Goal: Transaction & Acquisition: Purchase product/service

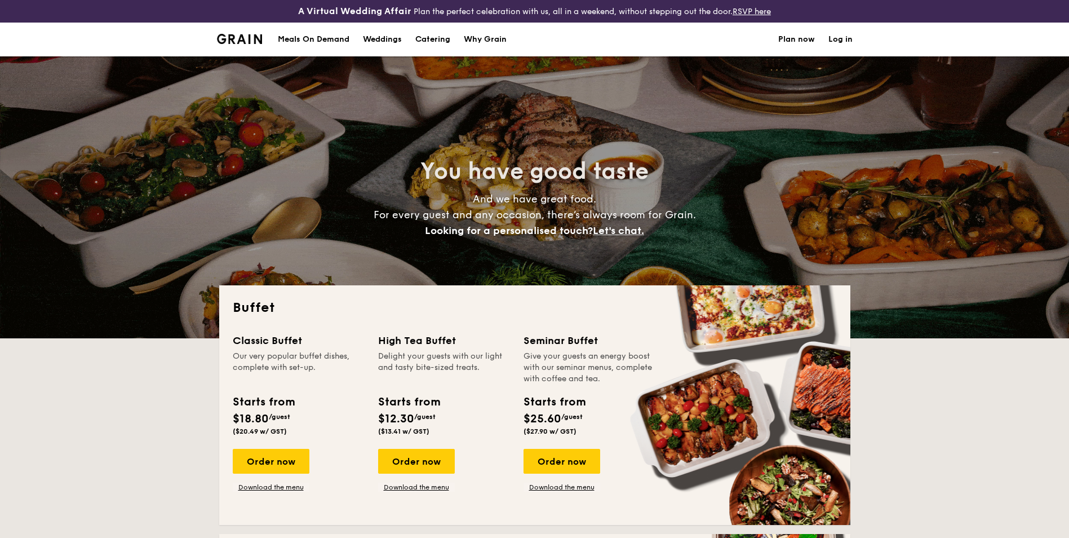
select select
click at [330, 45] on div "Meals On Demand" at bounding box center [314, 40] width 72 height 34
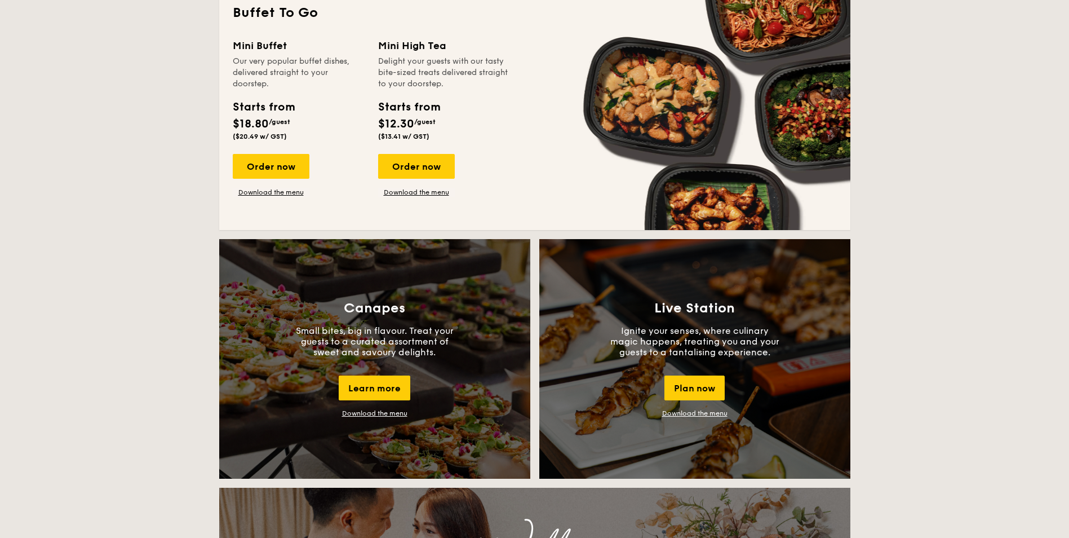
scroll to position [958, 0]
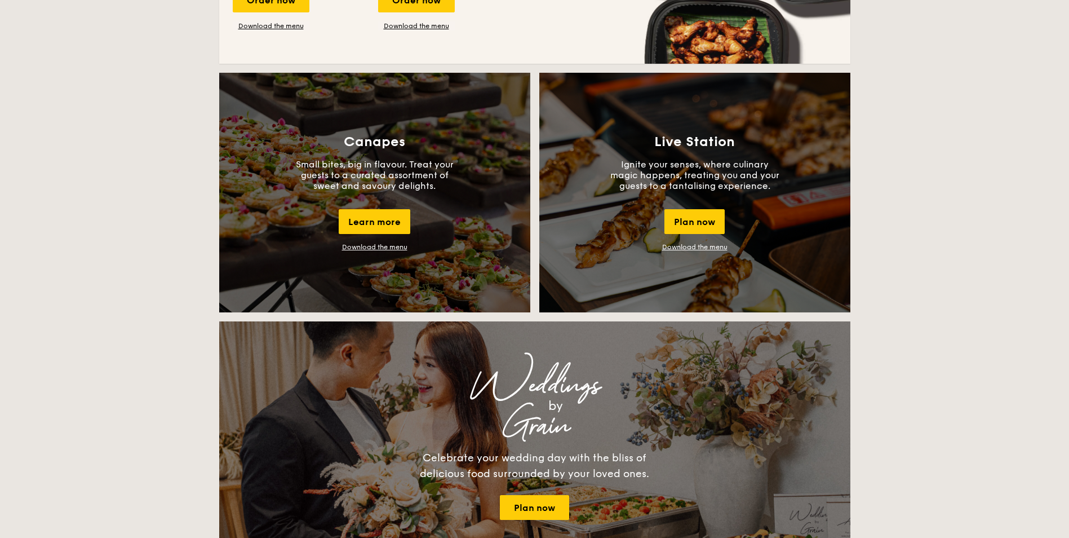
click at [368, 243] on link "Download the menu" at bounding box center [374, 247] width 65 height 8
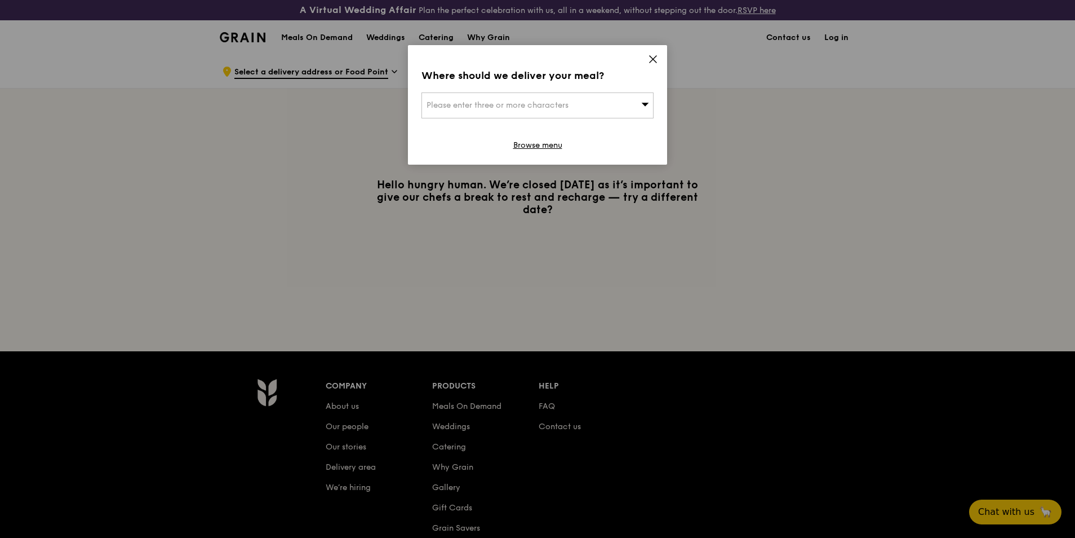
click at [635, 101] on div "Please enter three or more characters" at bounding box center [538, 105] width 232 height 26
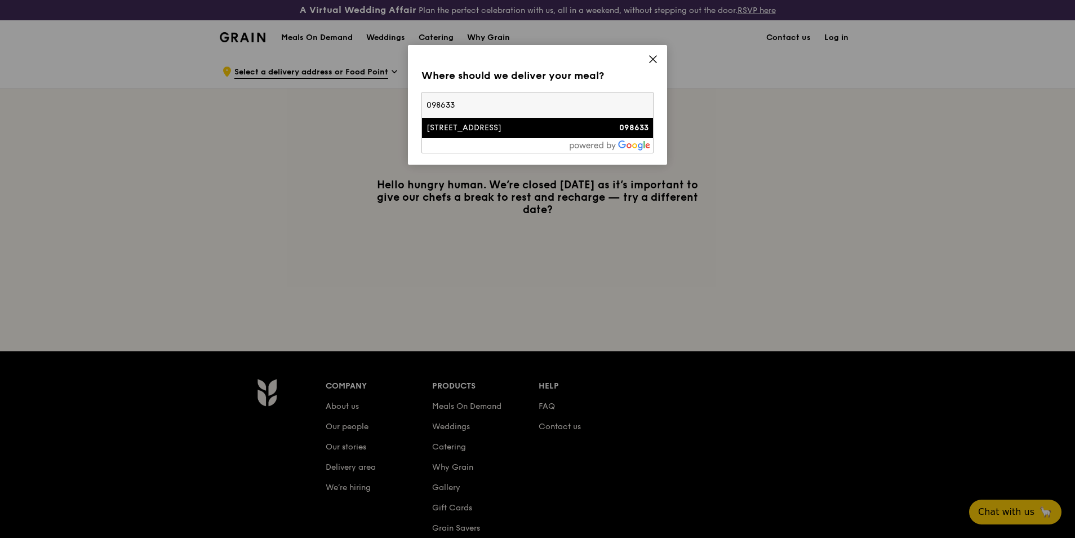
type input "098633"
click at [487, 128] on div "[STREET_ADDRESS]" at bounding box center [510, 127] width 167 height 11
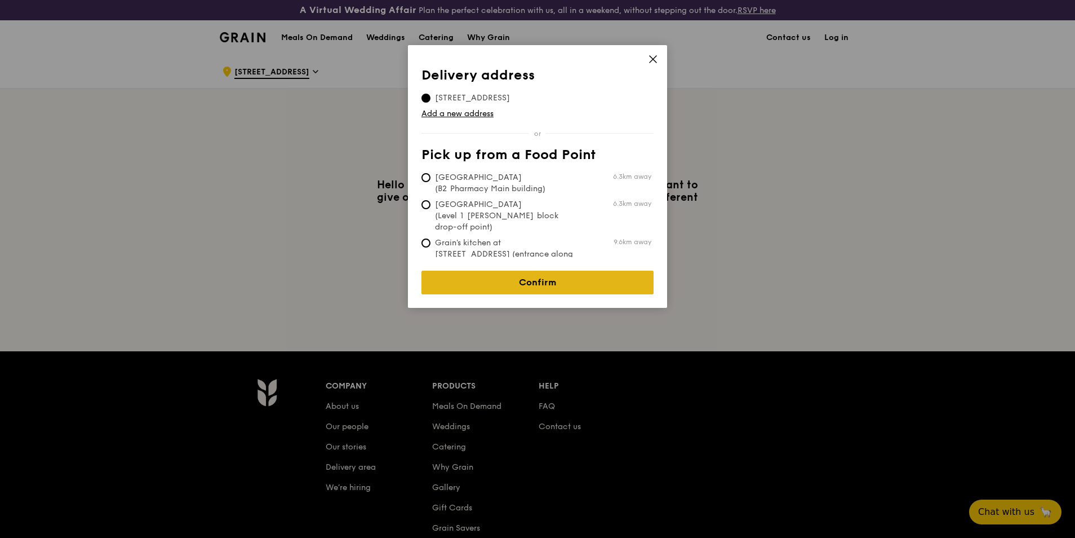
click at [550, 273] on link "Confirm" at bounding box center [538, 283] width 232 height 24
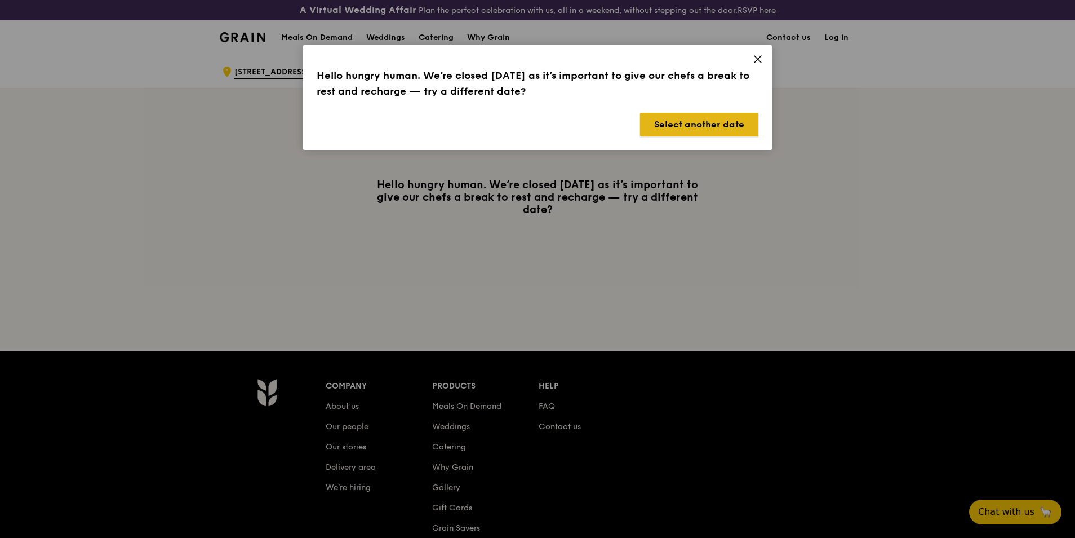
click at [692, 126] on button "Select another date" at bounding box center [699, 125] width 118 height 24
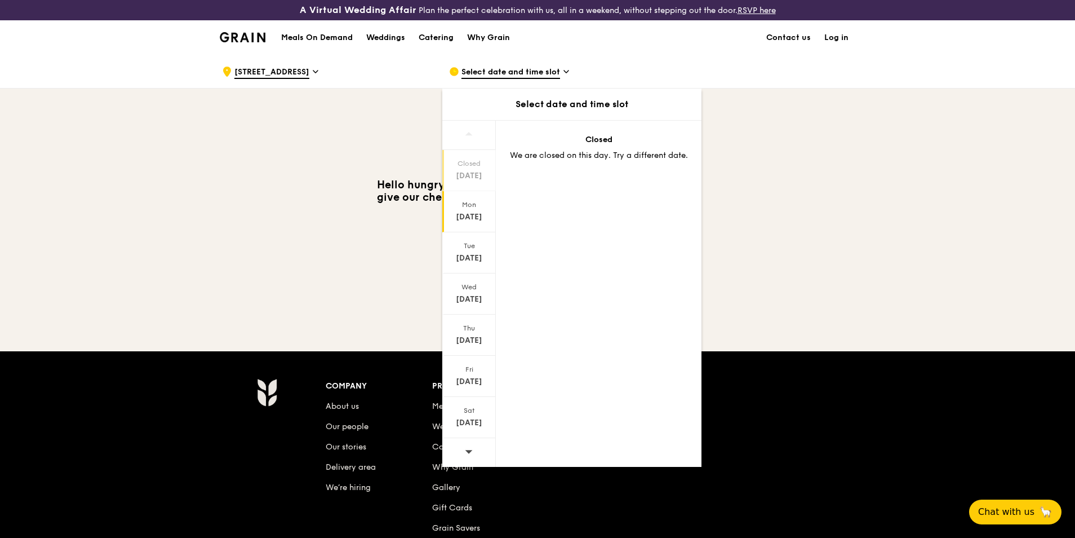
click at [473, 215] on div "[DATE]" at bounding box center [469, 216] width 50 height 11
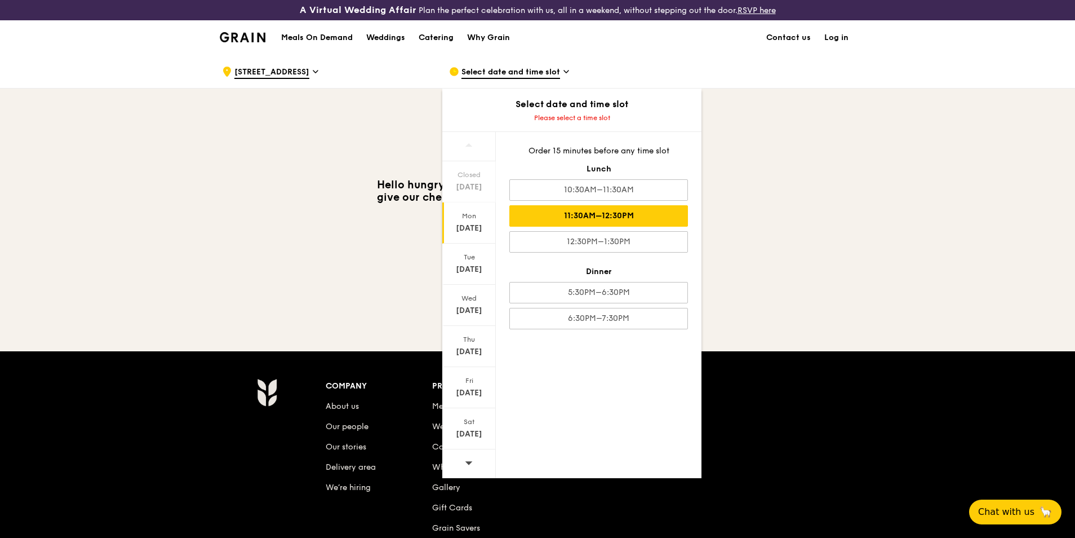
click at [639, 214] on div "11:30AM–12:30PM" at bounding box center [599, 215] width 179 height 21
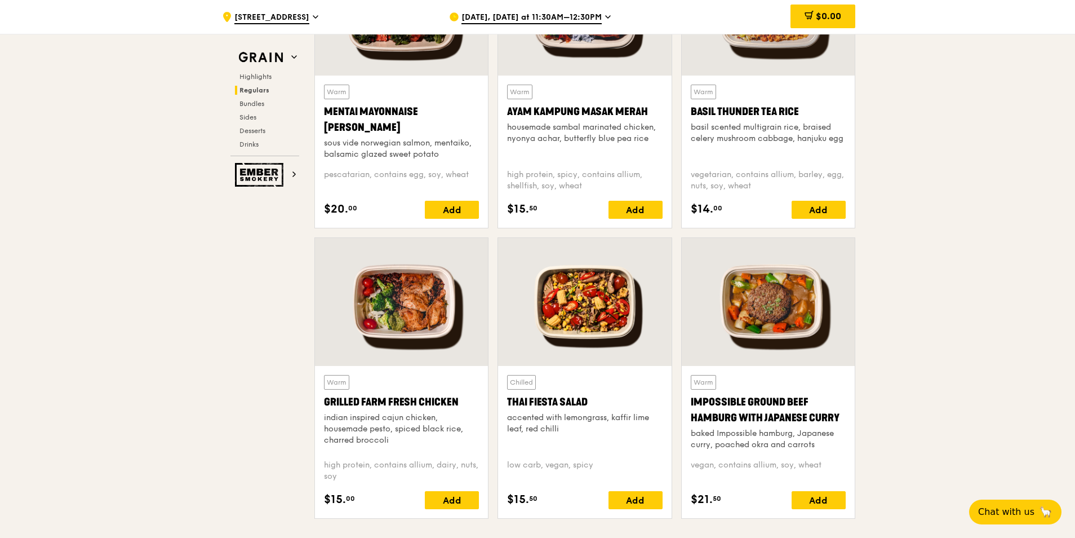
scroll to position [1409, 0]
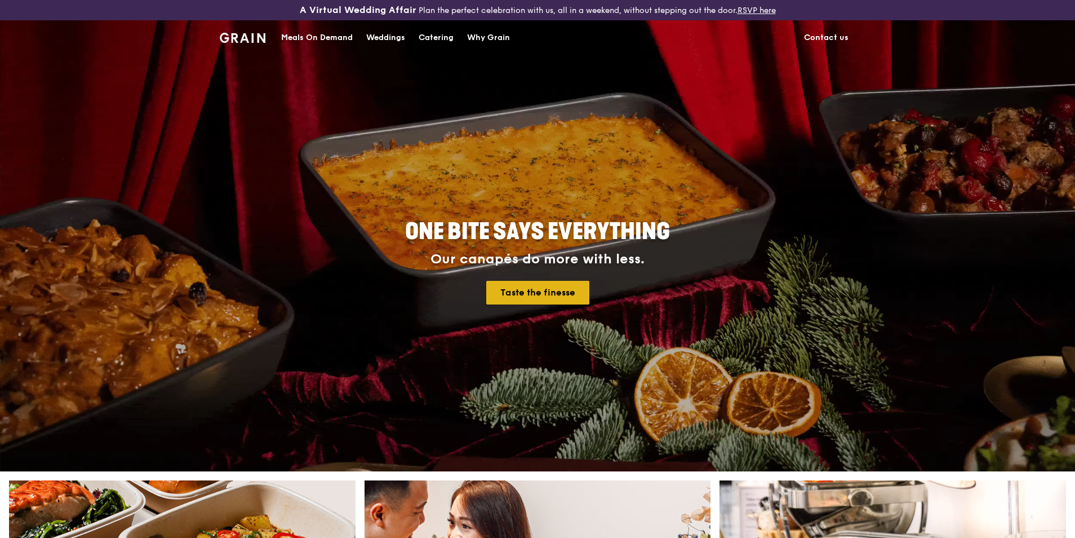
click at [545, 291] on link "Taste the finesse" at bounding box center [537, 293] width 103 height 24
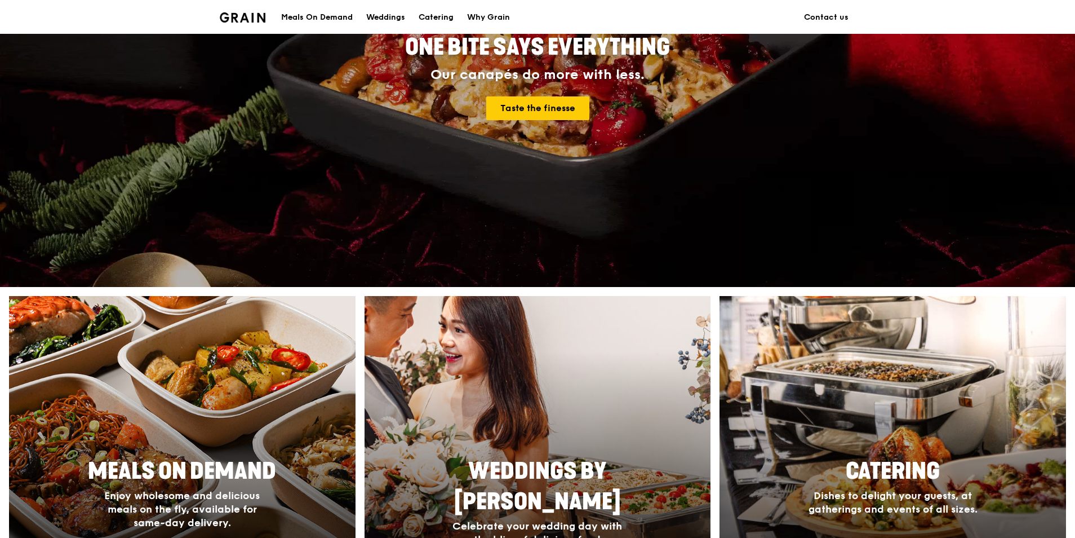
scroll to position [395, 0]
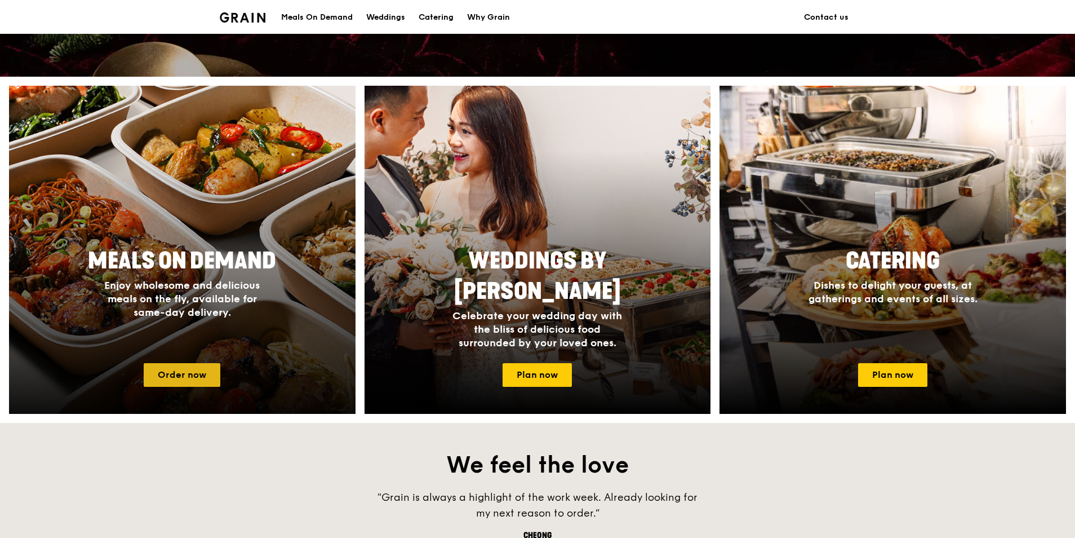
click at [188, 377] on link "Order now" at bounding box center [182, 375] width 77 height 24
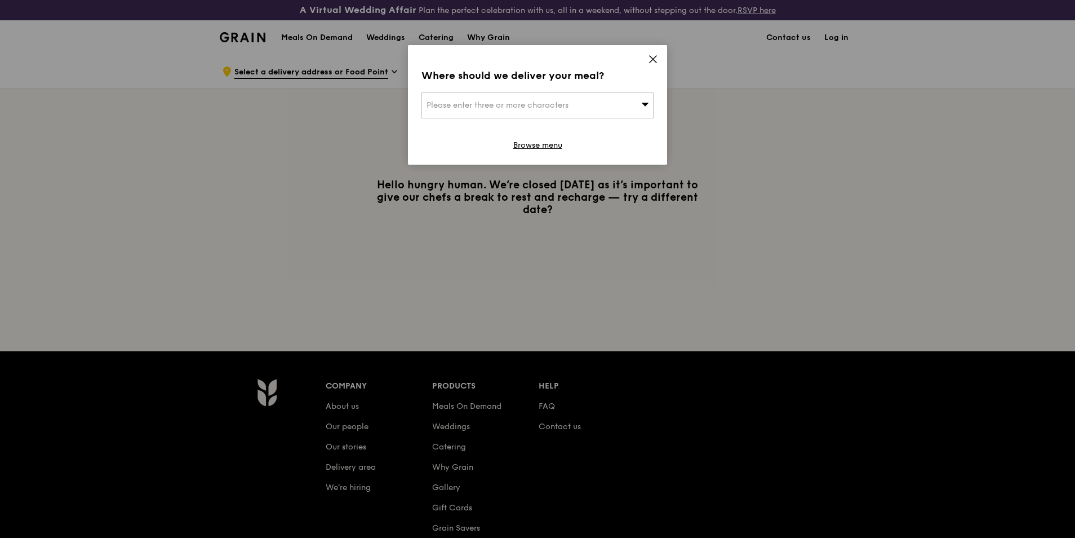
click at [555, 108] on span "Please enter three or more characters" at bounding box center [498, 105] width 142 height 10
type input "098633"
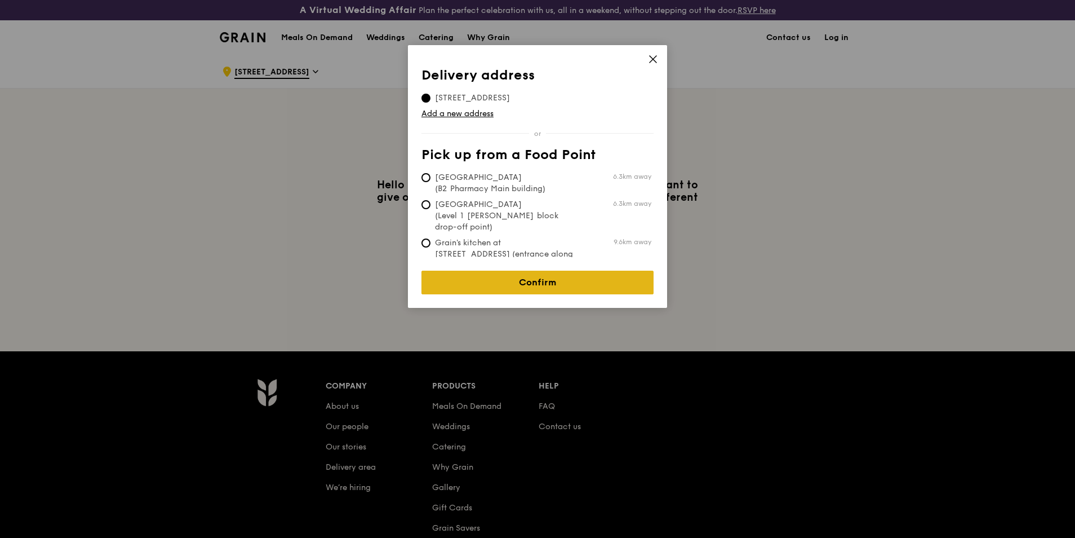
click at [535, 274] on link "Confirm" at bounding box center [538, 283] width 232 height 24
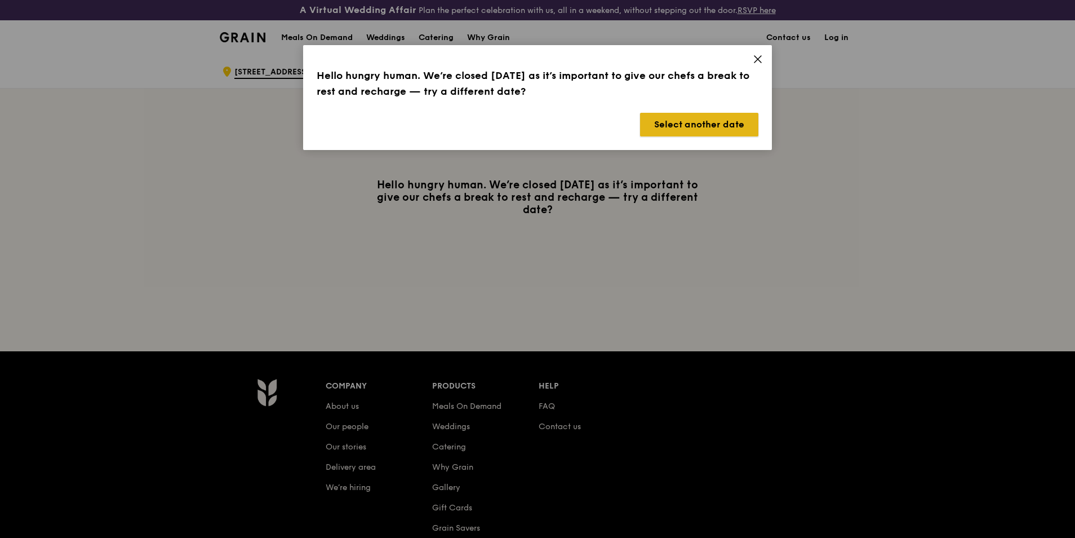
click at [731, 125] on button "Select another date" at bounding box center [699, 125] width 118 height 24
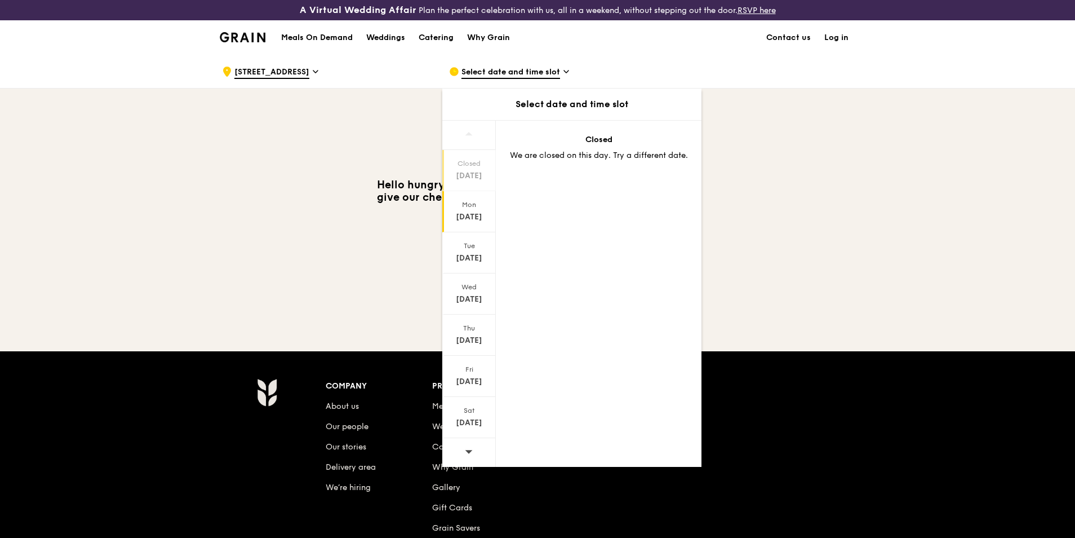
click at [478, 210] on div "Mon Sep 22" at bounding box center [469, 211] width 54 height 41
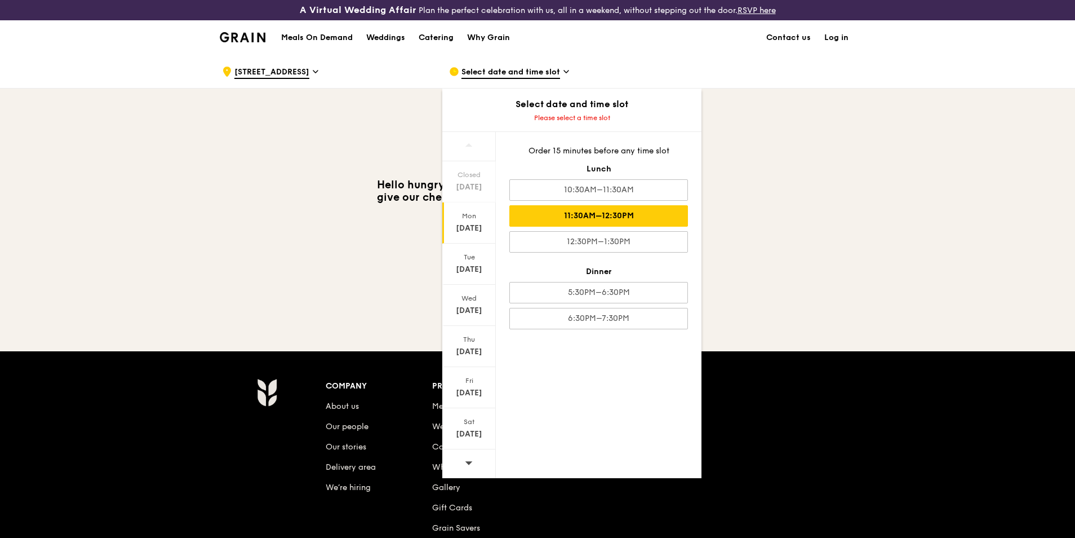
click at [620, 216] on div "11:30AM–12:30PM" at bounding box center [599, 215] width 179 height 21
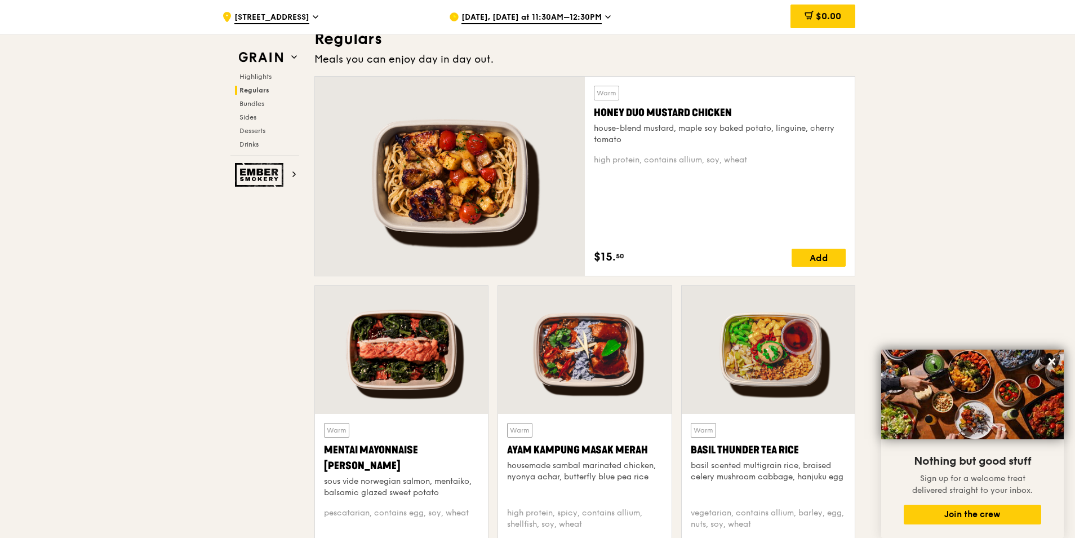
scroll to position [1071, 0]
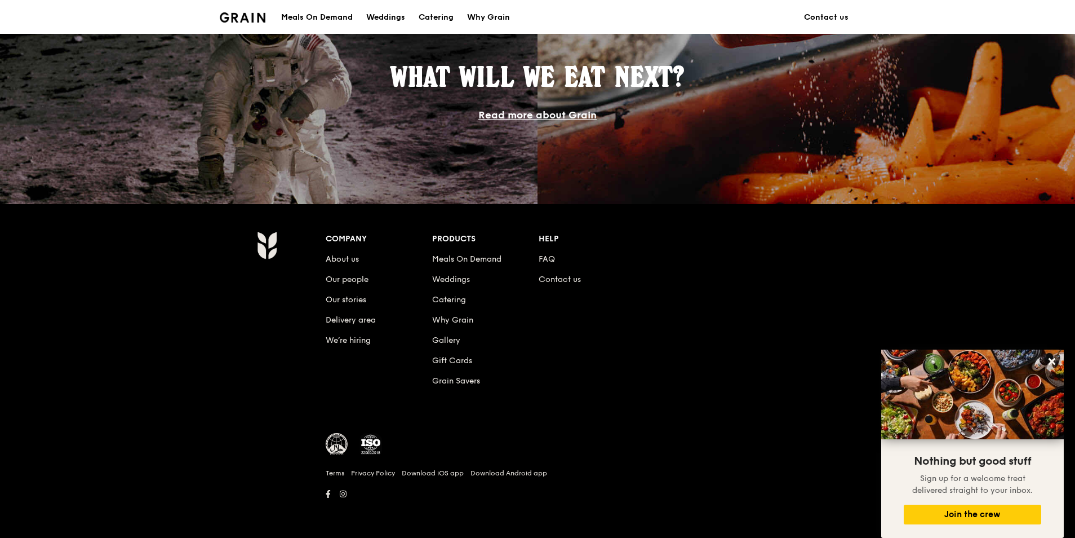
scroll to position [395, 0]
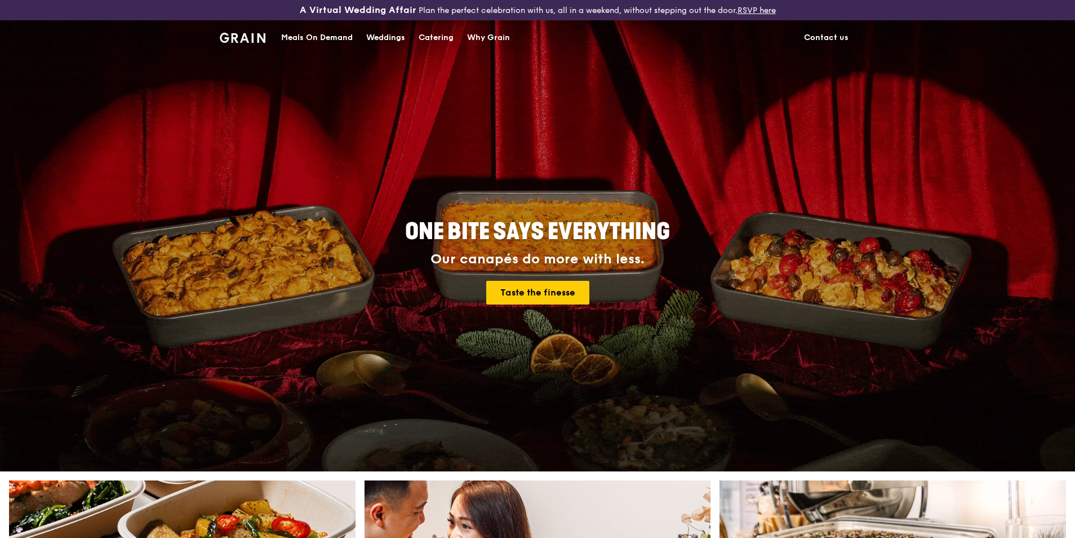
click at [328, 39] on div "Meals On Demand" at bounding box center [317, 38] width 72 height 34
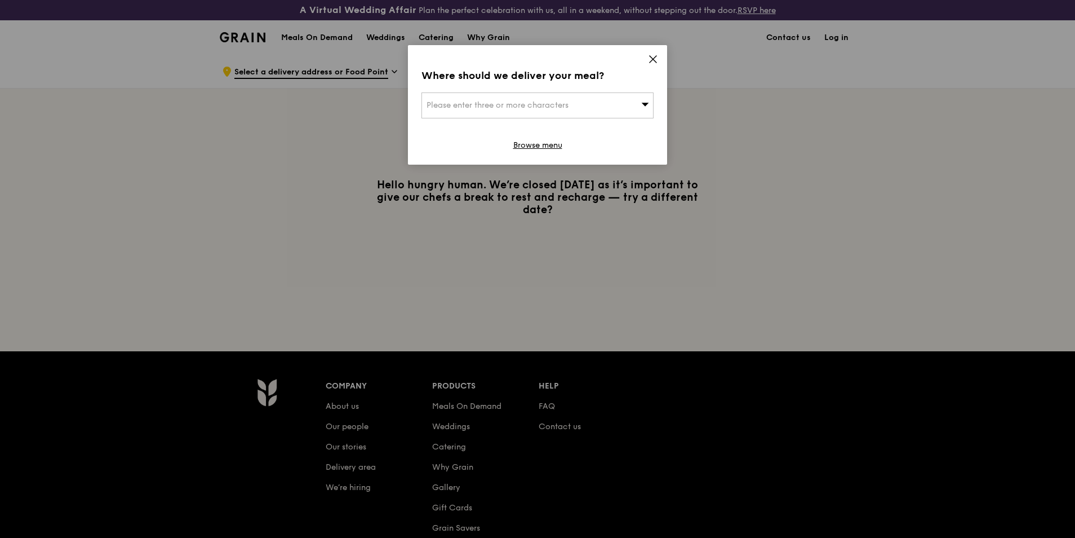
click at [544, 109] on span "Please enter three or more characters" at bounding box center [498, 105] width 142 height 10
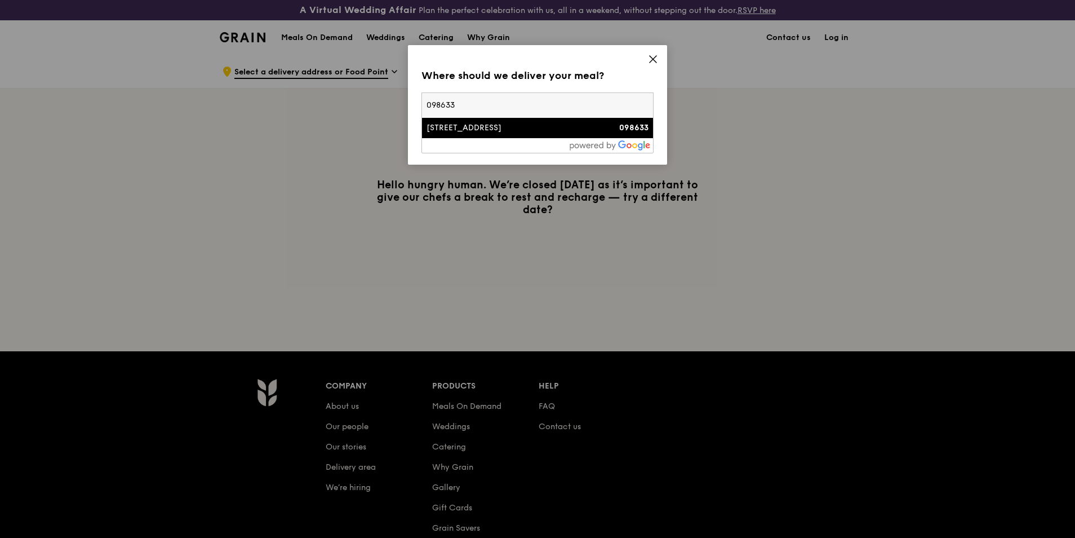
type input "098633"
click at [511, 134] on li "1 Harbourfront Place 098633" at bounding box center [537, 128] width 231 height 20
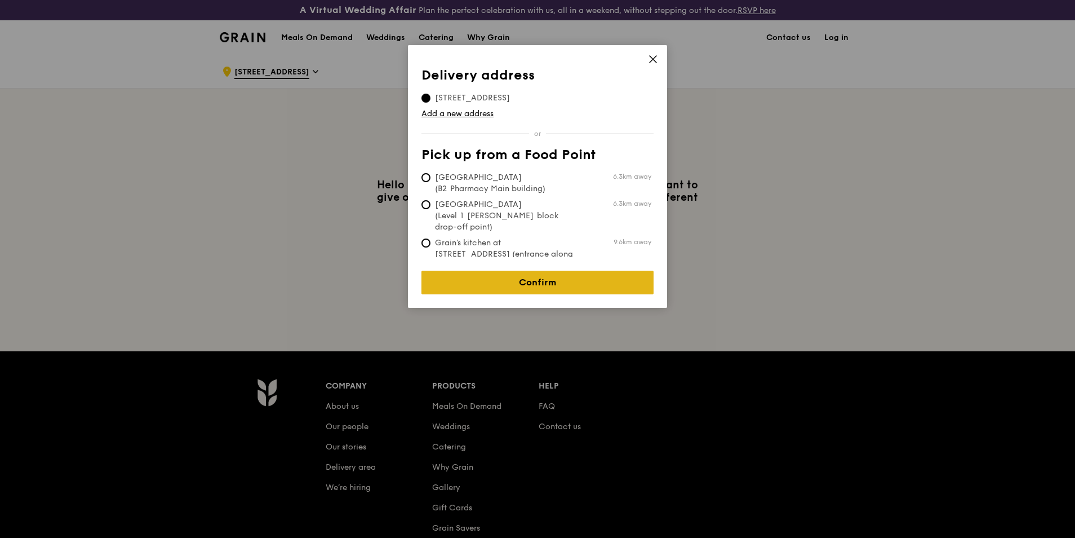
click at [522, 282] on link "Confirm" at bounding box center [538, 283] width 232 height 24
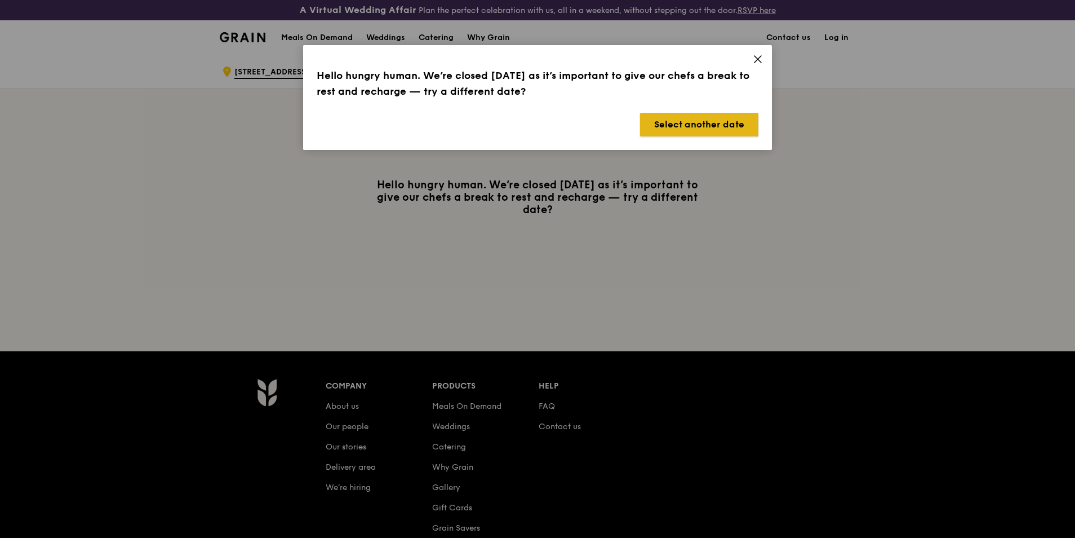
click at [696, 126] on button "Select another date" at bounding box center [699, 125] width 118 height 24
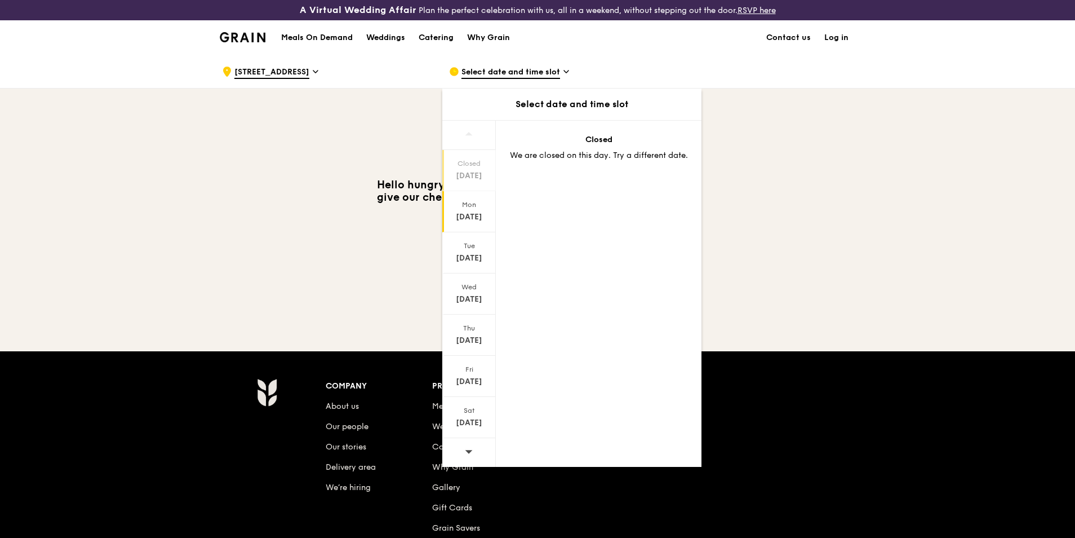
click at [482, 207] on div "Mon" at bounding box center [469, 204] width 50 height 9
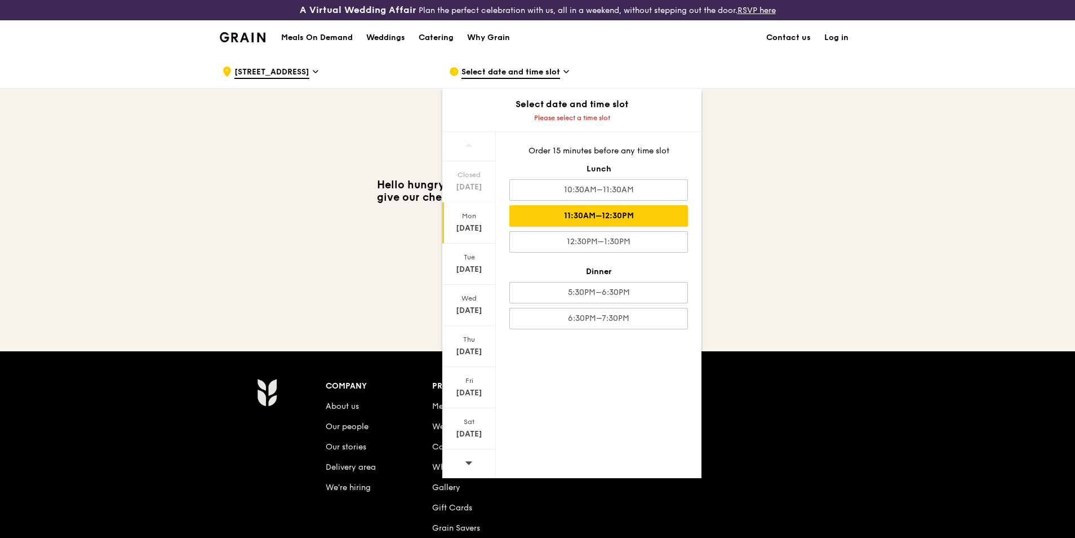
click at [630, 216] on div "11:30AM–12:30PM" at bounding box center [599, 215] width 179 height 21
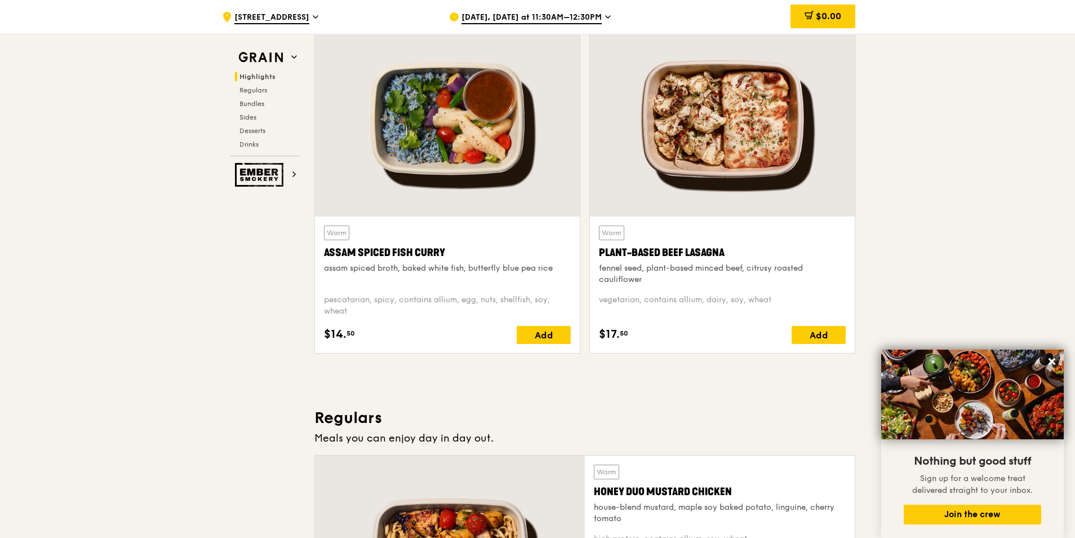
scroll to position [282, 0]
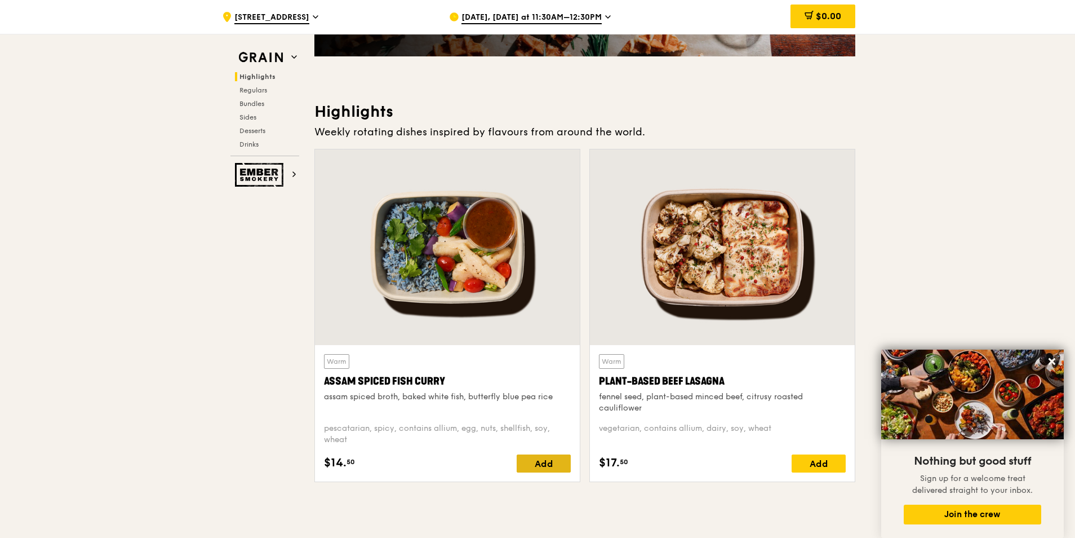
click at [544, 464] on div "Add" at bounding box center [544, 463] width 54 height 18
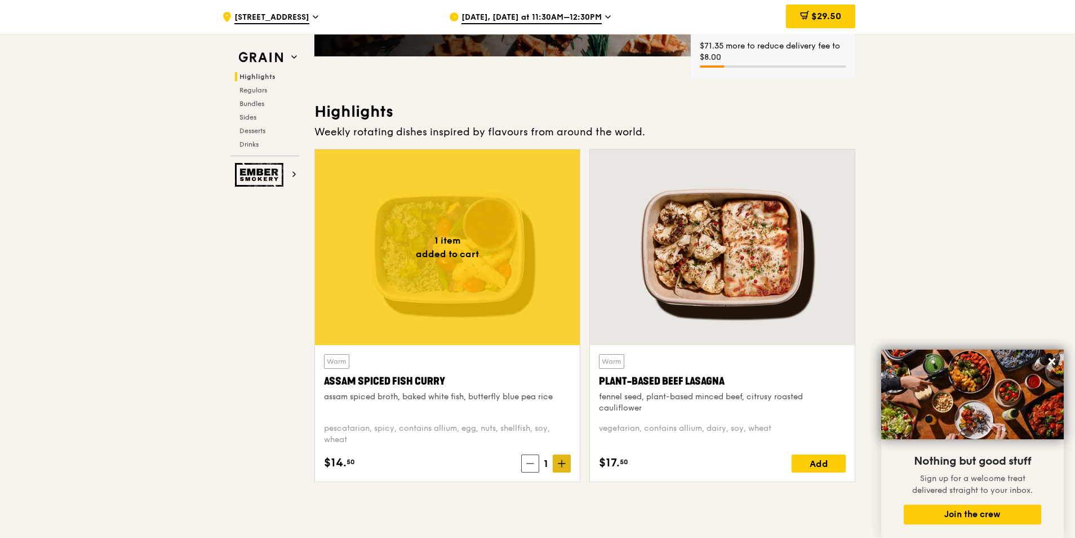
click at [562, 463] on icon at bounding box center [562, 463] width 7 height 0
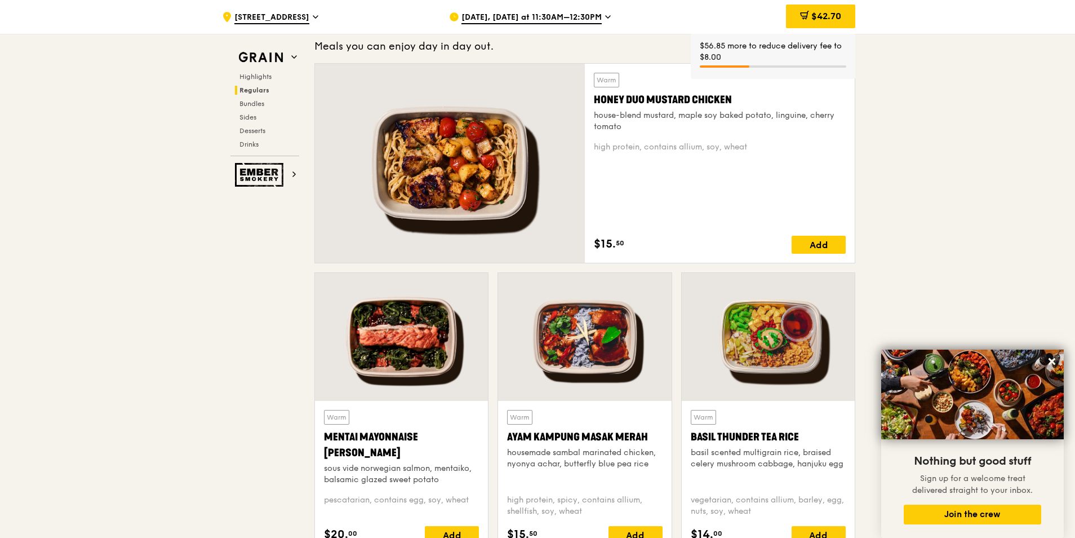
scroll to position [958, 0]
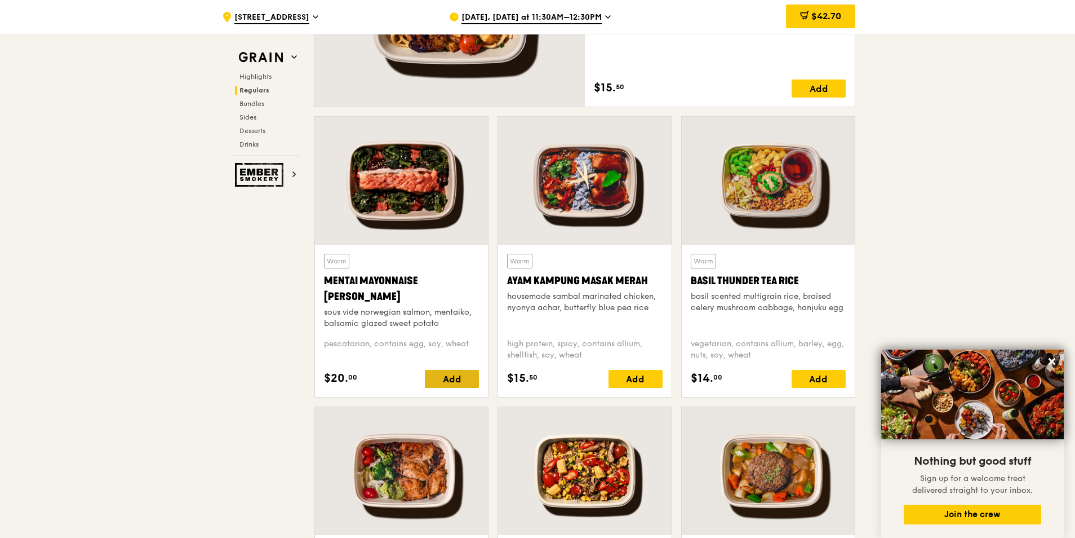
click at [450, 382] on div "Add" at bounding box center [452, 379] width 54 height 18
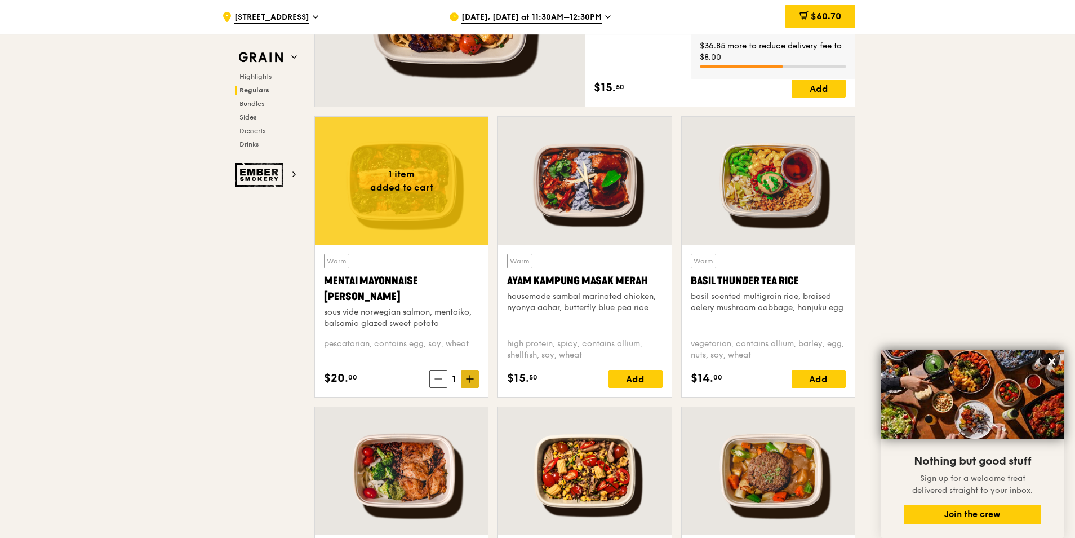
click at [473, 383] on span at bounding box center [470, 379] width 18 height 18
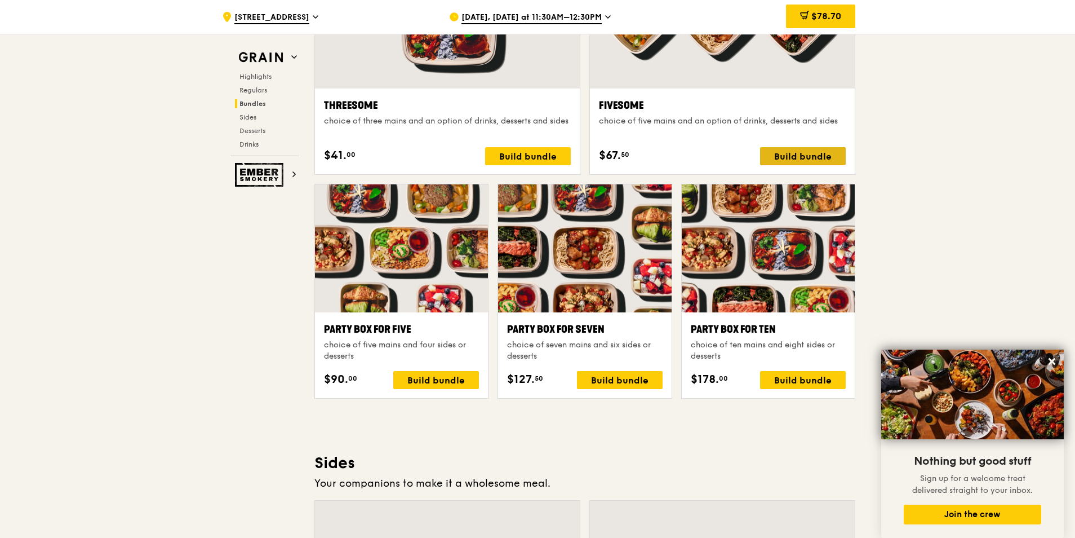
scroll to position [2142, 0]
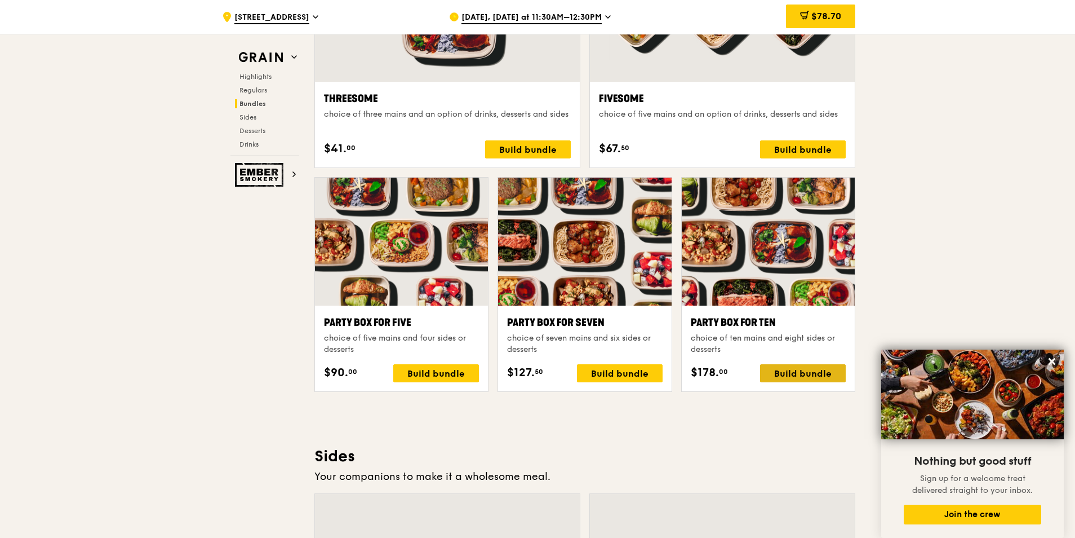
click at [804, 376] on div "Build bundle" at bounding box center [803, 373] width 86 height 18
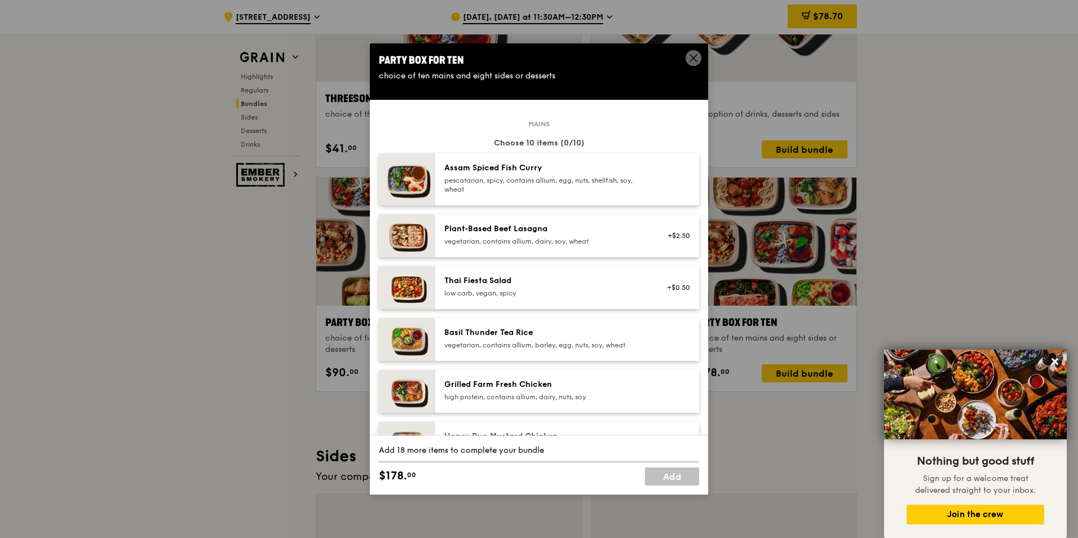
drag, startPoint x: 690, startPoint y: 55, endPoint x: 729, endPoint y: 65, distance: 40.7
click at [691, 55] on icon at bounding box center [693, 58] width 10 height 10
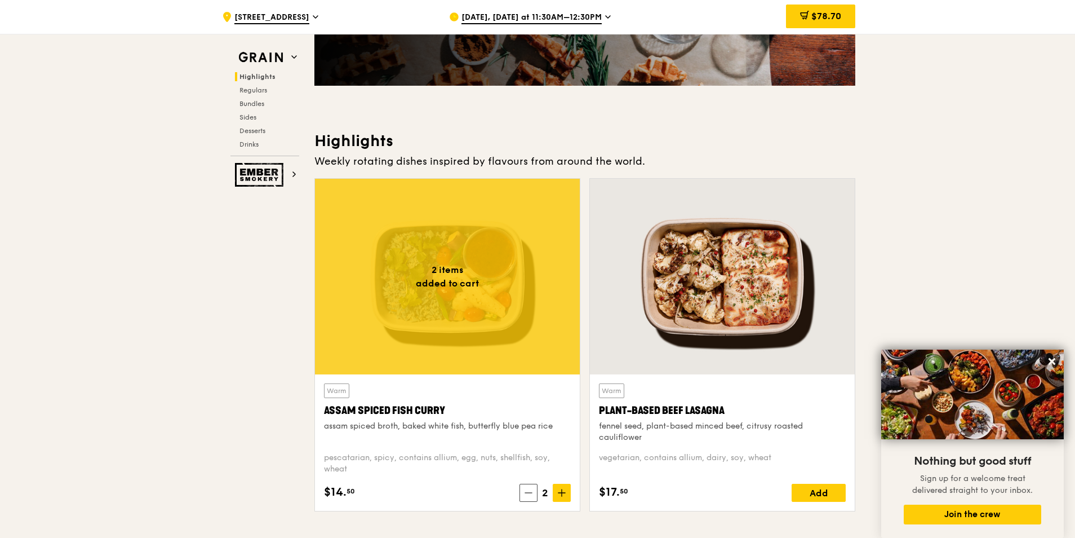
scroll to position [338, 0]
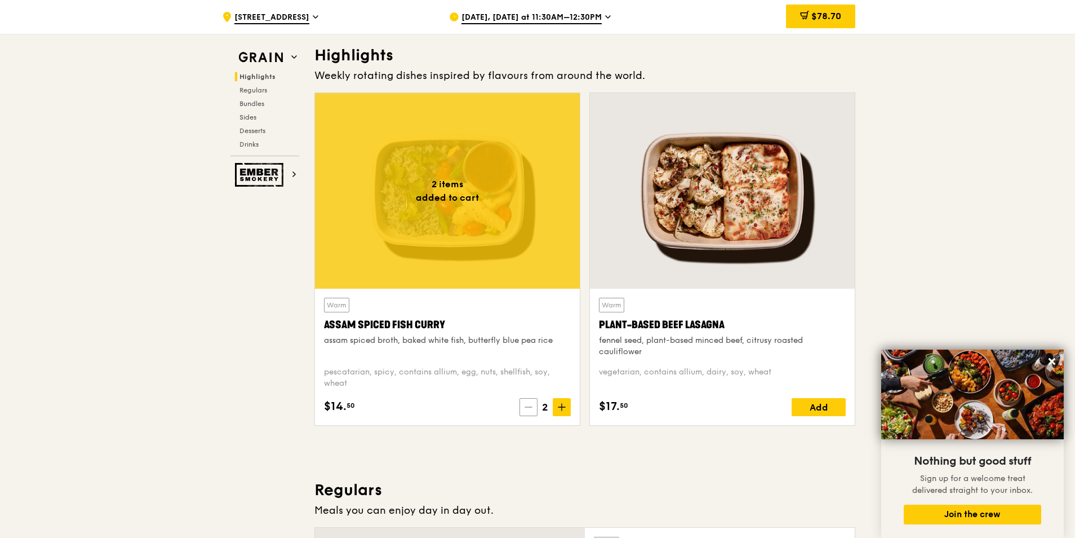
click at [533, 405] on icon at bounding box center [529, 407] width 8 height 8
click at [533, 405] on icon at bounding box center [530, 407] width 8 height 8
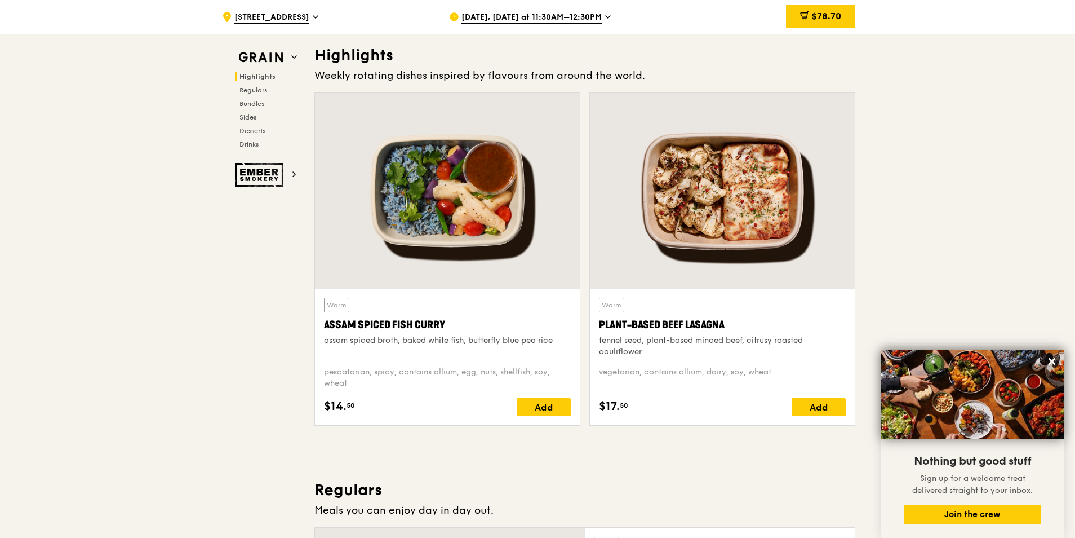
click at [533, 405] on div "Add" at bounding box center [544, 407] width 54 height 18
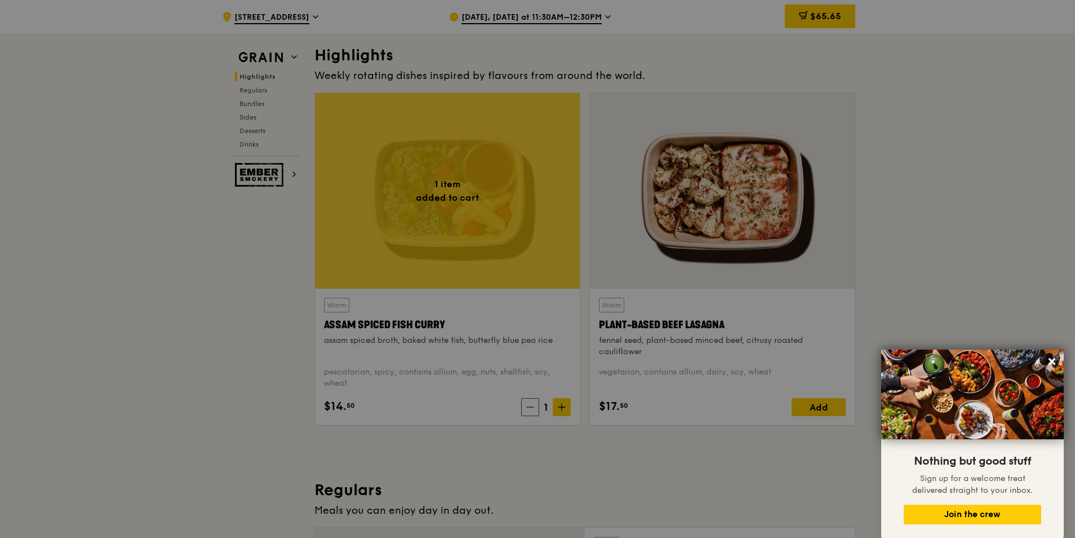
drag, startPoint x: 533, startPoint y: 405, endPoint x: 531, endPoint y: 410, distance: 5.9
click at [531, 410] on div at bounding box center [537, 269] width 1075 height 538
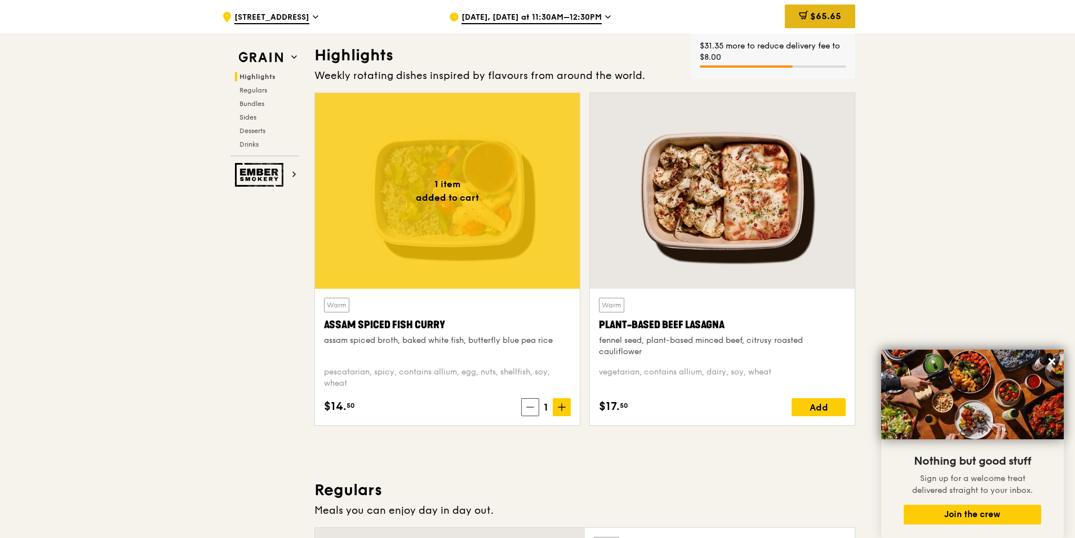
click at [811, 17] on span "$65.65" at bounding box center [826, 16] width 31 height 11
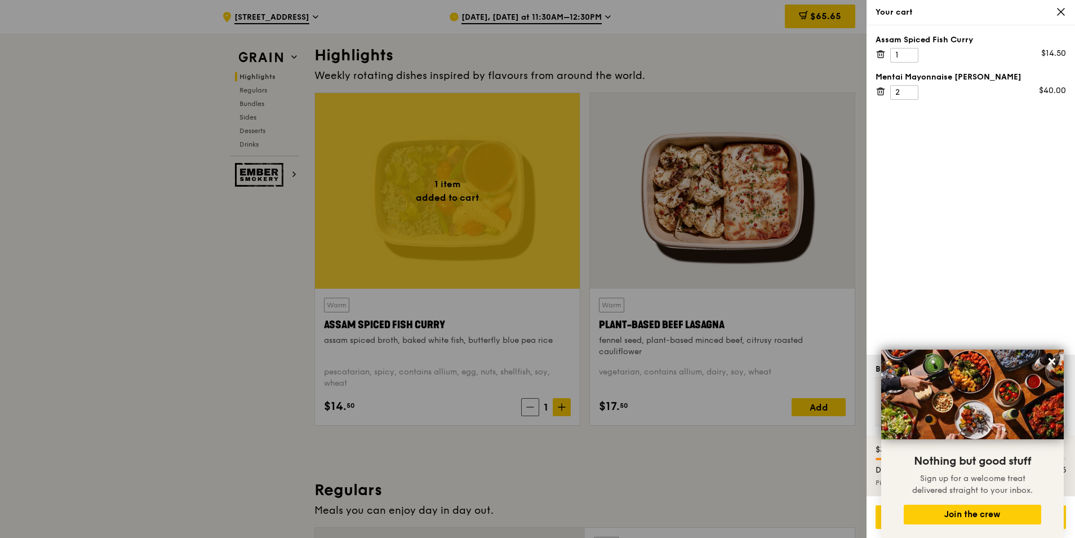
click at [878, 53] on icon at bounding box center [881, 55] width 6 height 6
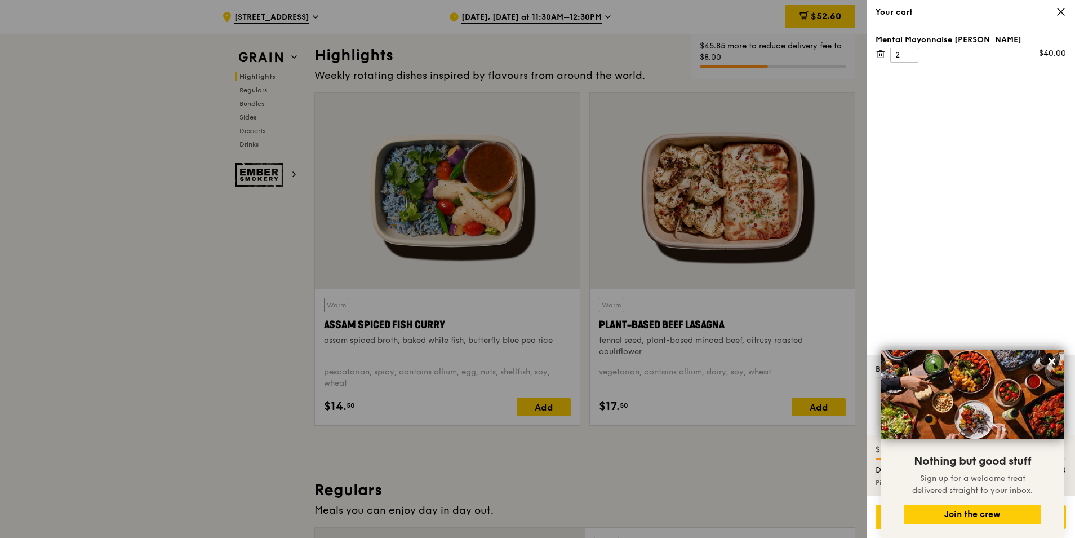
click at [880, 92] on div "Mentai Mayonnaise Aburi Salmon 2 $40.00" at bounding box center [971, 189] width 209 height 329
click at [882, 54] on icon at bounding box center [881, 54] width 10 height 10
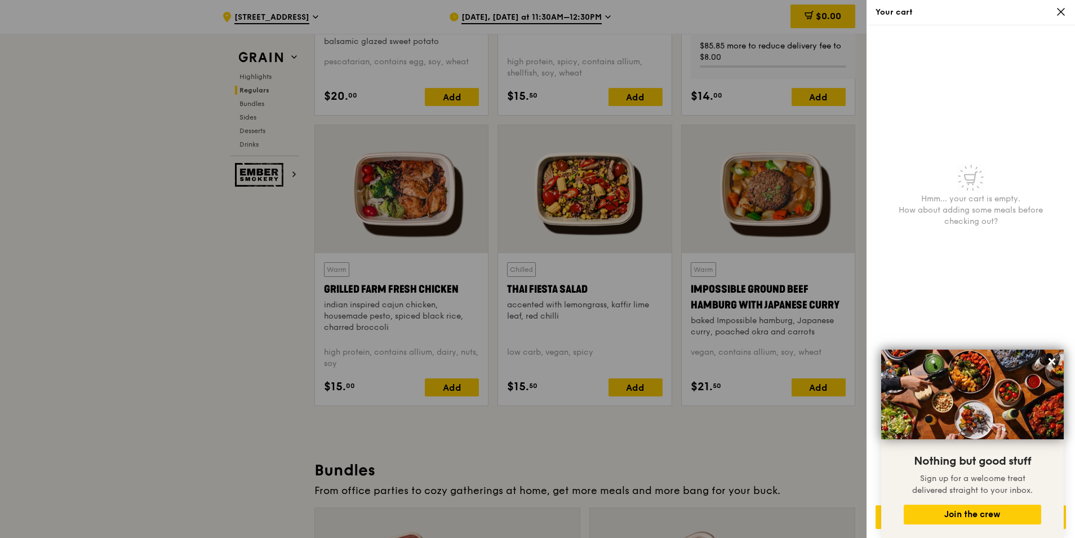
drag, startPoint x: 215, startPoint y: 378, endPoint x: 268, endPoint y: 324, distance: 75.7
click at [216, 378] on div at bounding box center [537, 269] width 1075 height 538
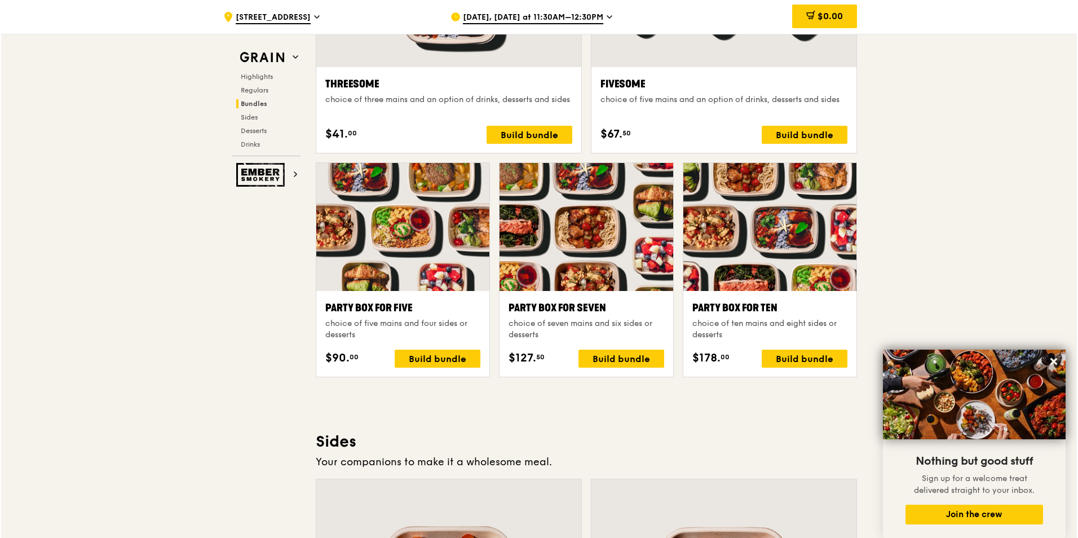
scroll to position [2198, 0]
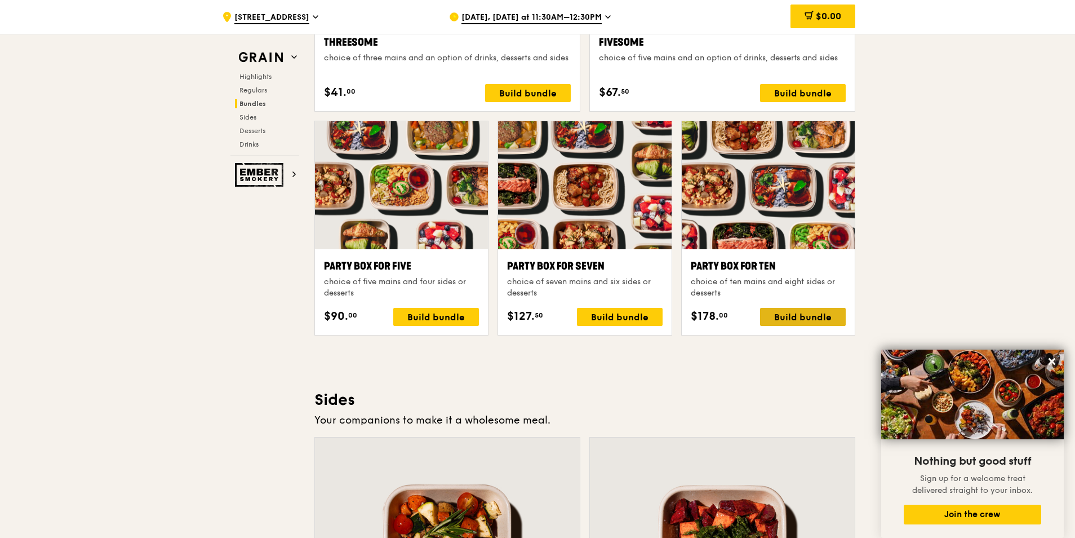
click at [796, 313] on div "Build bundle" at bounding box center [803, 317] width 86 height 18
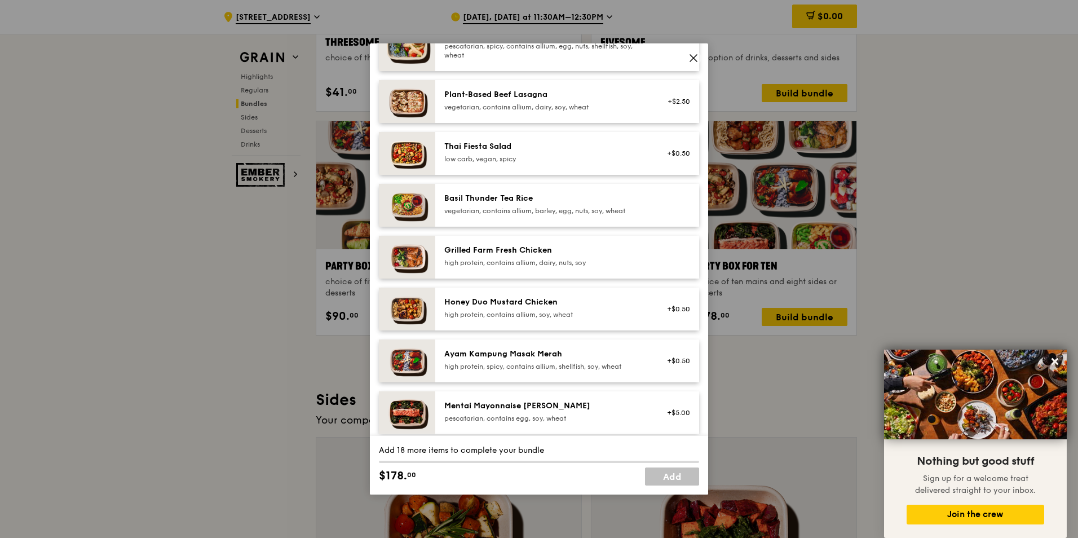
scroll to position [0, 0]
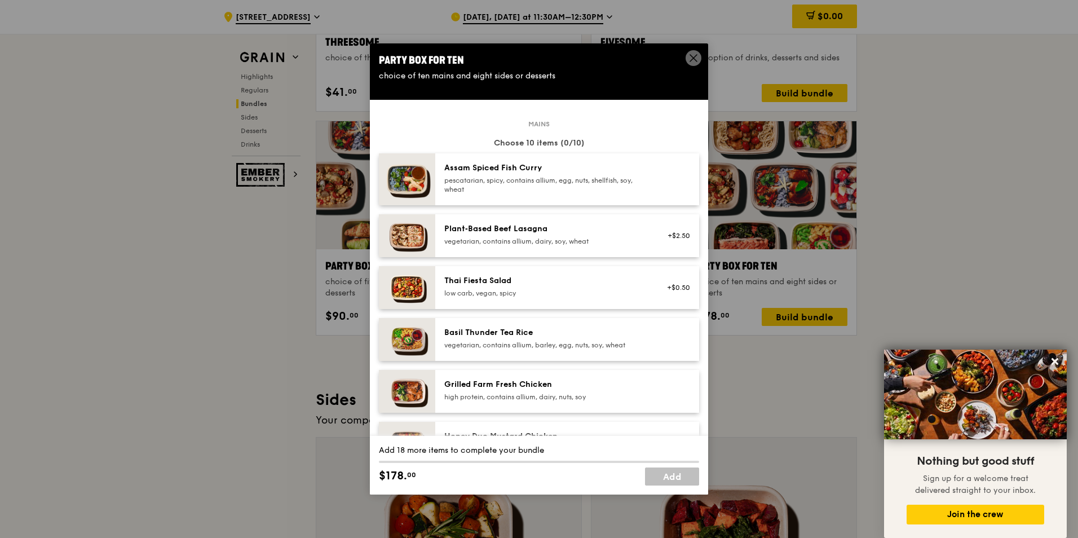
click at [491, 174] on div "Assam Spiced Fish Curry pescatarian, spicy, contains allium, egg, nuts, shellfi…" at bounding box center [545, 178] width 202 height 32
click at [548, 181] on div "pescatarian, spicy, contains allium, egg, nuts, shellfish, soy, wheat" at bounding box center [545, 185] width 202 height 18
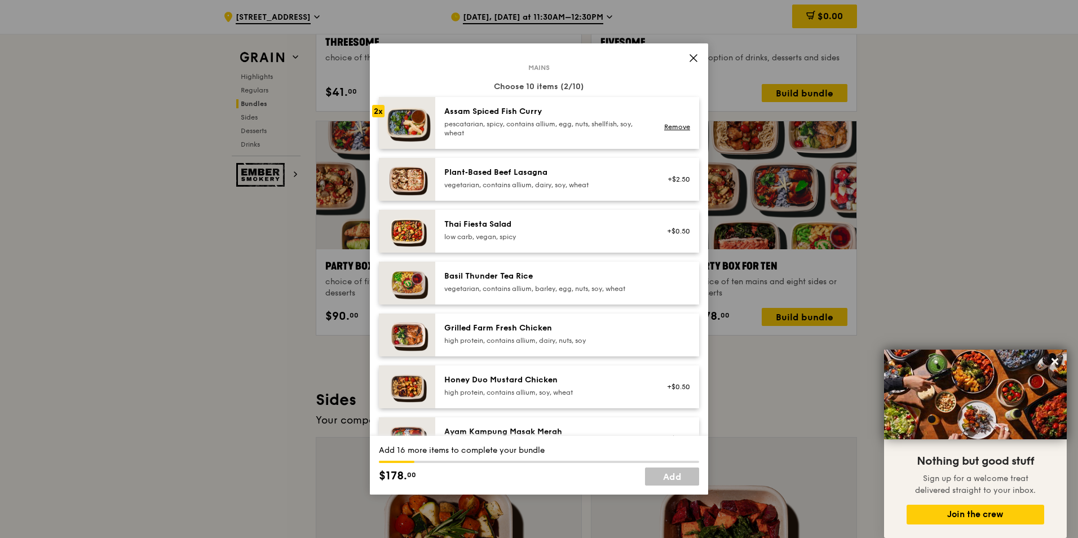
drag, startPoint x: 613, startPoint y: 50, endPoint x: 378, endPoint y: 141, distance: 252.2
click at [697, 59] on icon at bounding box center [693, 58] width 10 height 10
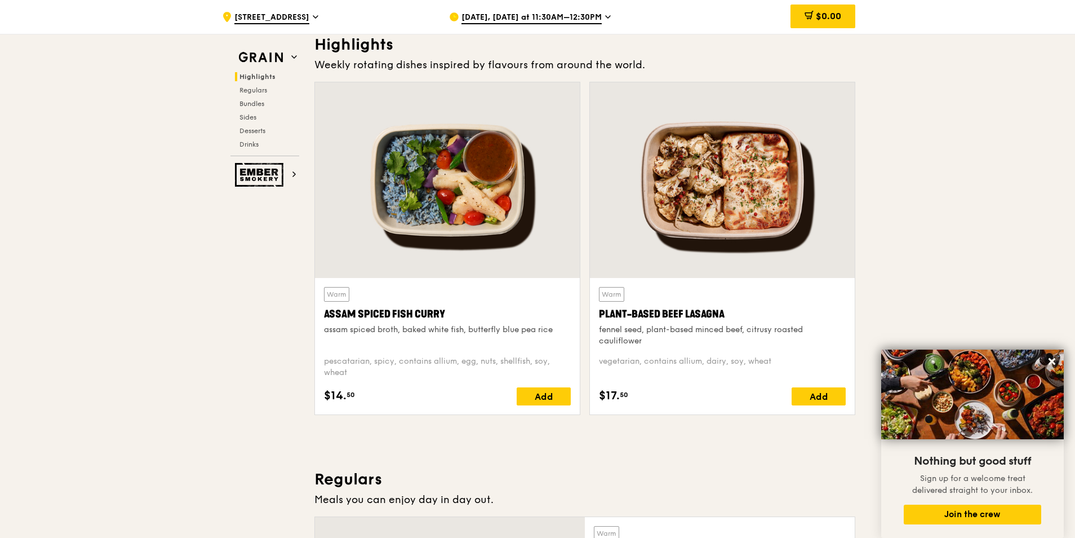
scroll to position [395, 0]
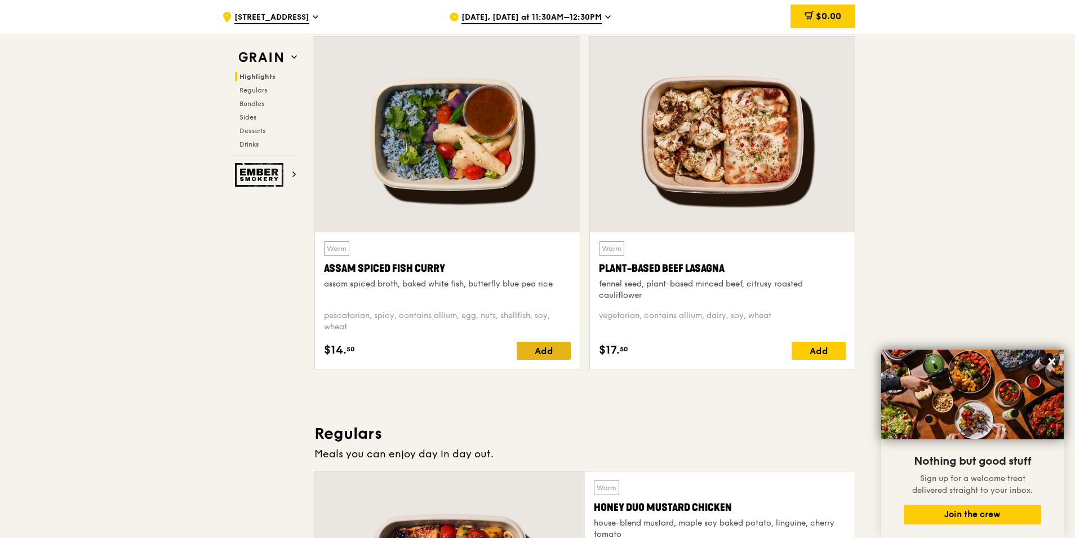
click at [538, 352] on div "Add" at bounding box center [544, 351] width 54 height 18
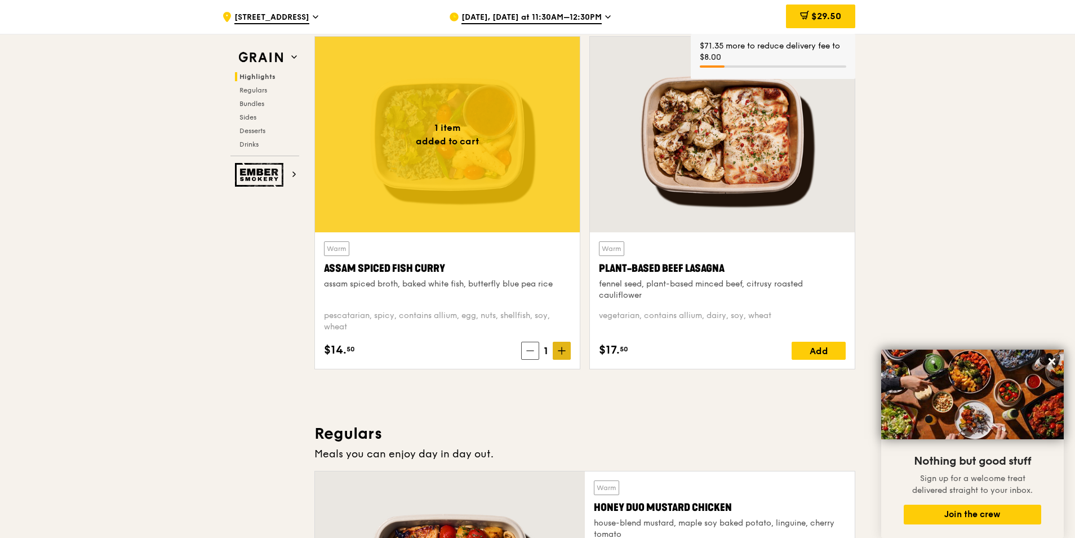
click at [559, 352] on icon at bounding box center [562, 351] width 8 height 8
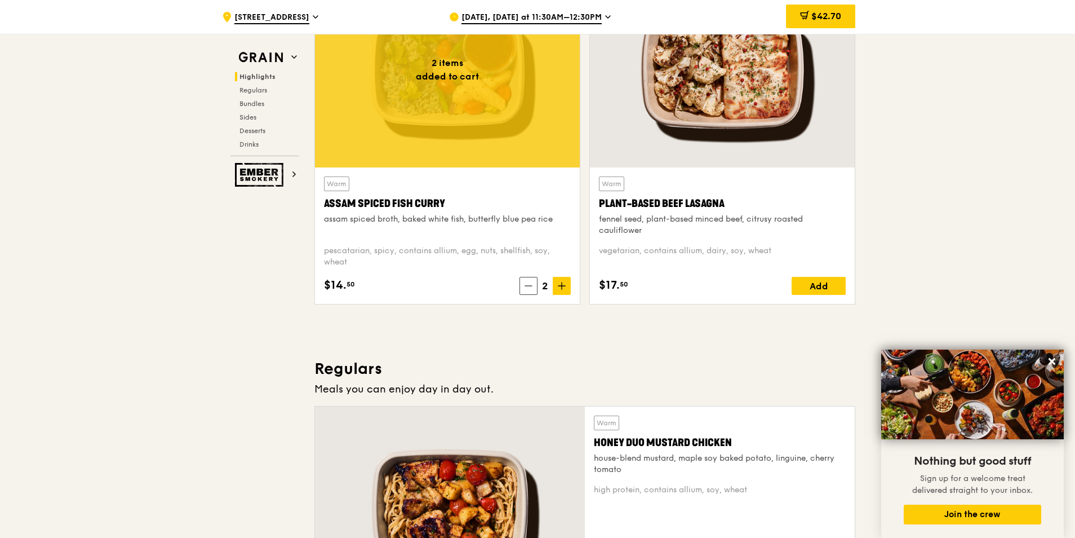
scroll to position [451, 0]
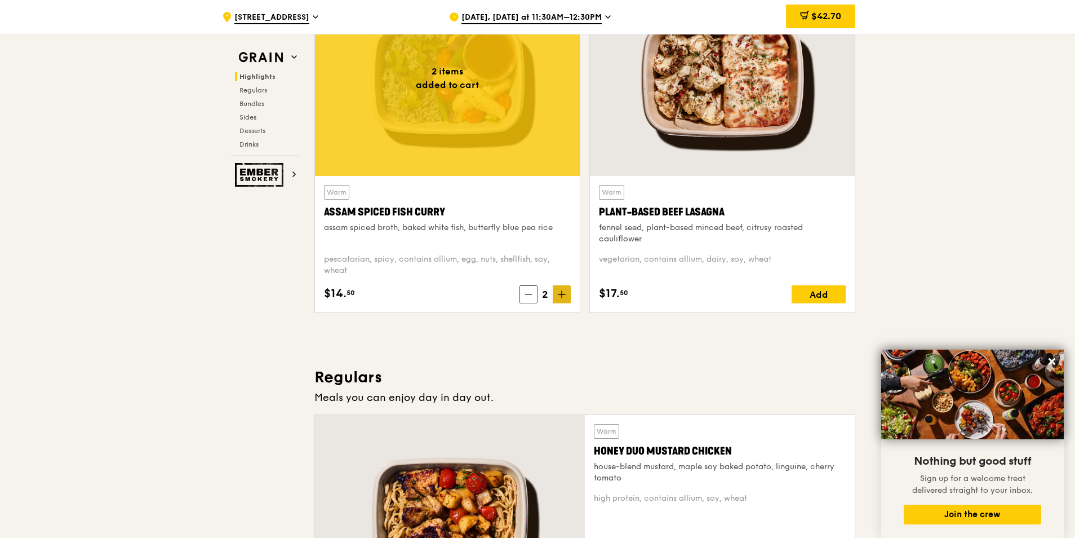
click at [564, 291] on icon at bounding box center [562, 294] width 8 height 8
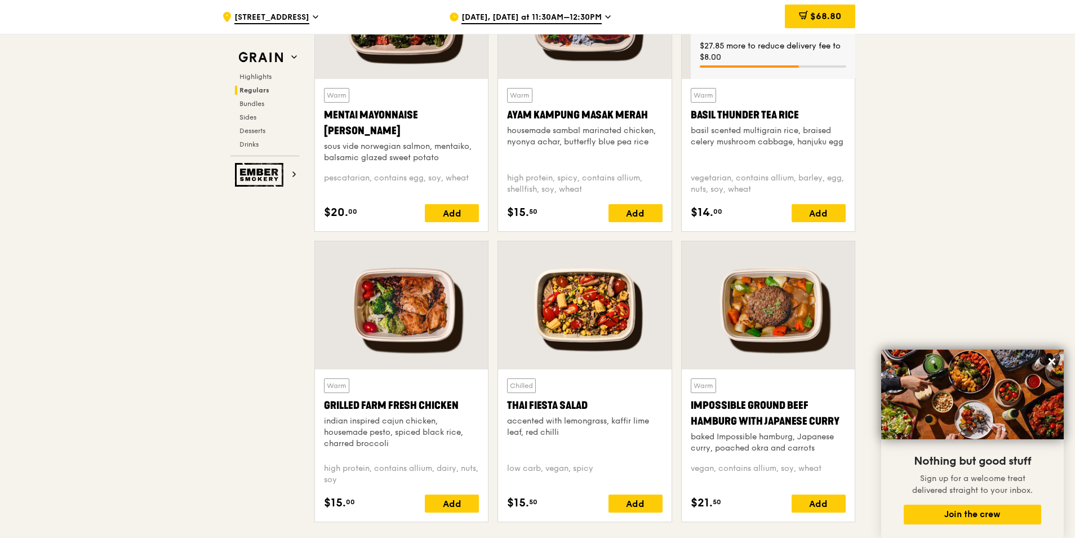
scroll to position [1240, 0]
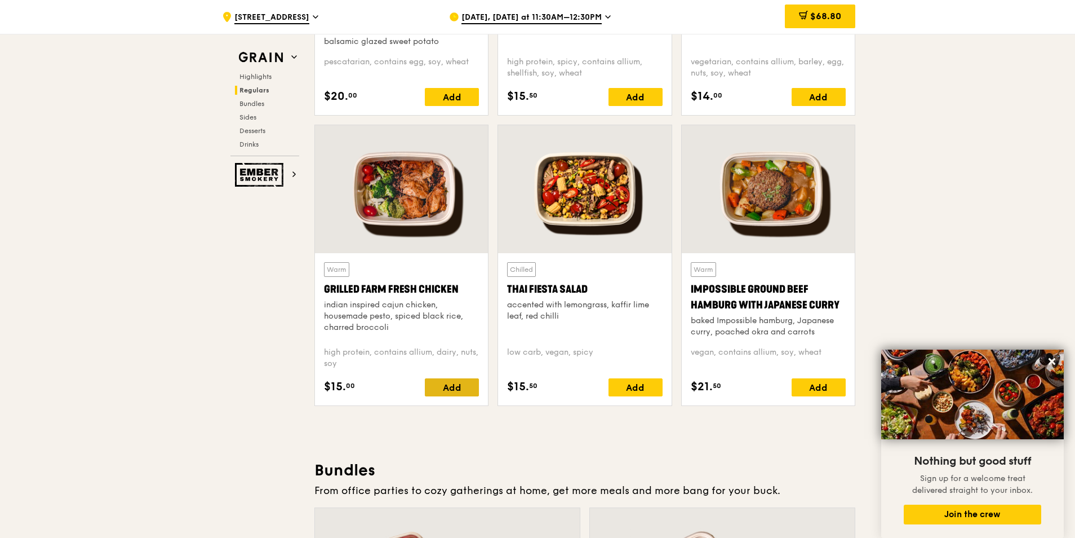
click at [450, 389] on div "Add" at bounding box center [452, 387] width 54 height 18
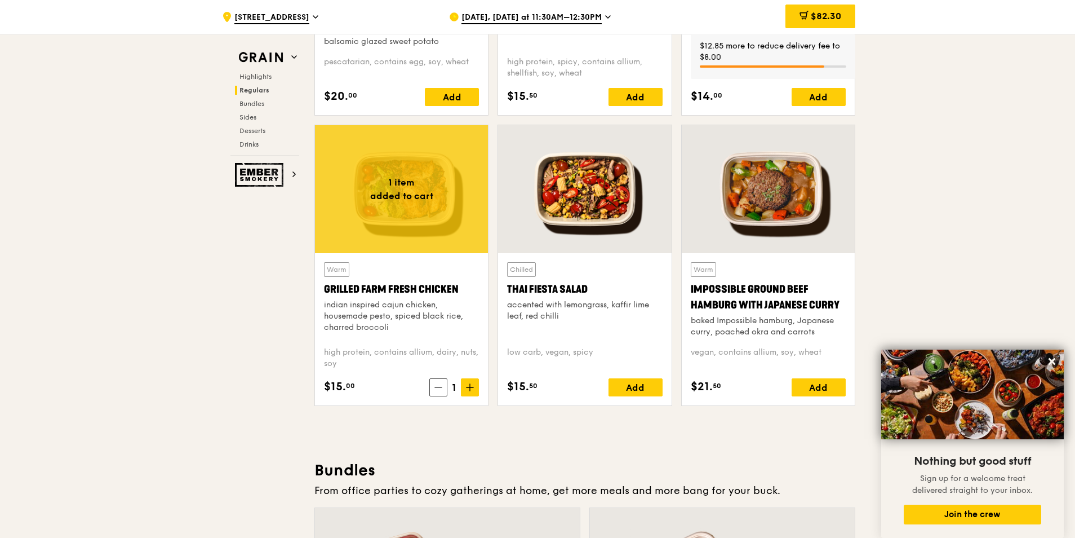
click at [450, 389] on span "1" at bounding box center [455, 387] width 14 height 16
click at [464, 388] on span at bounding box center [470, 387] width 18 height 18
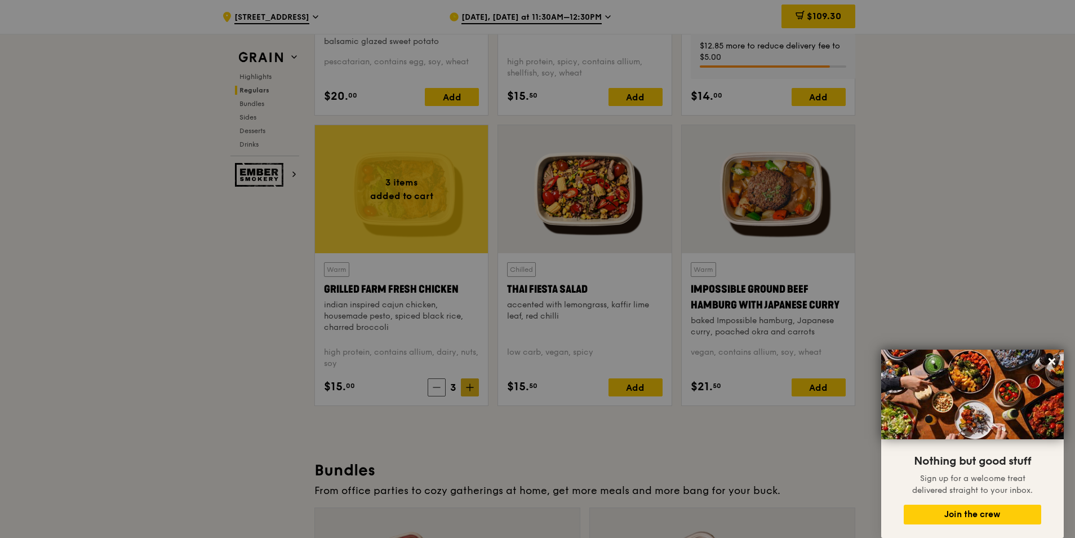
click at [464, 388] on div at bounding box center [537, 269] width 1075 height 538
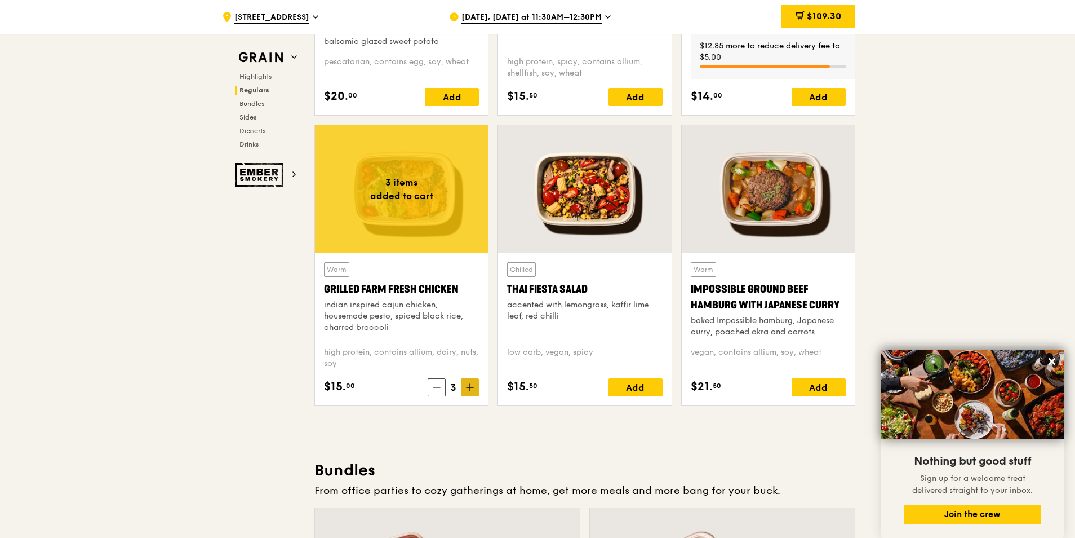
click at [472, 387] on icon at bounding box center [470, 387] width 7 height 0
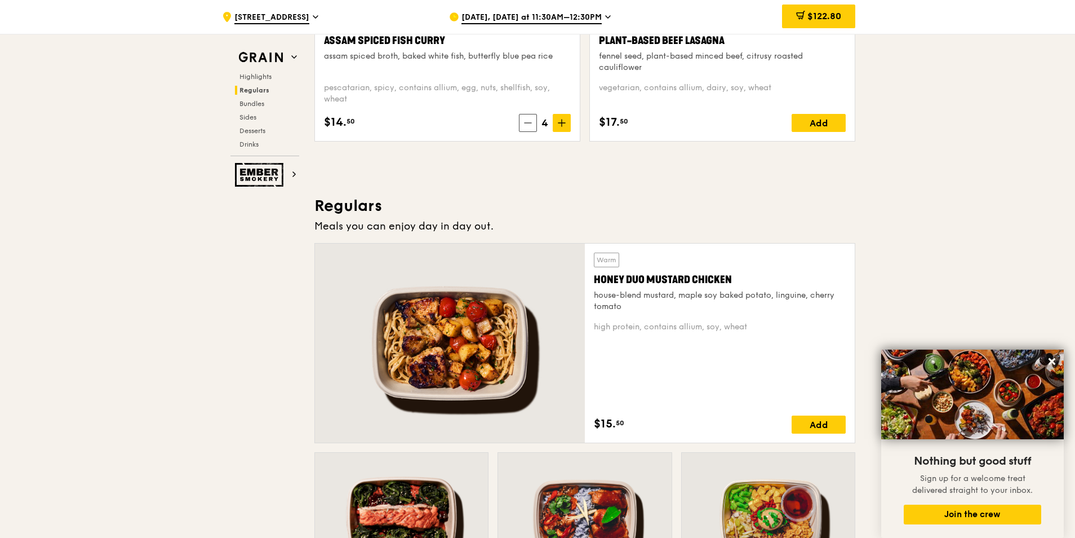
scroll to position [620, 0]
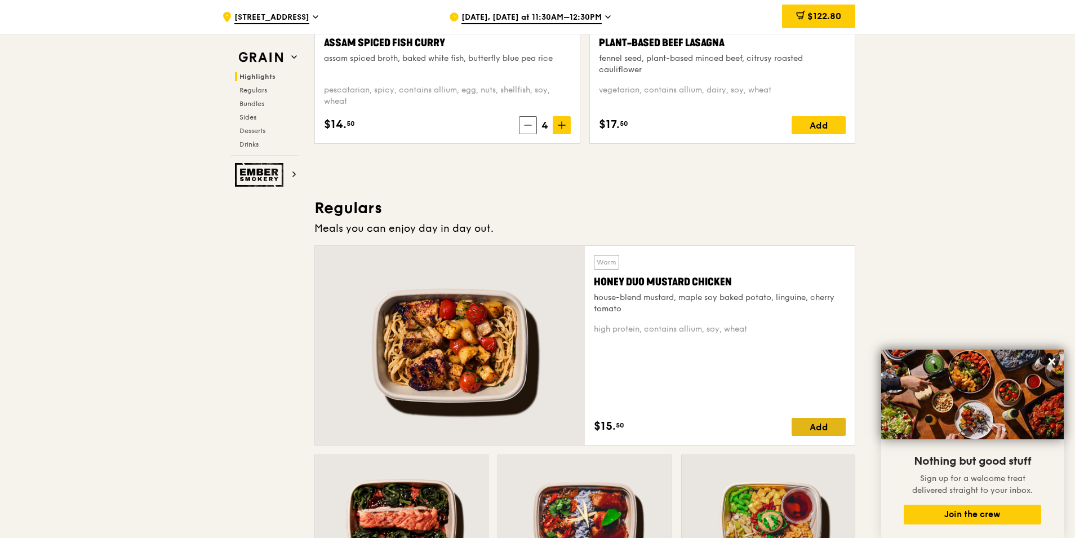
click at [825, 428] on div "Add" at bounding box center [819, 427] width 54 height 18
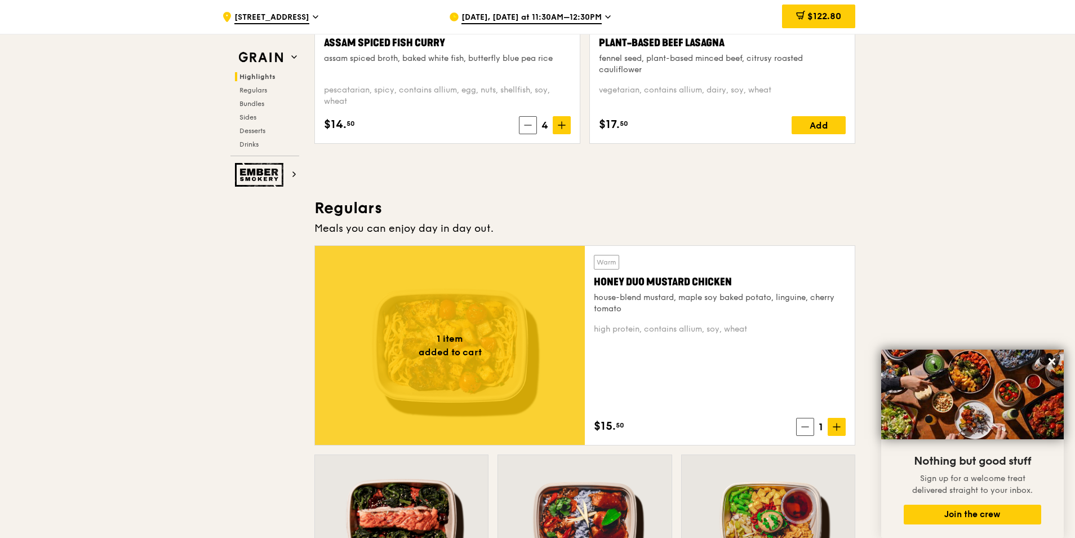
click at [825, 428] on span "1" at bounding box center [821, 427] width 14 height 16
click at [835, 427] on icon at bounding box center [837, 427] width 7 height 0
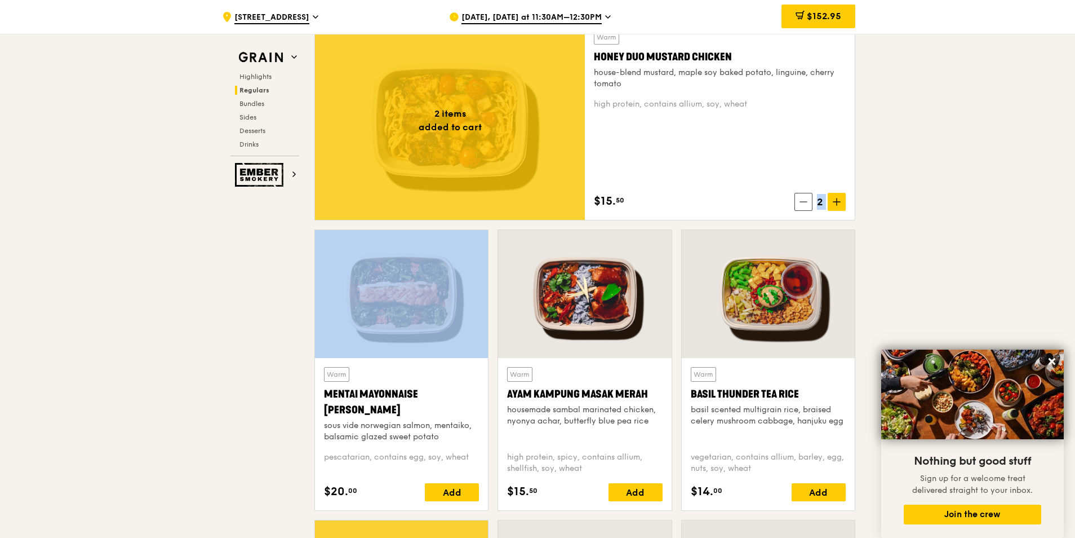
scroll to position [845, 0]
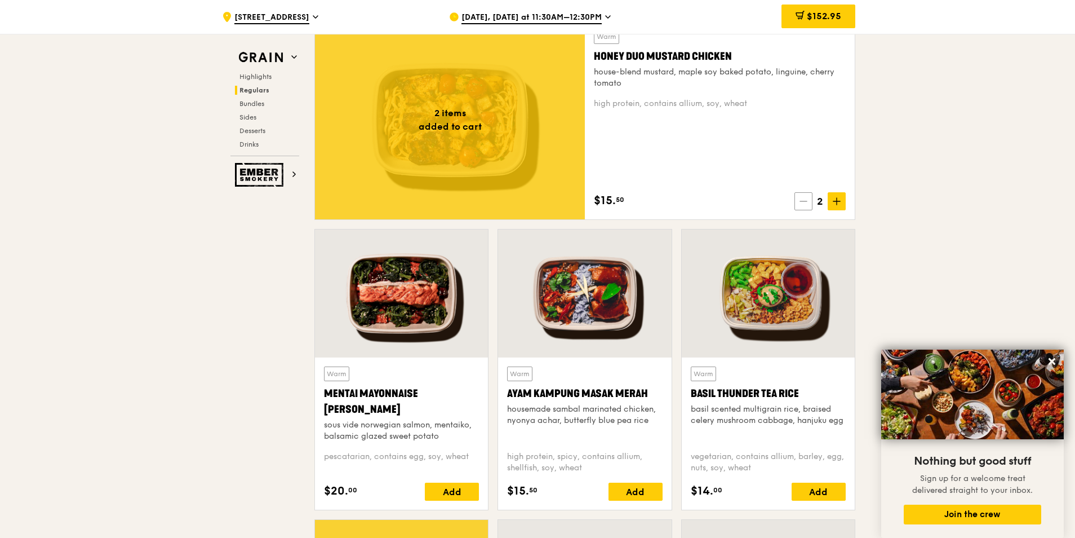
click at [808, 202] on span at bounding box center [804, 201] width 18 height 18
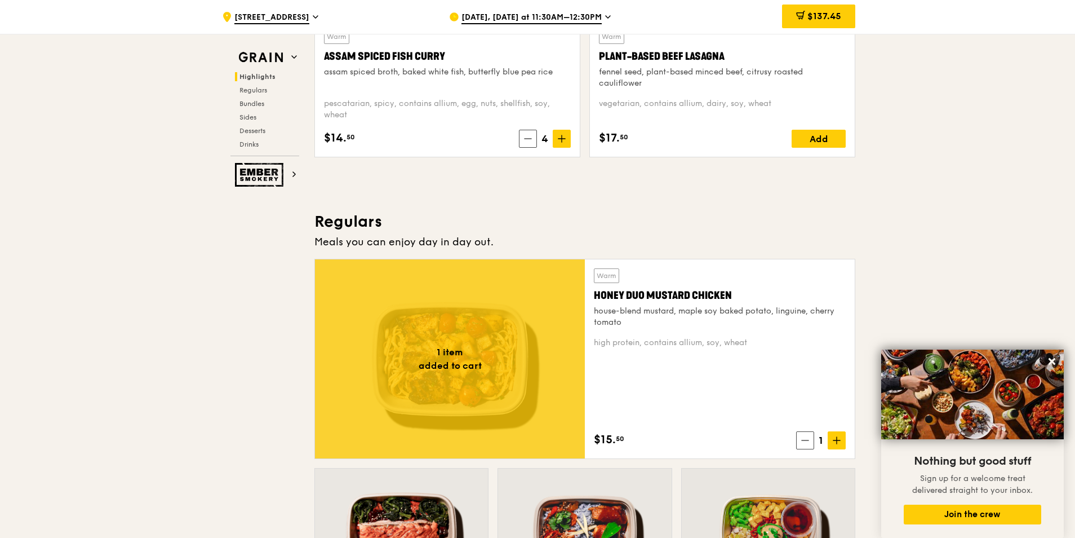
scroll to position [676, 0]
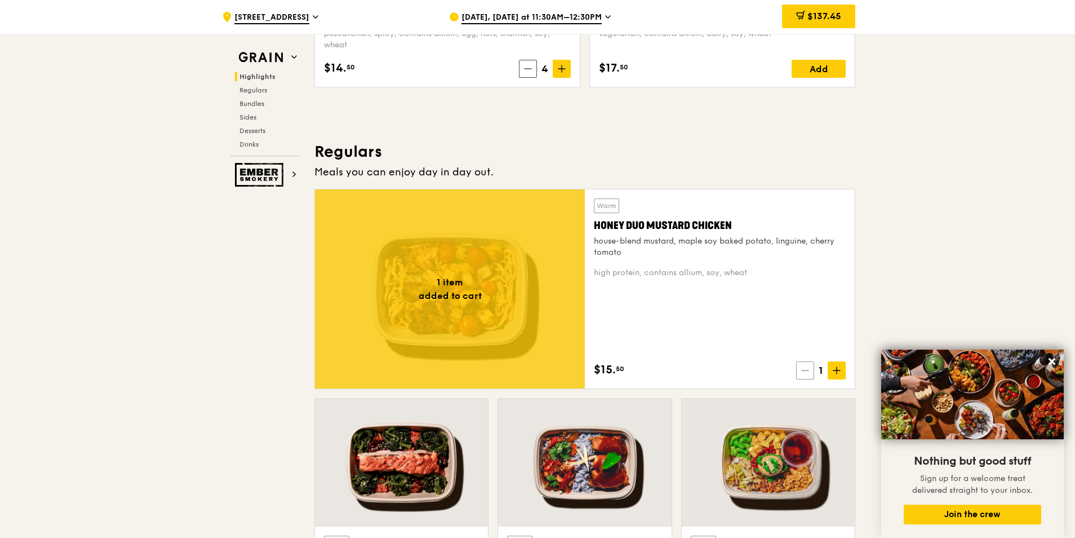
click at [803, 371] on icon at bounding box center [805, 370] width 8 height 8
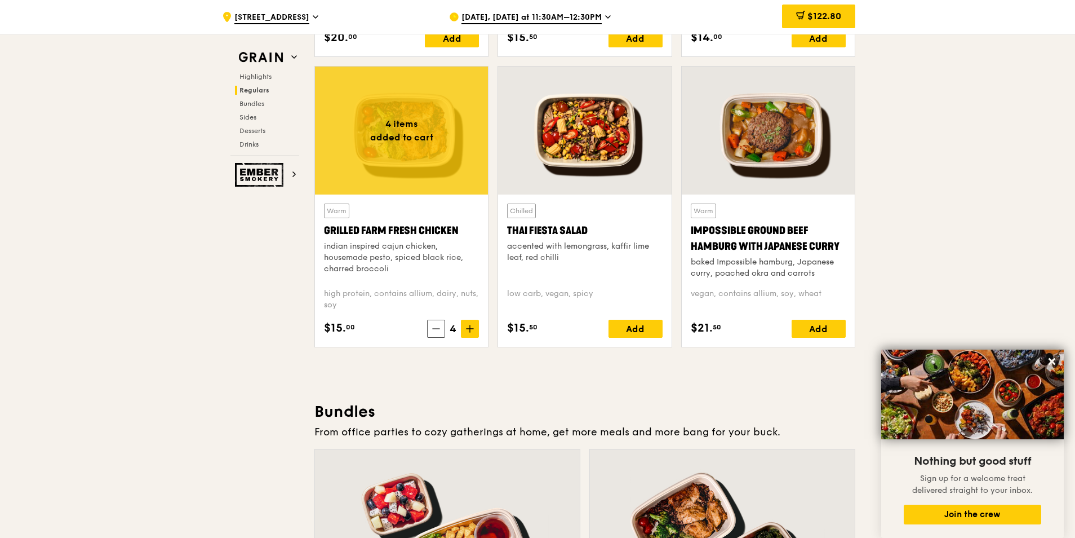
scroll to position [1353, 0]
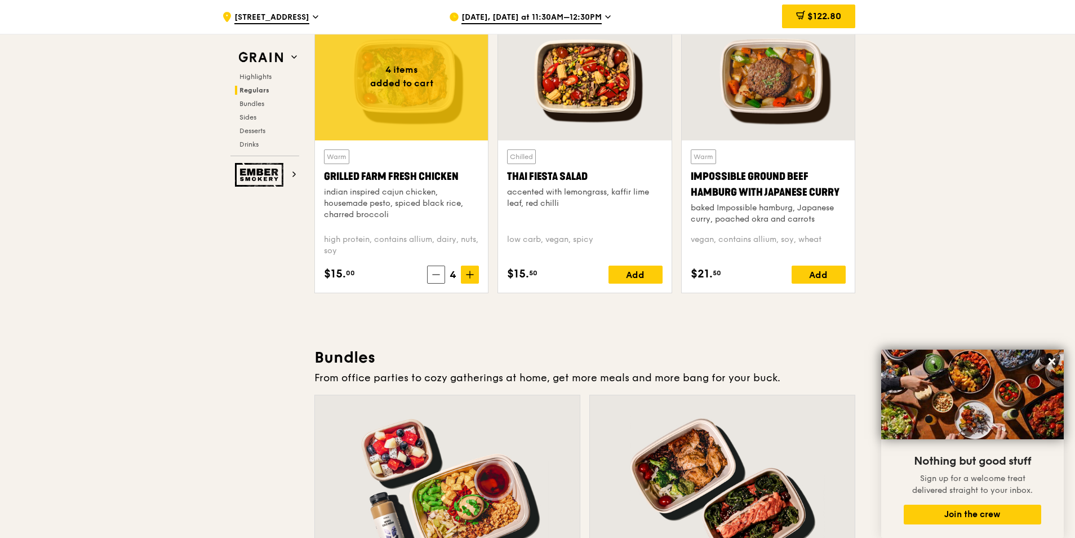
click at [566, 91] on div at bounding box center [584, 76] width 173 height 128
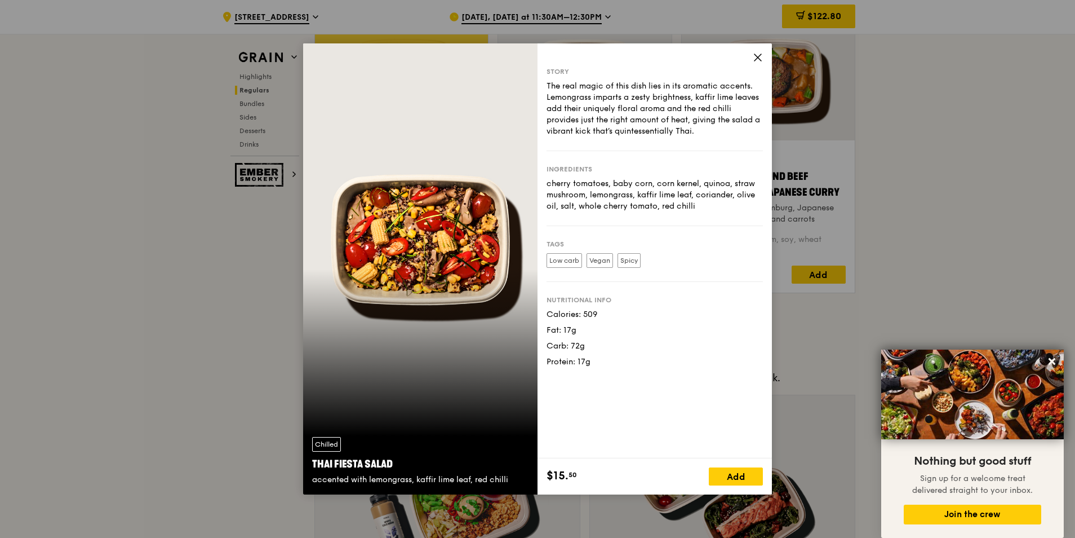
click at [763, 54] on icon at bounding box center [758, 57] width 10 height 10
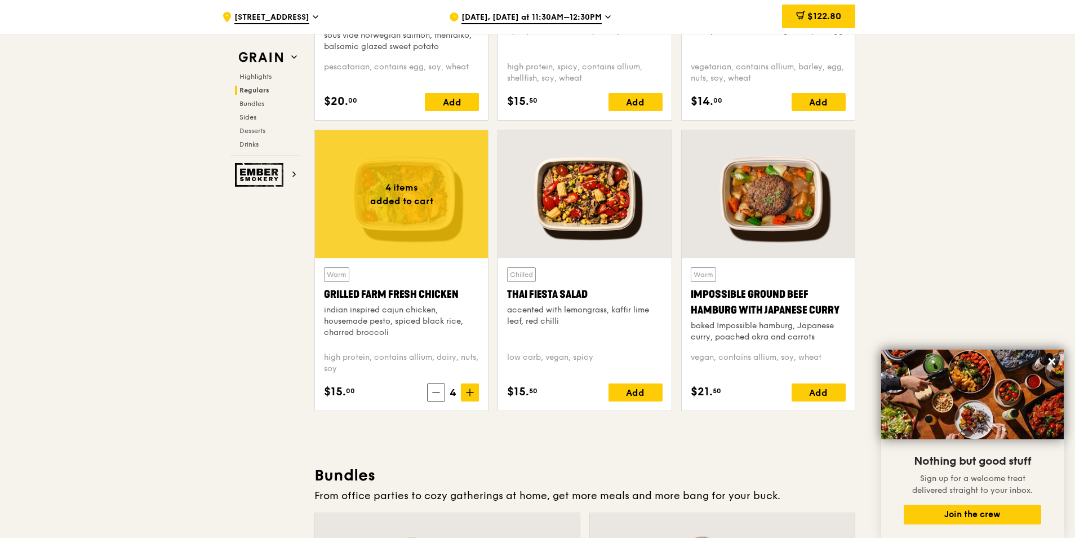
scroll to position [1071, 0]
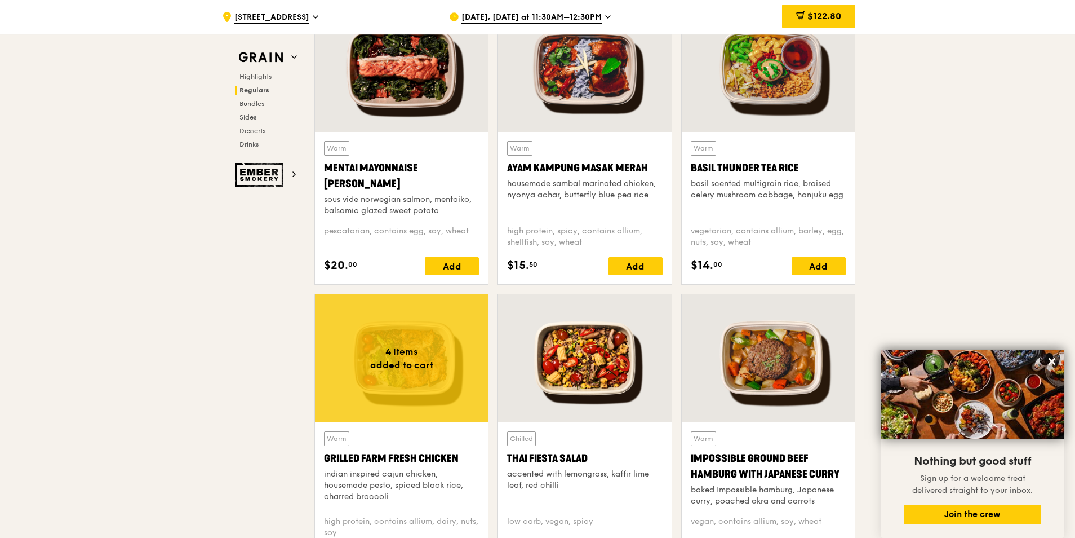
click at [764, 82] on div at bounding box center [768, 68] width 173 height 128
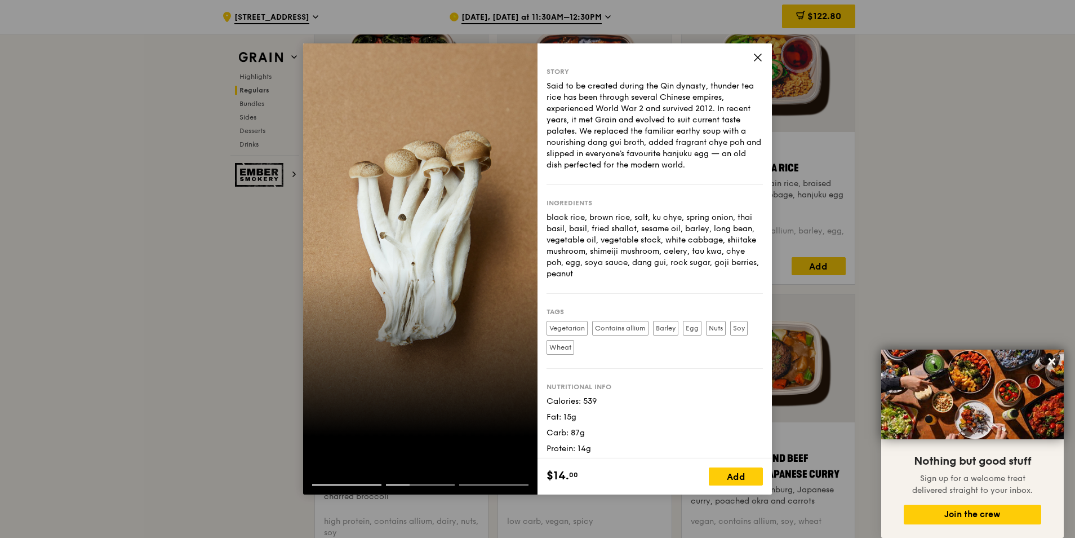
click at [760, 54] on icon at bounding box center [758, 57] width 10 height 10
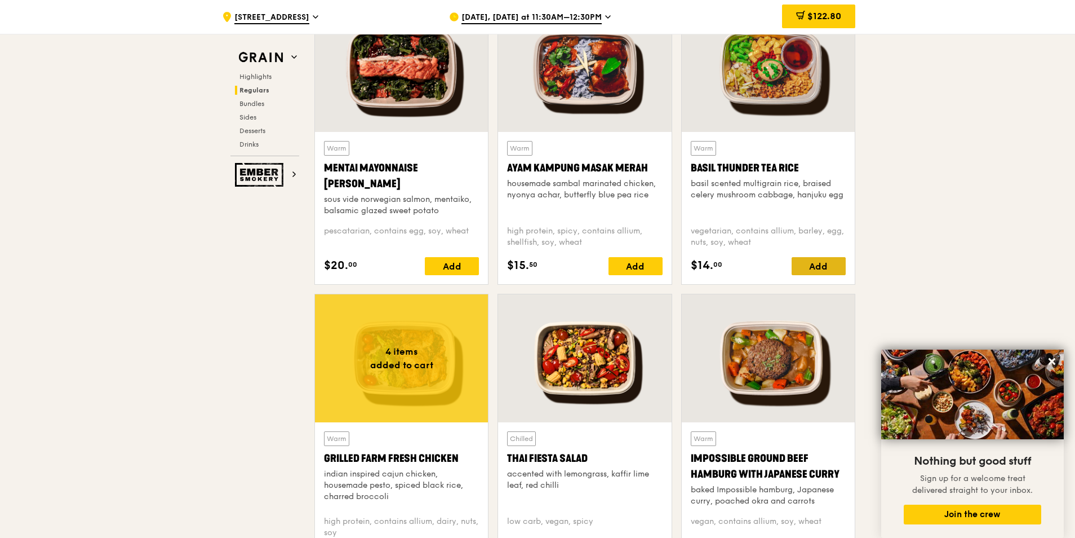
click at [817, 267] on div "Add" at bounding box center [819, 266] width 54 height 18
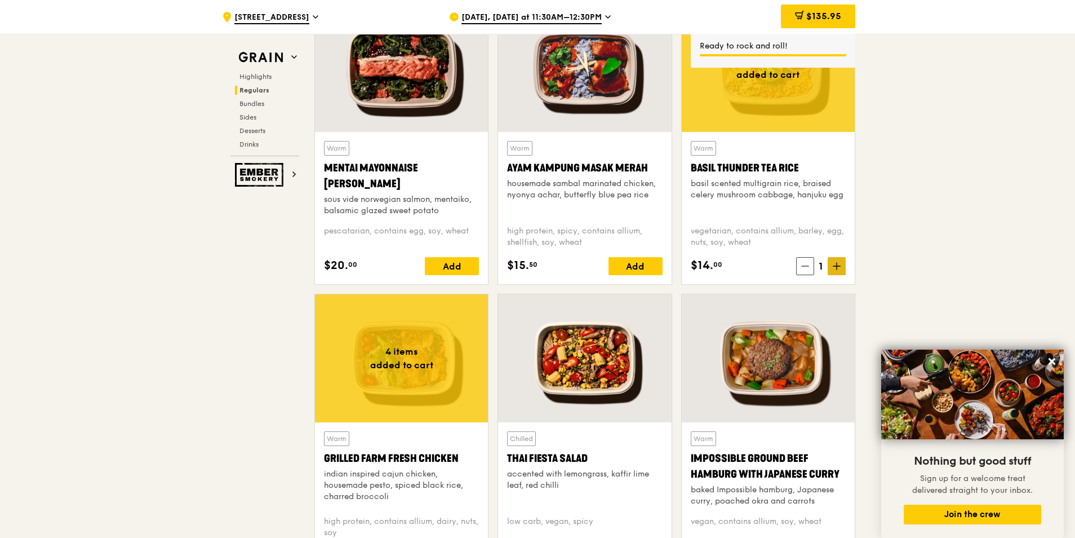
click at [837, 268] on icon at bounding box center [837, 266] width 0 height 7
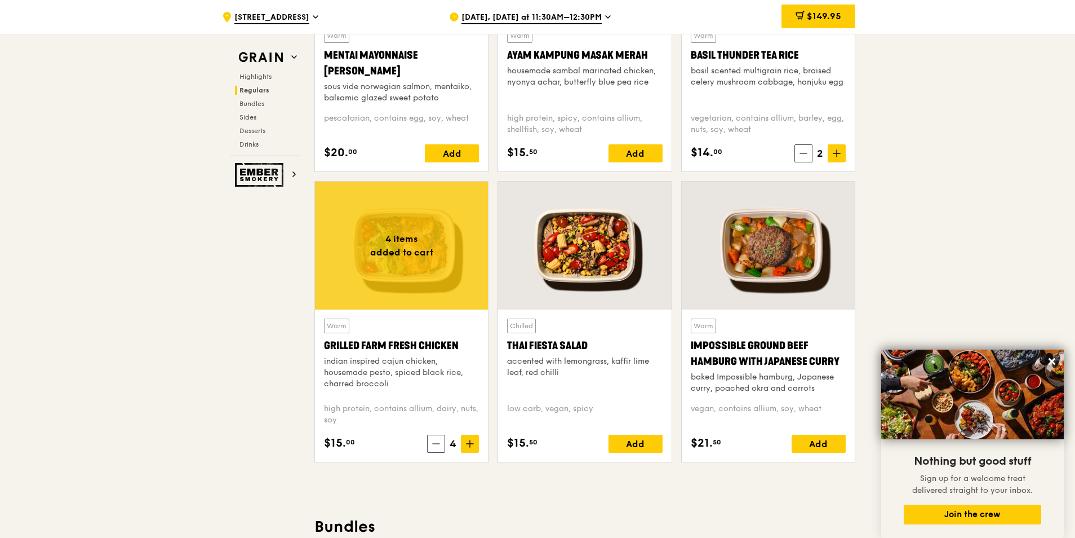
scroll to position [1522, 0]
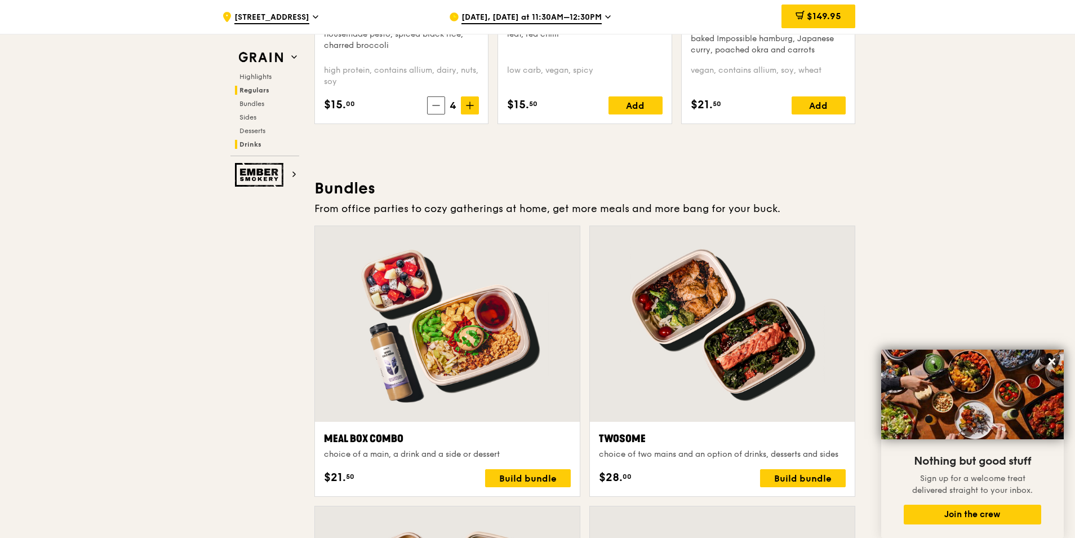
click at [257, 143] on span "Drinks" at bounding box center [251, 144] width 22 height 8
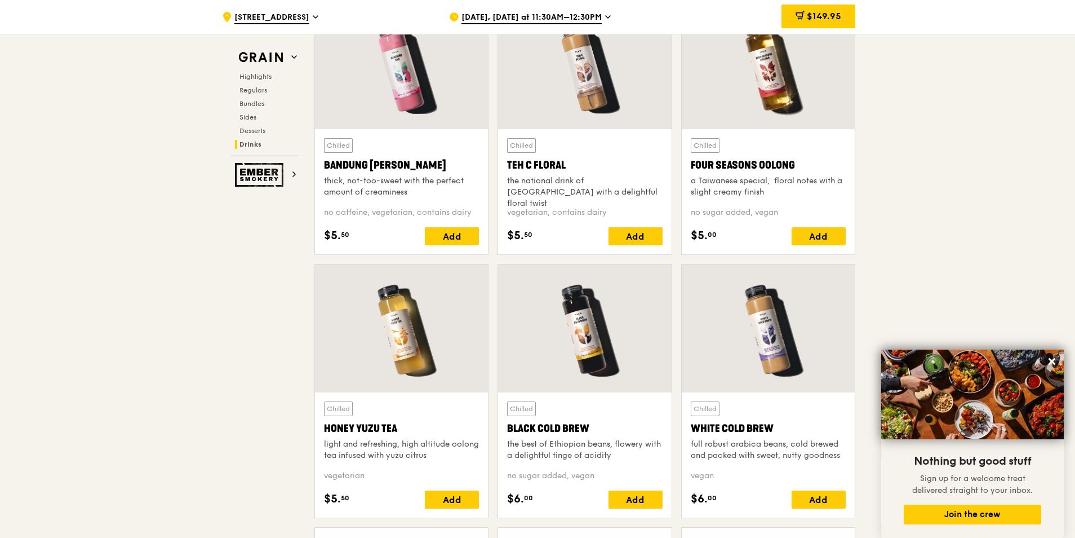
scroll to position [4213, 0]
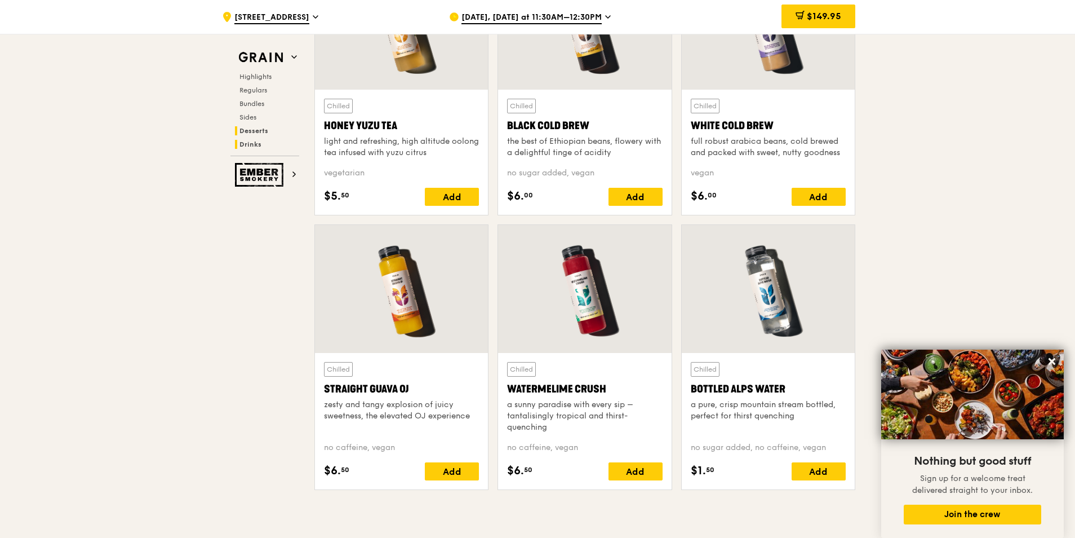
drag, startPoint x: 260, startPoint y: 127, endPoint x: 285, endPoint y: 116, distance: 27.2
click at [260, 127] on span "Desserts" at bounding box center [253, 131] width 26 height 8
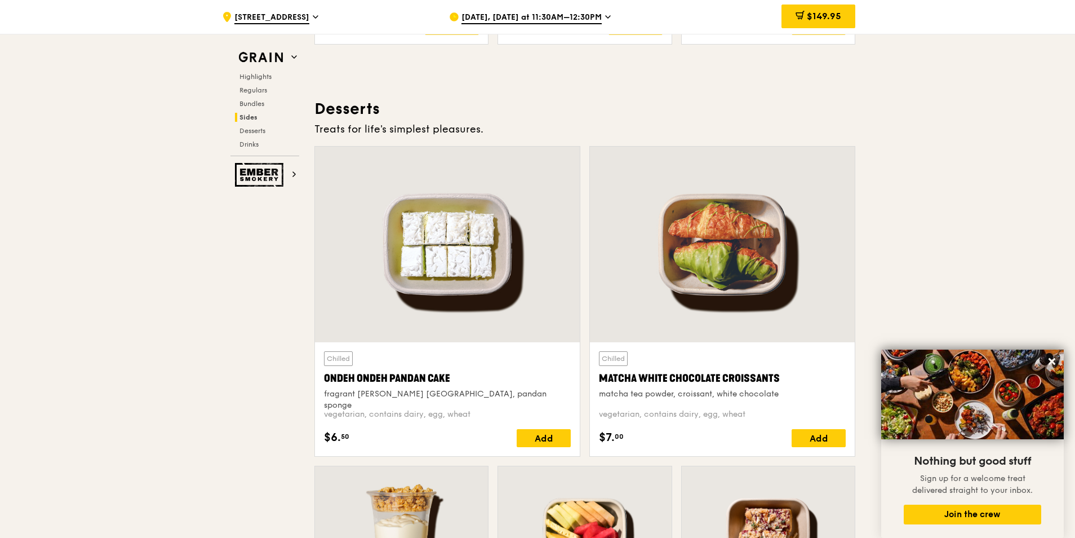
scroll to position [3188, 0]
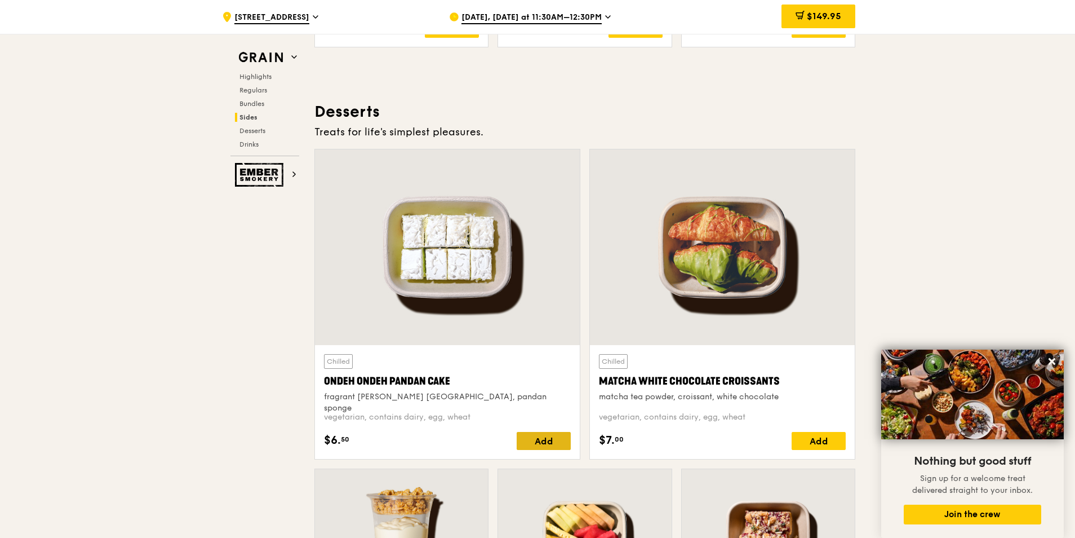
click at [548, 444] on div "Add" at bounding box center [544, 441] width 54 height 18
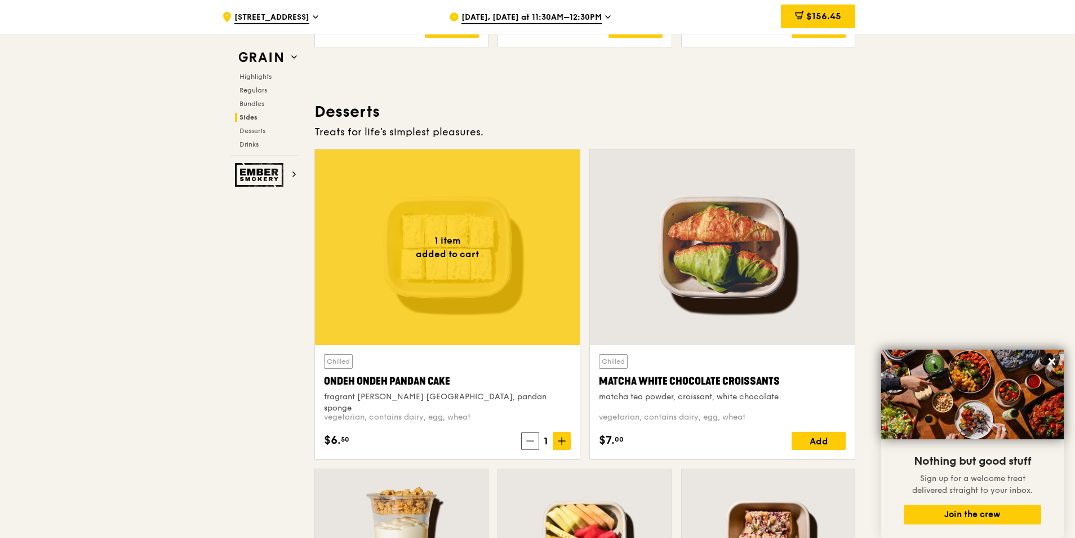
drag, startPoint x: 412, startPoint y: 446, endPoint x: 440, endPoint y: 298, distance: 150.8
click at [412, 445] on div "$6. 50 1" at bounding box center [447, 441] width 247 height 18
click at [457, 257] on div at bounding box center [447, 247] width 265 height 196
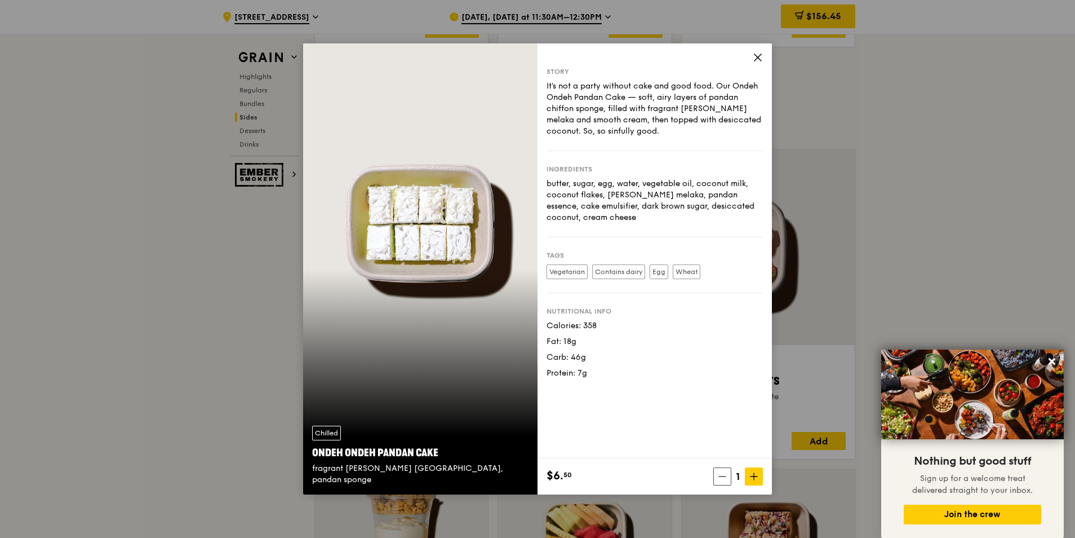
click at [753, 57] on icon at bounding box center [758, 57] width 10 height 10
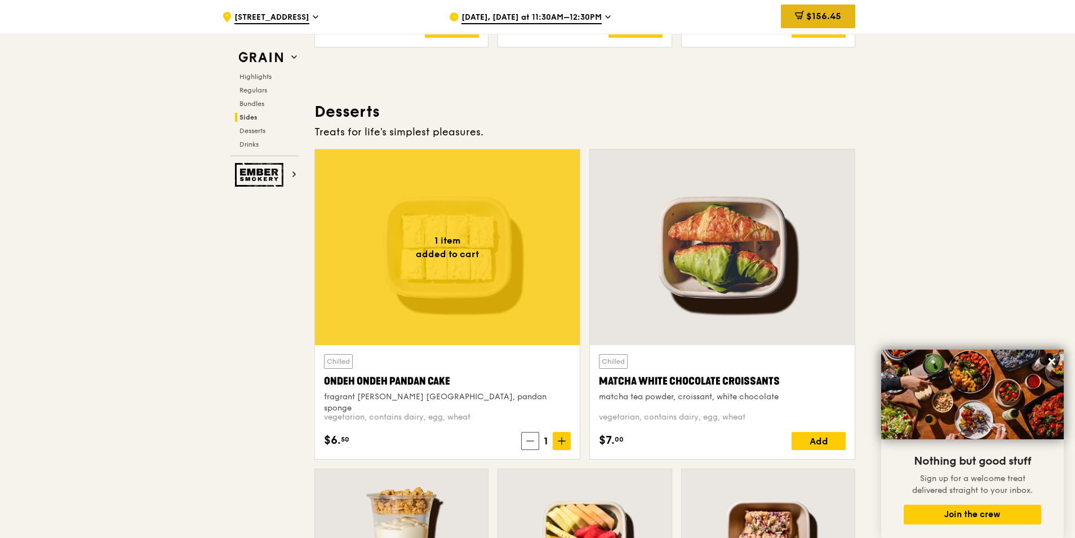
click at [808, 12] on span "$156.45" at bounding box center [824, 16] width 35 height 11
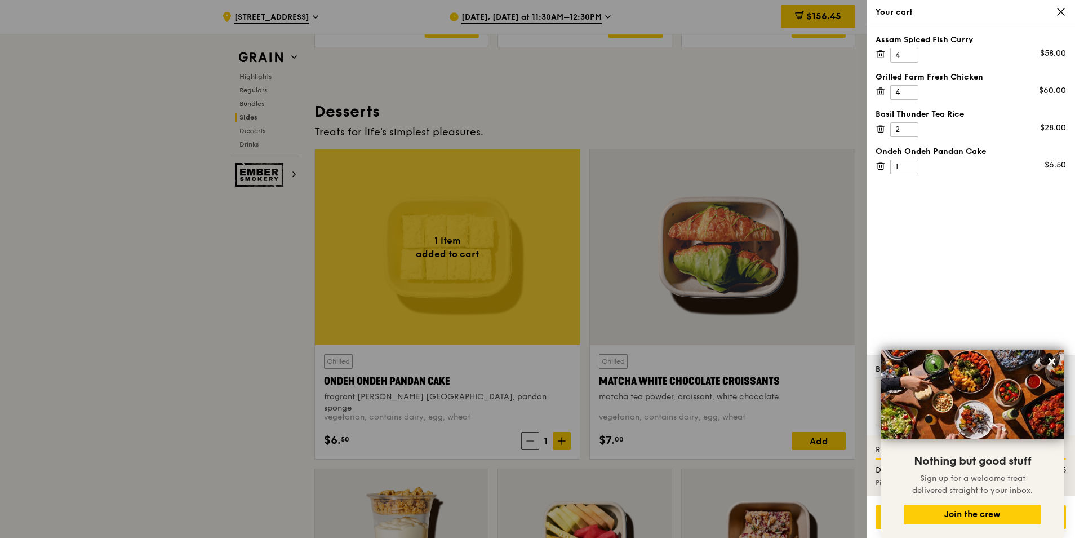
click at [877, 166] on icon at bounding box center [881, 166] width 10 height 10
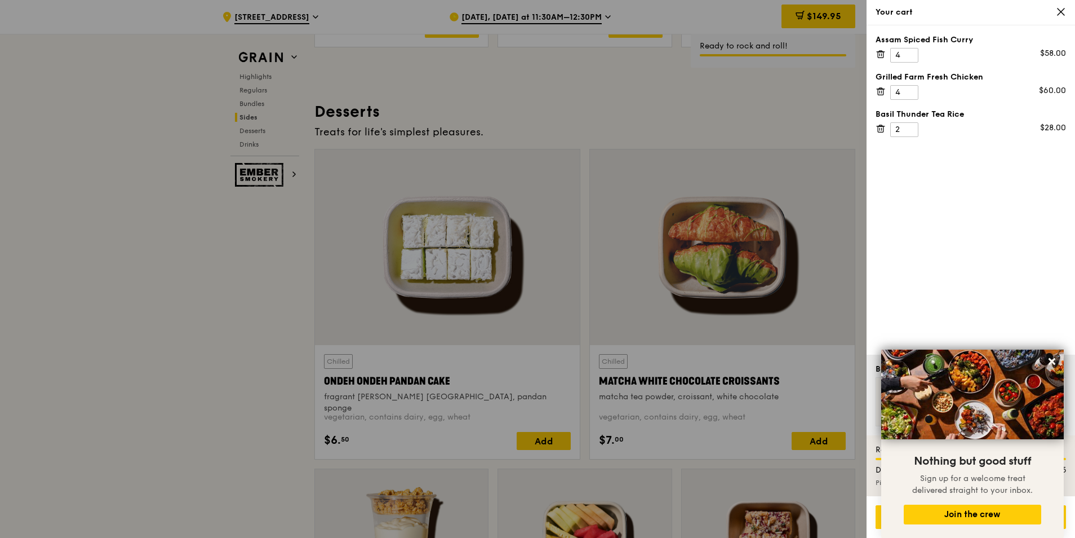
click at [1008, 268] on div "Assam Spiced Fish Curry 4 $58.00 Grilled Farm Fresh Chicken 4 $60.00 Basil Thun…" at bounding box center [971, 189] width 209 height 329
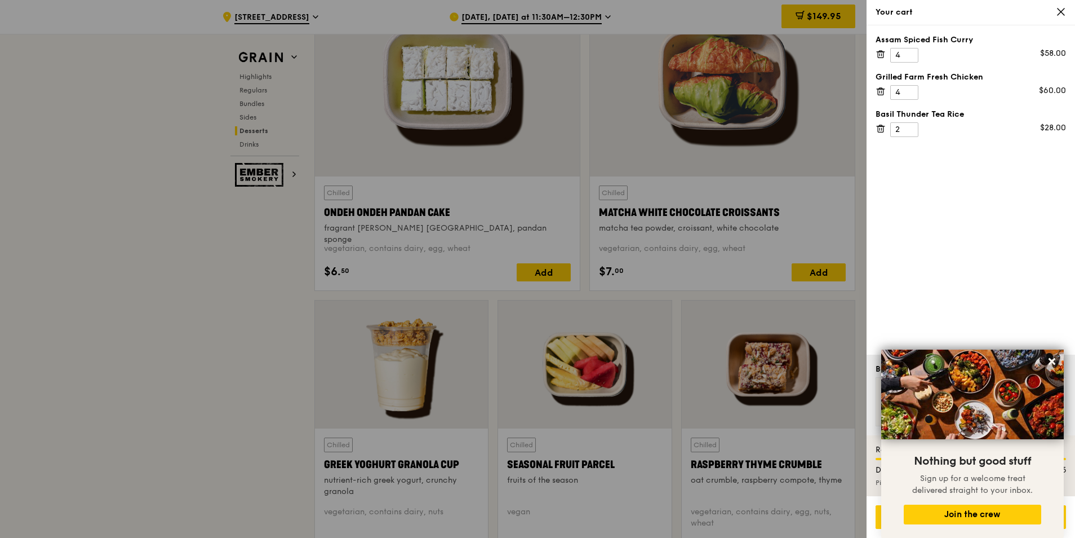
scroll to position [3358, 0]
click at [1055, 360] on icon at bounding box center [1052, 361] width 7 height 7
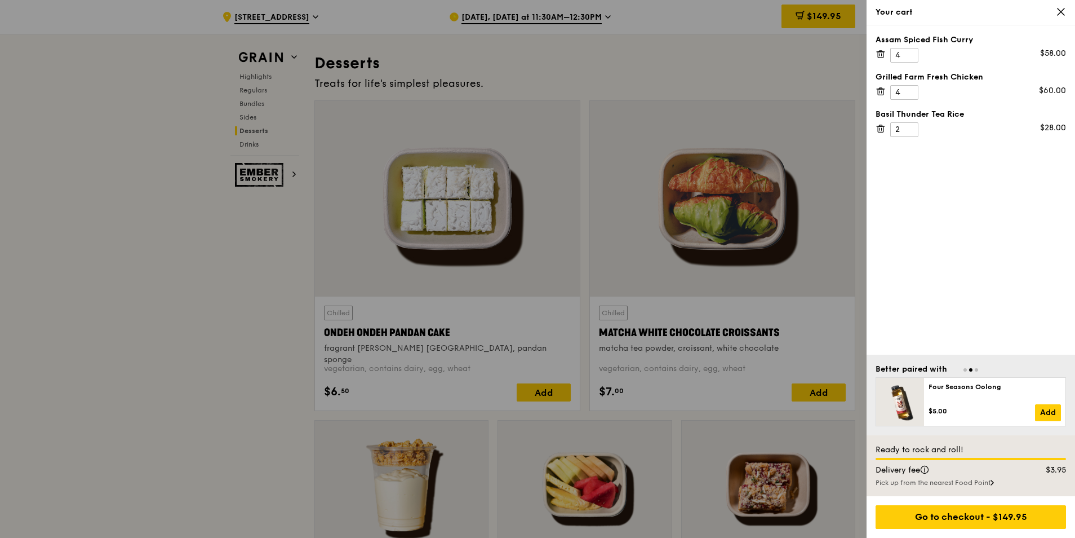
scroll to position [3132, 0]
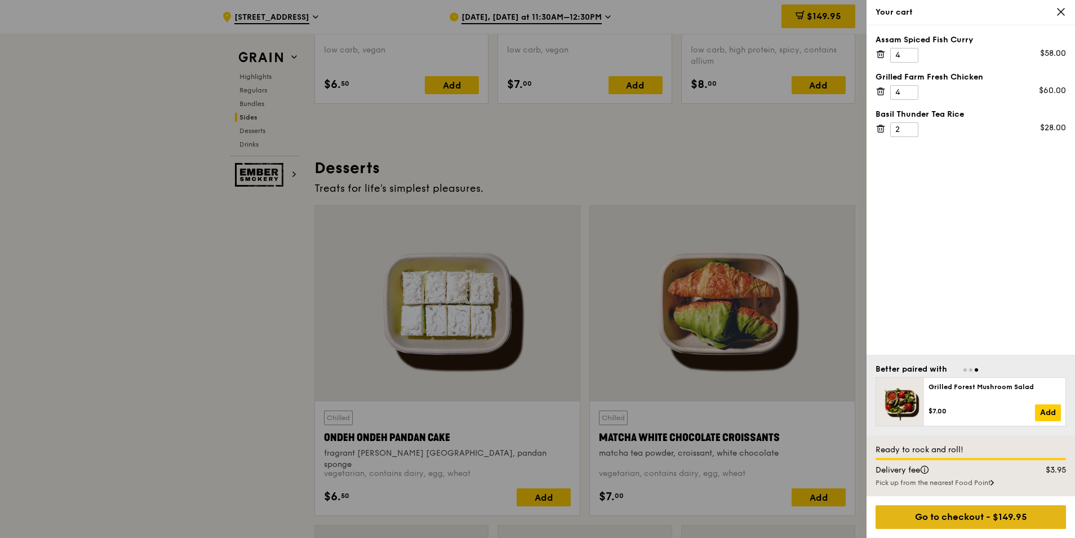
click at [997, 519] on div "Go to checkout - $149.95" at bounding box center [971, 517] width 191 height 24
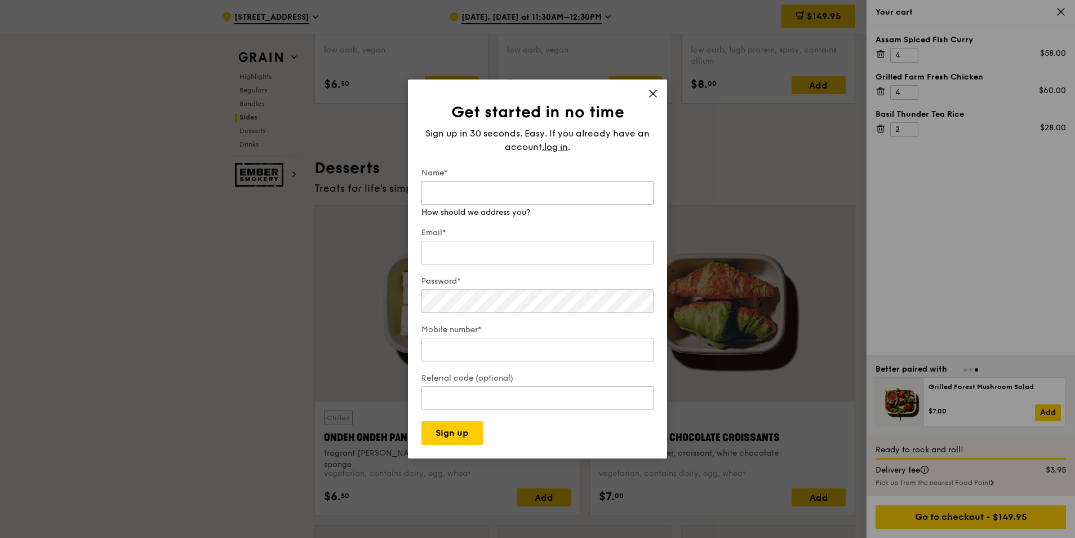
click at [465, 197] on input "Name*" at bounding box center [538, 193] width 232 height 24
type input "Manjiv Dodanwela"
click at [459, 255] on div "Email*" at bounding box center [538, 246] width 232 height 39
type input "manjiv.dodanwela@ihhhealthcare.com"
type input "93837132"
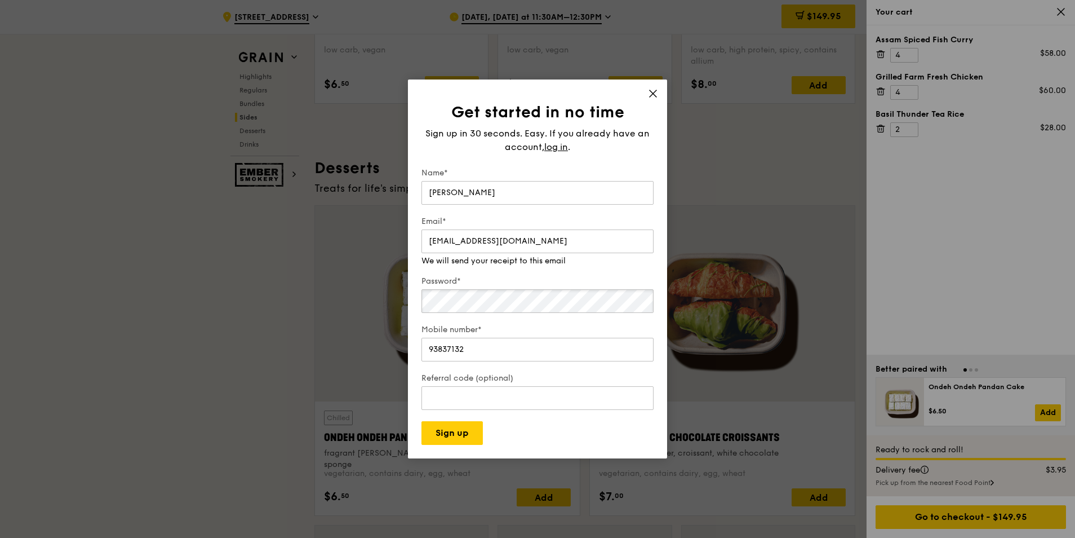
click at [469, 304] on div "Password*" at bounding box center [538, 295] width 232 height 39
click at [658, 91] on div "Get started in no time Sign up in 30 seconds. Easy. If you already have an acco…" at bounding box center [537, 268] width 259 height 379
drag, startPoint x: 581, startPoint y: 246, endPoint x: 77, endPoint y: 165, distance: 510.9
click at [184, 180] on div "Get started in no time Sign up in 30 seconds. Easy. If you already have an acco…" at bounding box center [537, 269] width 1075 height 538
type input "manjivdodanwela@gmail.com"
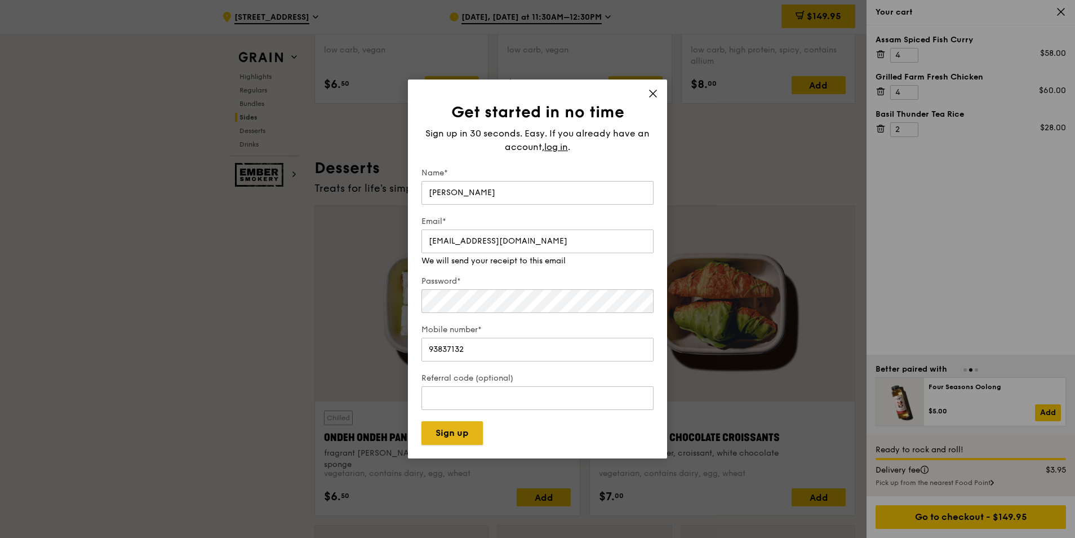
click at [450, 431] on button "Sign up" at bounding box center [452, 433] width 61 height 24
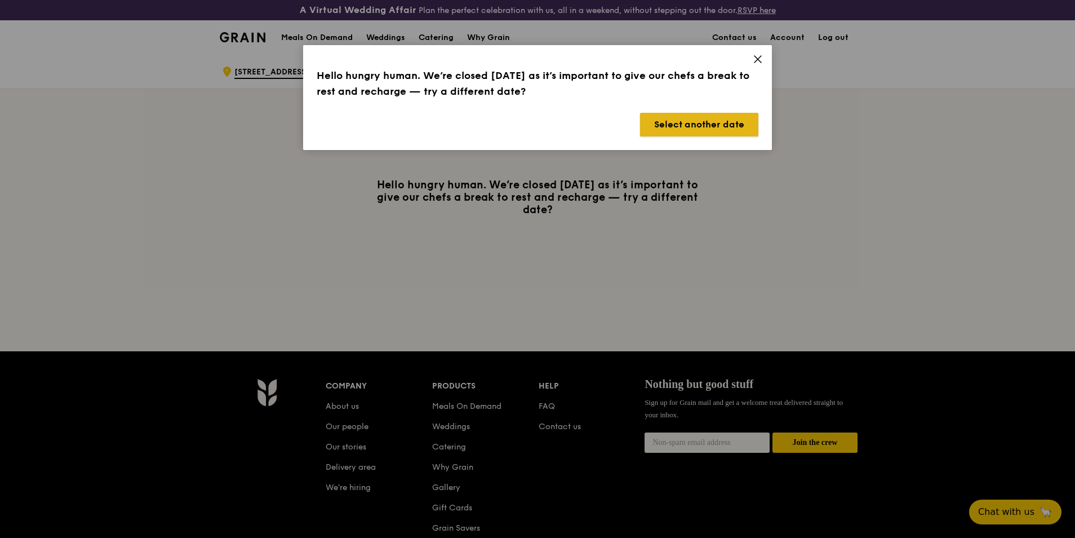
click at [698, 126] on button "Select another date" at bounding box center [699, 125] width 118 height 24
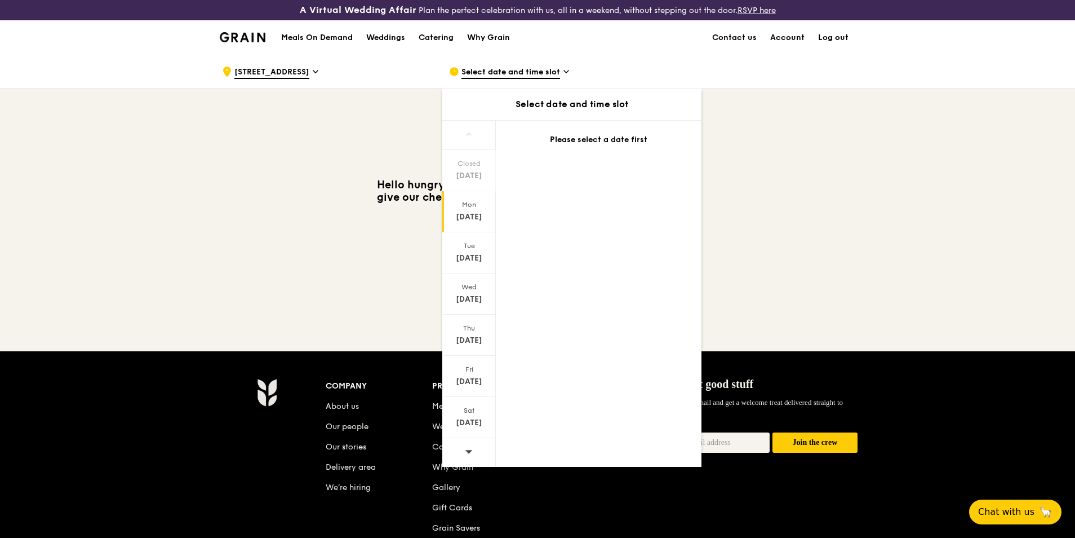
click at [478, 211] on div "[DATE]" at bounding box center [469, 216] width 50 height 11
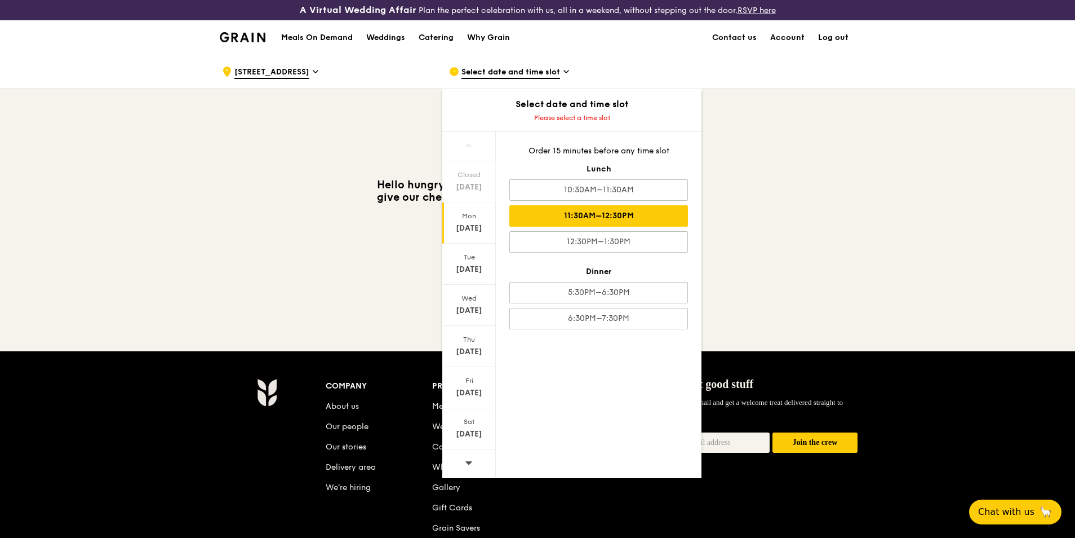
click at [590, 219] on div "11:30AM–12:30PM" at bounding box center [599, 215] width 179 height 21
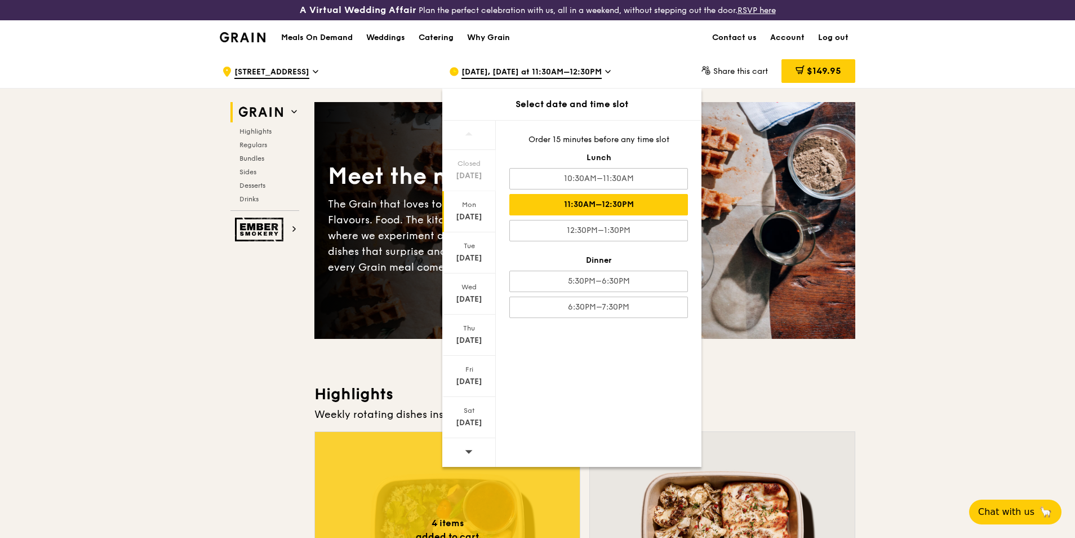
click at [616, 202] on div "11:30AM–12:30PM" at bounding box center [599, 204] width 179 height 21
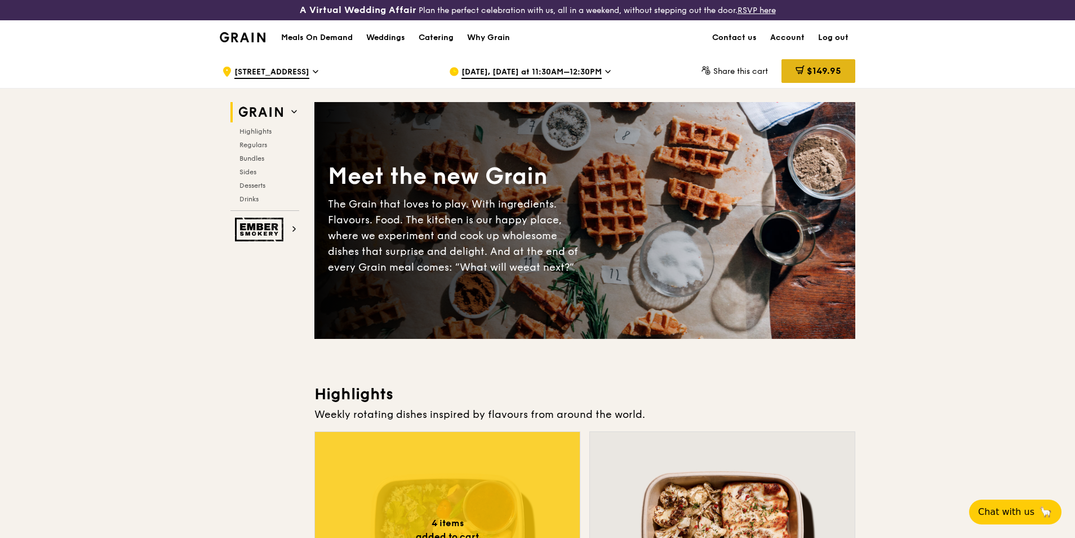
click at [812, 72] on span "$149.95" at bounding box center [824, 70] width 34 height 11
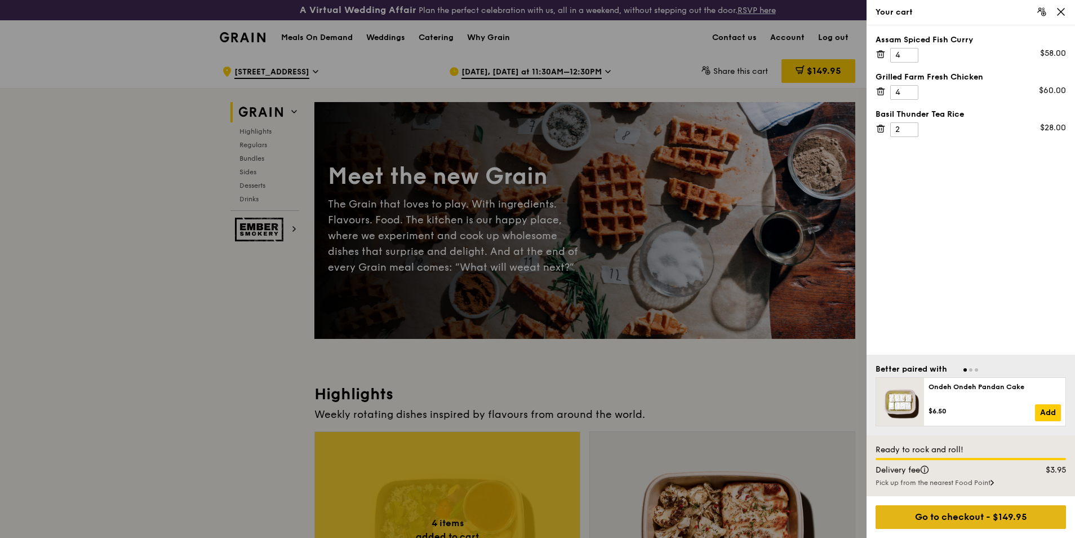
click at [965, 523] on div "Go to checkout - $149.95" at bounding box center [971, 517] width 191 height 24
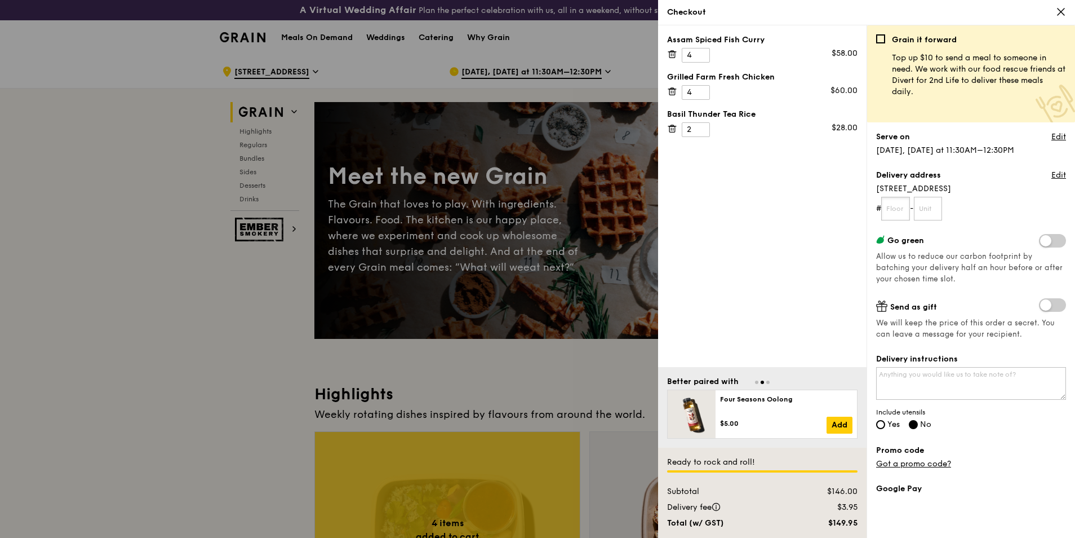
click at [903, 209] on input "text" at bounding box center [896, 209] width 29 height 24
type input "03"
click at [925, 204] on input "text" at bounding box center [928, 209] width 29 height 24
type input "02"
click at [941, 379] on textarea "Delivery instructions" at bounding box center [971, 383] width 190 height 33
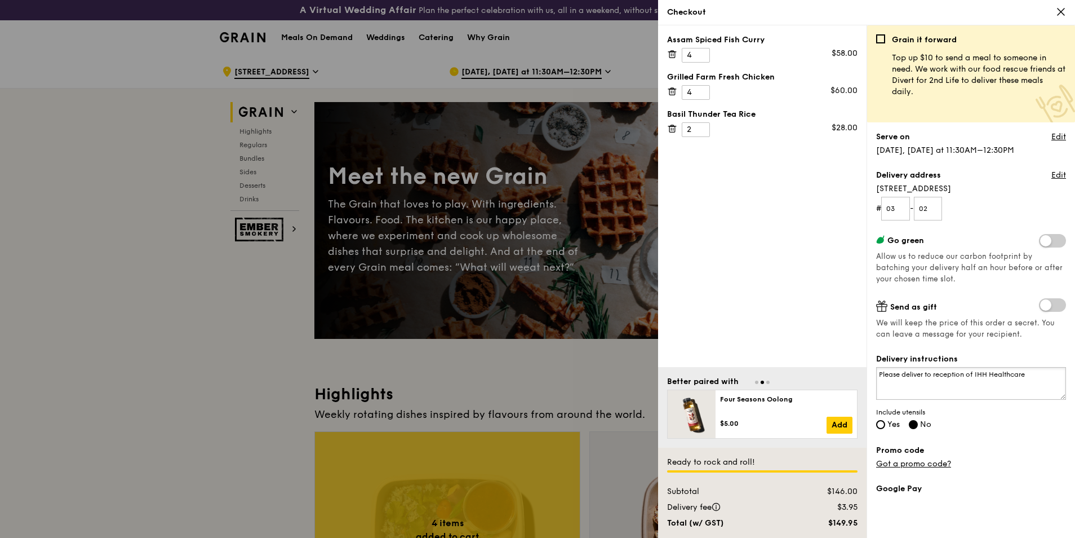
type textarea "Please deliver to reception of IHH Healthcare"
click at [1024, 454] on div "Grain it forward Top up $10 to send a meal to someone in need. We work with our…" at bounding box center [971, 285] width 190 height 503
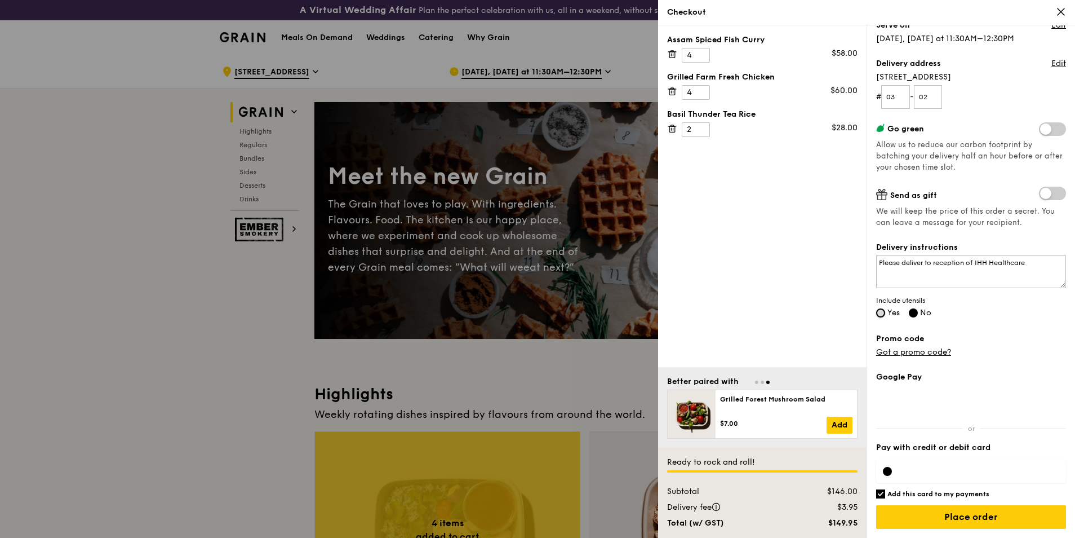
drag, startPoint x: 879, startPoint y: 315, endPoint x: 961, endPoint y: 322, distance: 82.7
click at [879, 315] on input "Yes" at bounding box center [880, 312] width 9 height 9
radio input "true"
radio input "false"
click at [1037, 264] on textarea "Please deliver to reception of IHH Healthcare" at bounding box center [971, 271] width 190 height 33
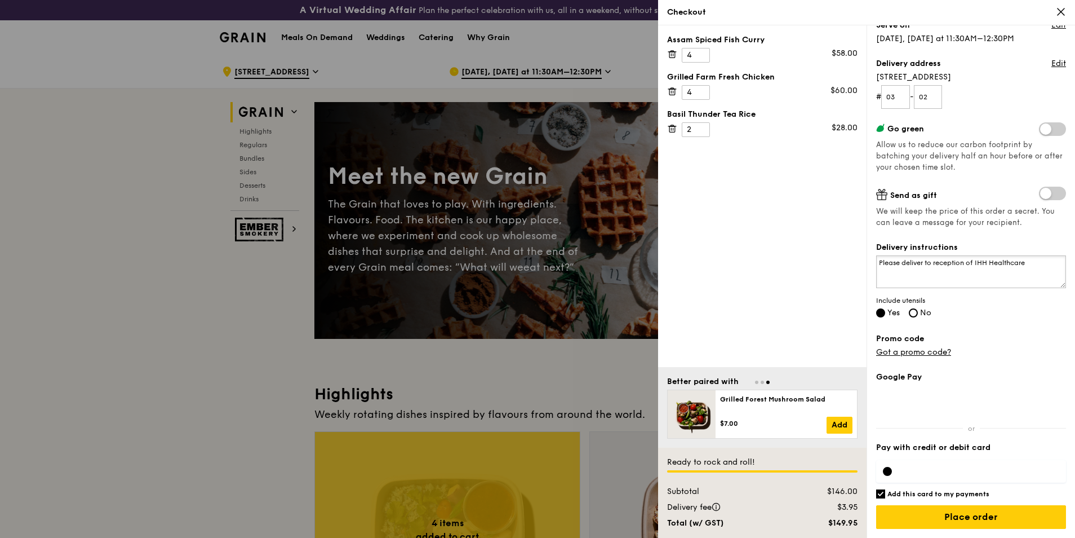
type textarea "Please deliver to reception of IHH Healthcare"
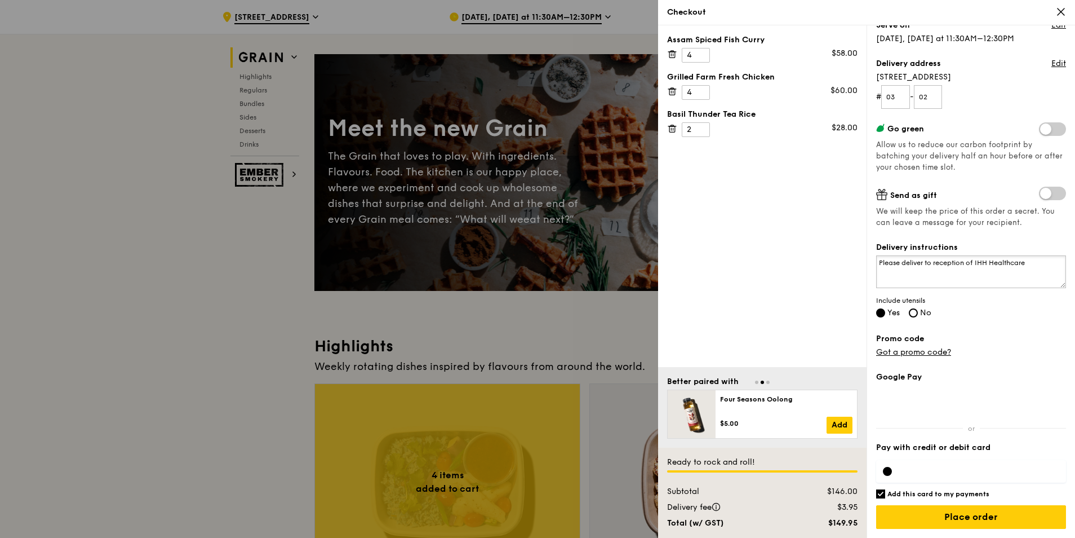
scroll to position [113, 0]
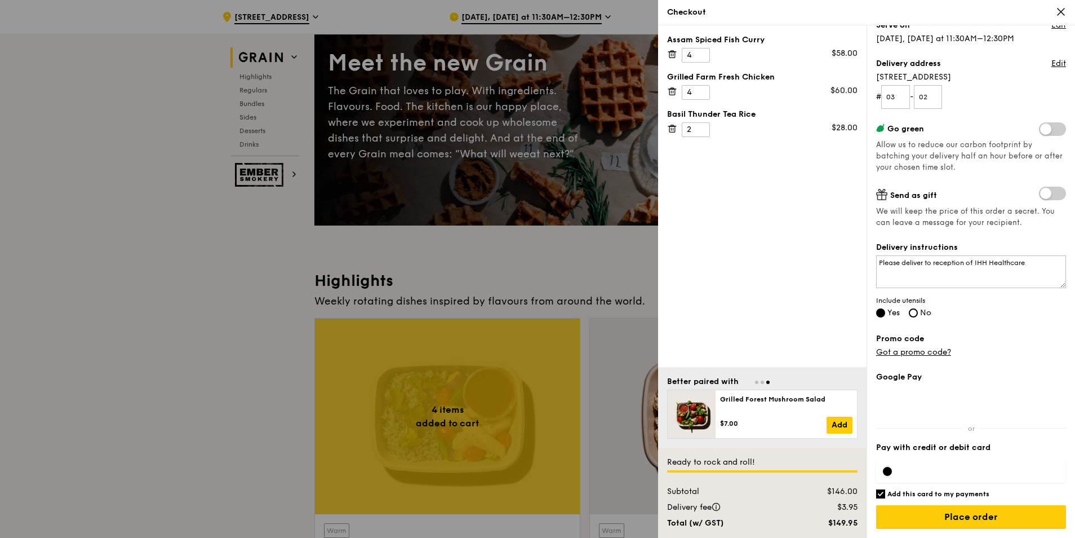
click at [947, 453] on label "Pay with credit or debit card" at bounding box center [971, 447] width 190 height 11
click at [957, 514] on input "Place order" at bounding box center [971, 517] width 190 height 24
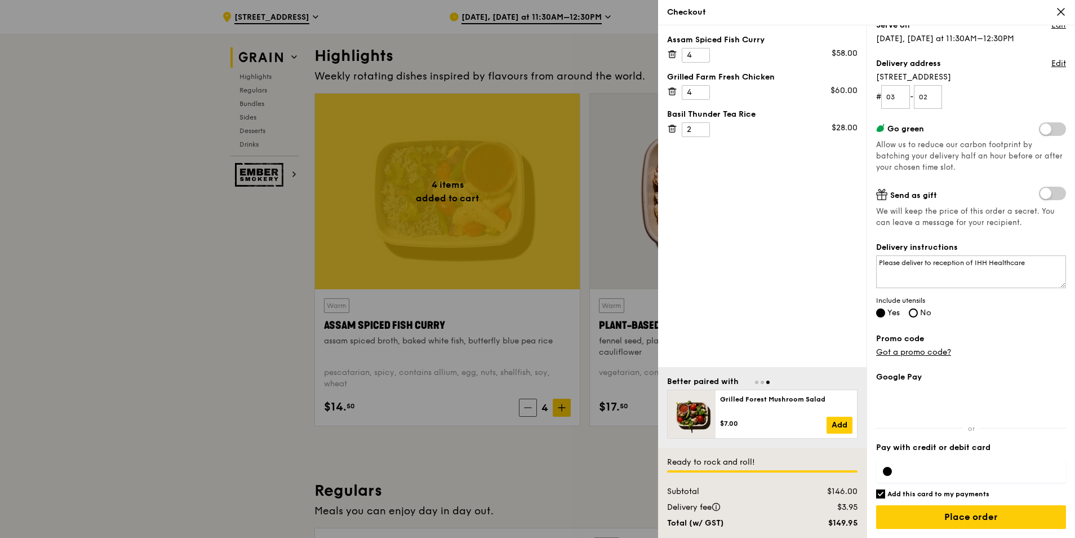
scroll to position [338, 0]
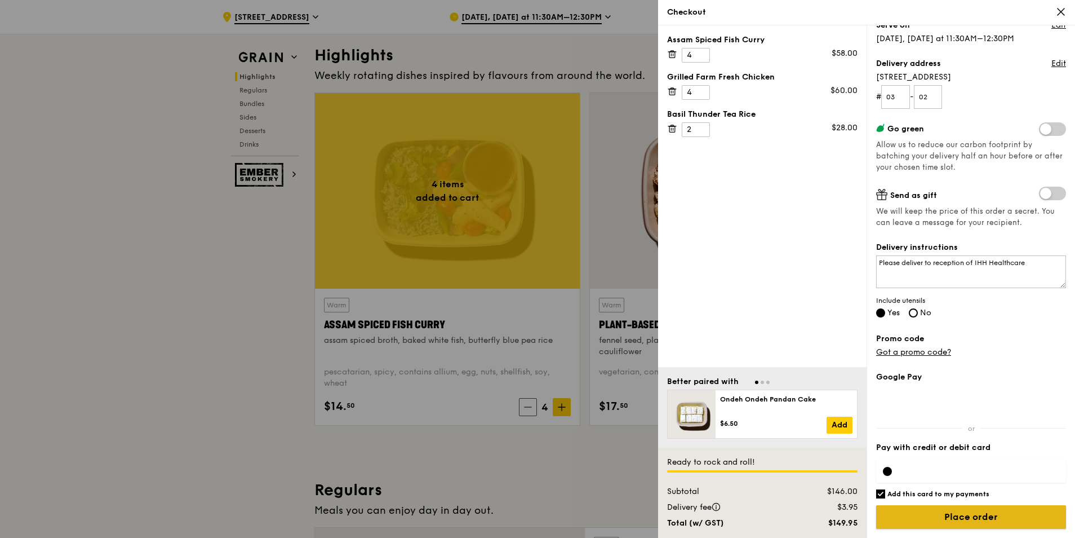
click at [967, 518] on input "Place order" at bounding box center [971, 517] width 190 height 24
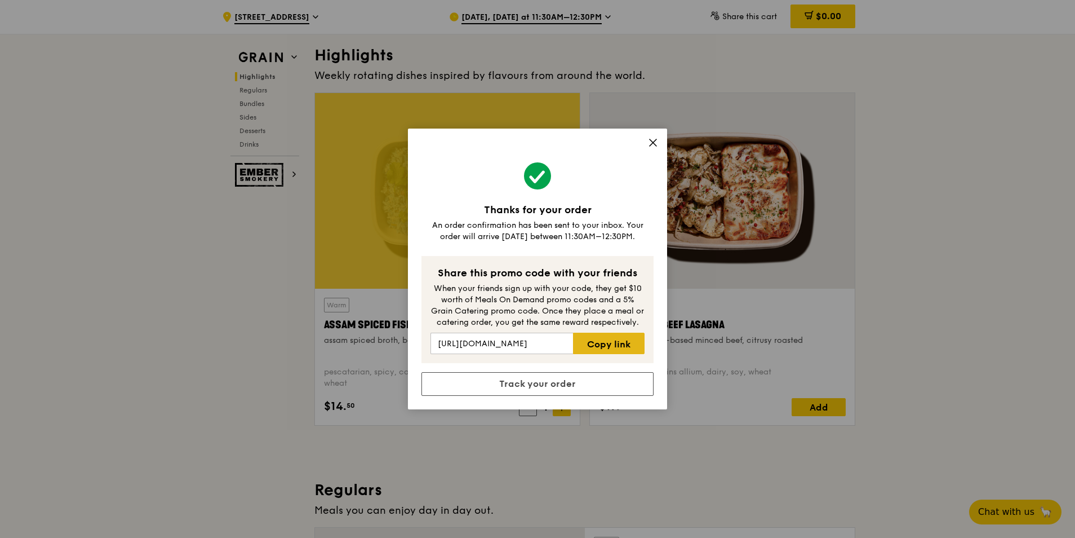
click at [620, 341] on link "Copy link" at bounding box center [609, 343] width 72 height 21
drag, startPoint x: 656, startPoint y: 145, endPoint x: 727, endPoint y: 141, distance: 71.2
click at [656, 144] on icon at bounding box center [653, 143] width 10 height 10
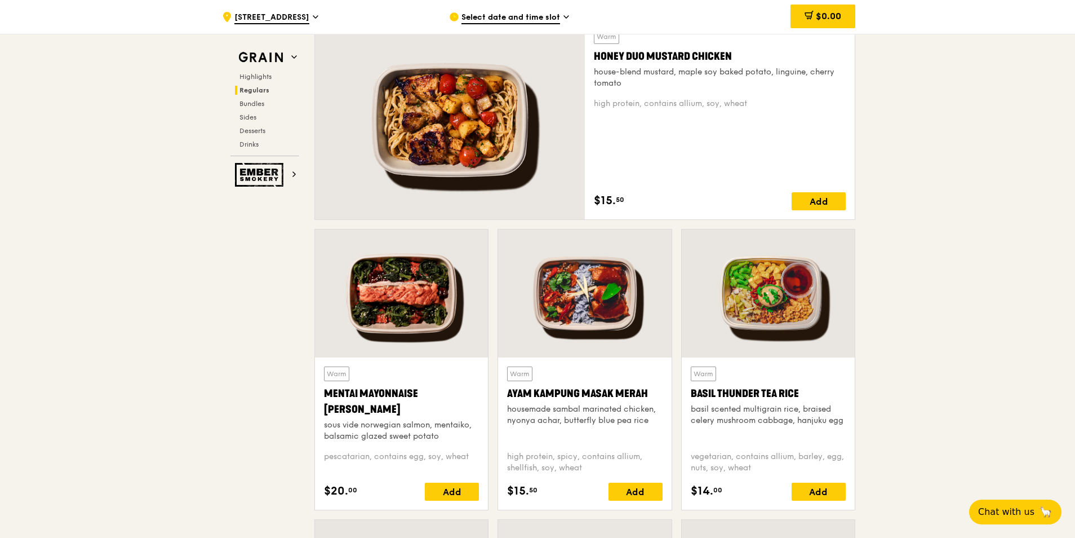
scroll to position [1184, 0]
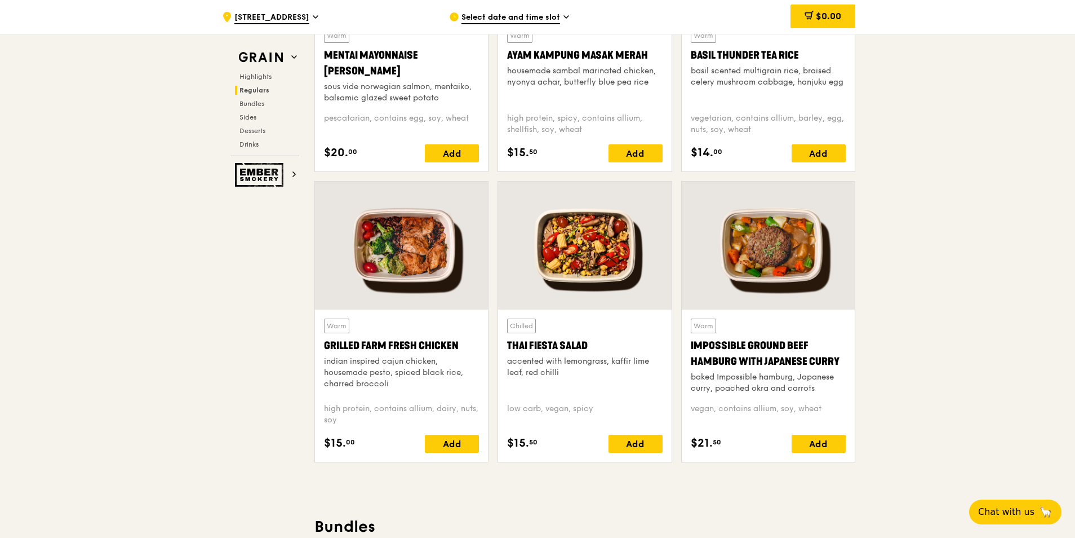
click at [404, 225] on div at bounding box center [401, 245] width 173 height 128
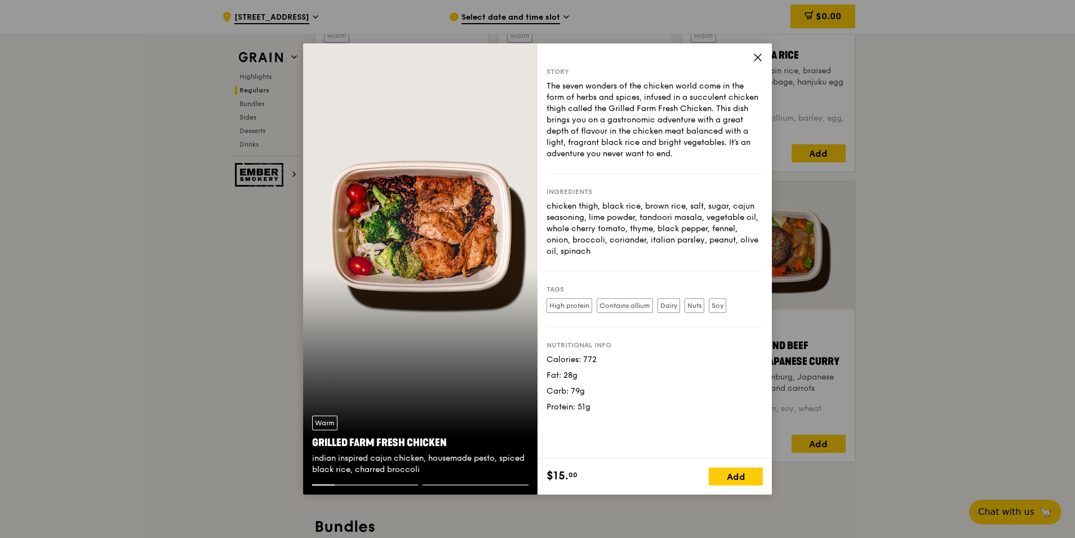
click at [761, 58] on icon at bounding box center [758, 57] width 10 height 10
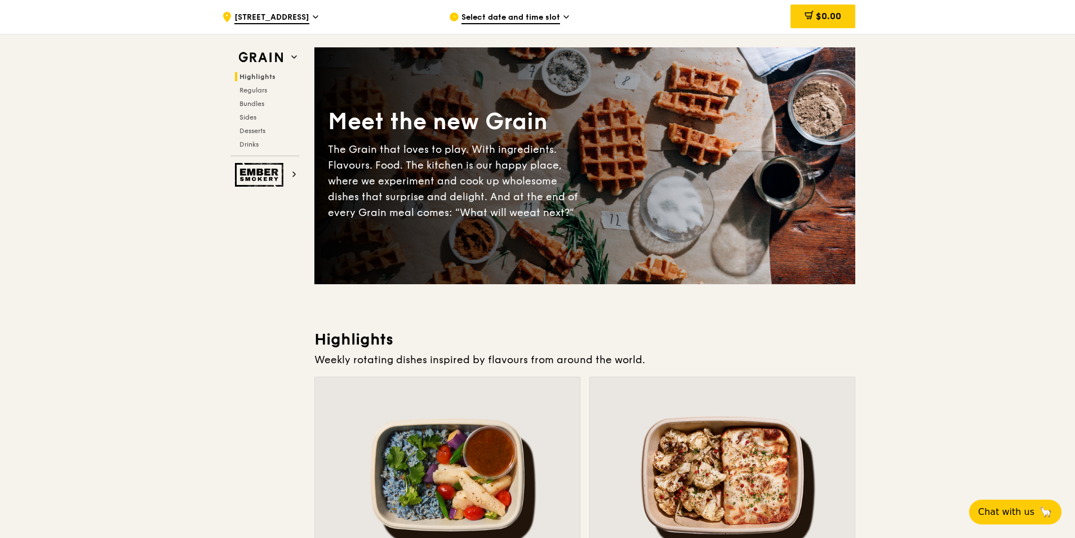
scroll to position [0, 0]
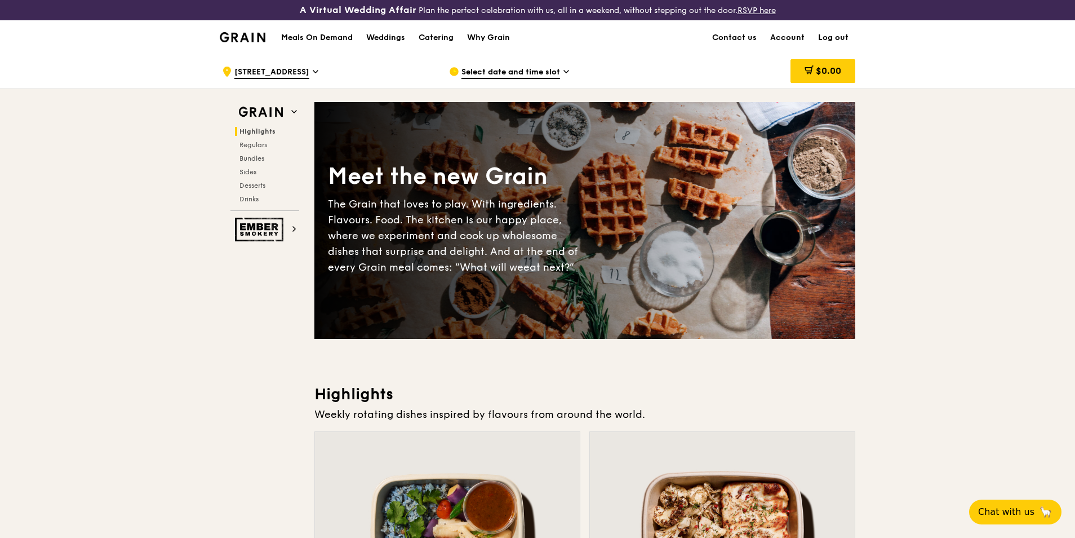
click at [844, 39] on link "Log out" at bounding box center [834, 38] width 44 height 34
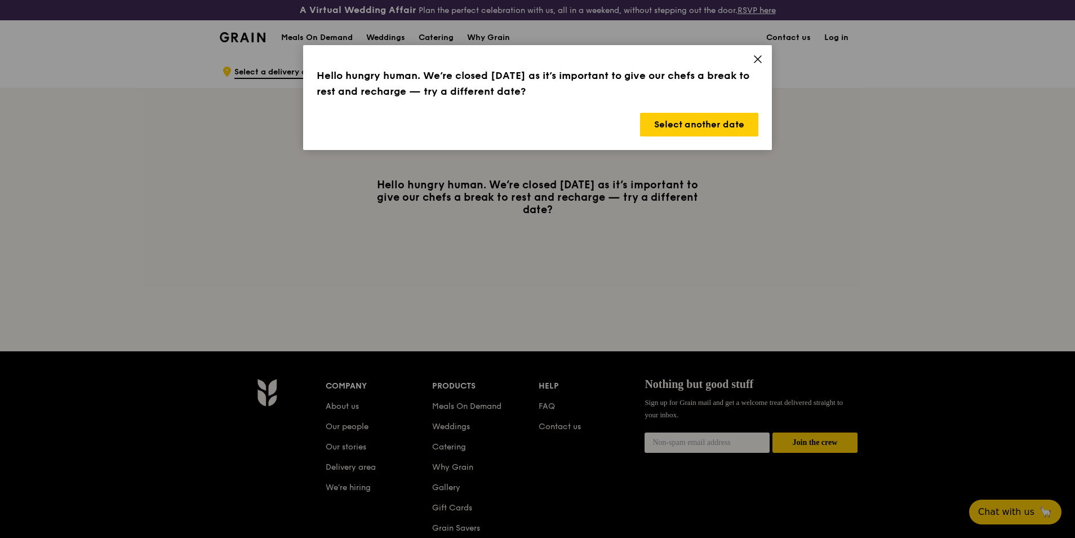
click at [757, 57] on icon at bounding box center [758, 59] width 7 height 7
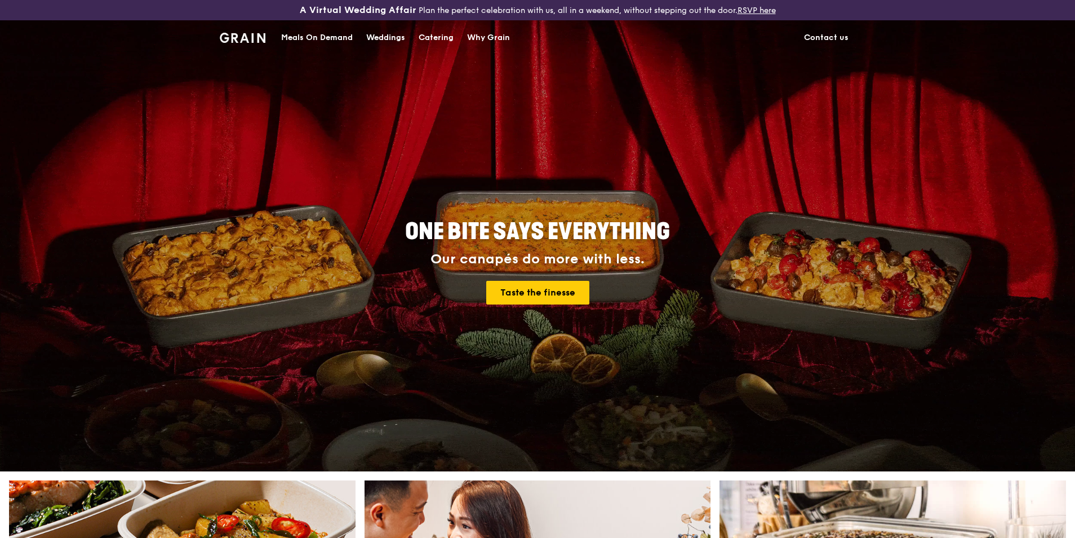
click at [311, 38] on div "Meals On Demand" at bounding box center [317, 38] width 72 height 34
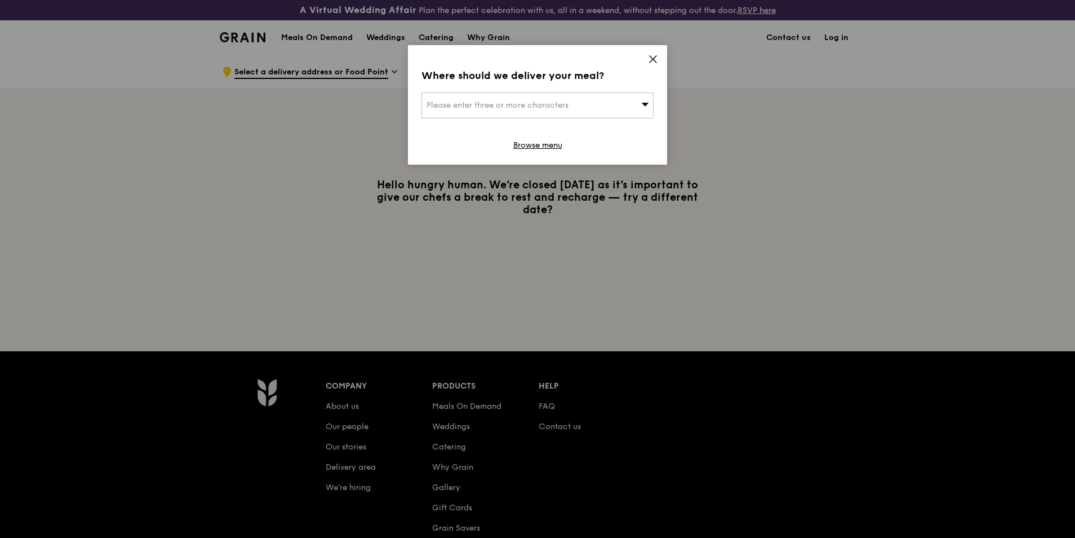
click at [658, 59] on icon at bounding box center [653, 59] width 10 height 10
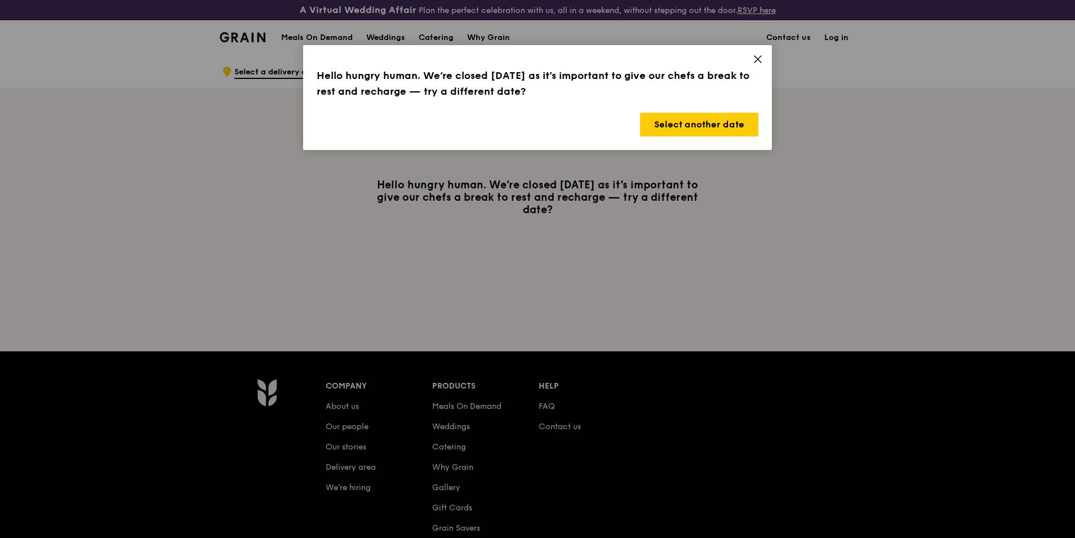
click at [758, 57] on icon at bounding box center [758, 59] width 10 height 10
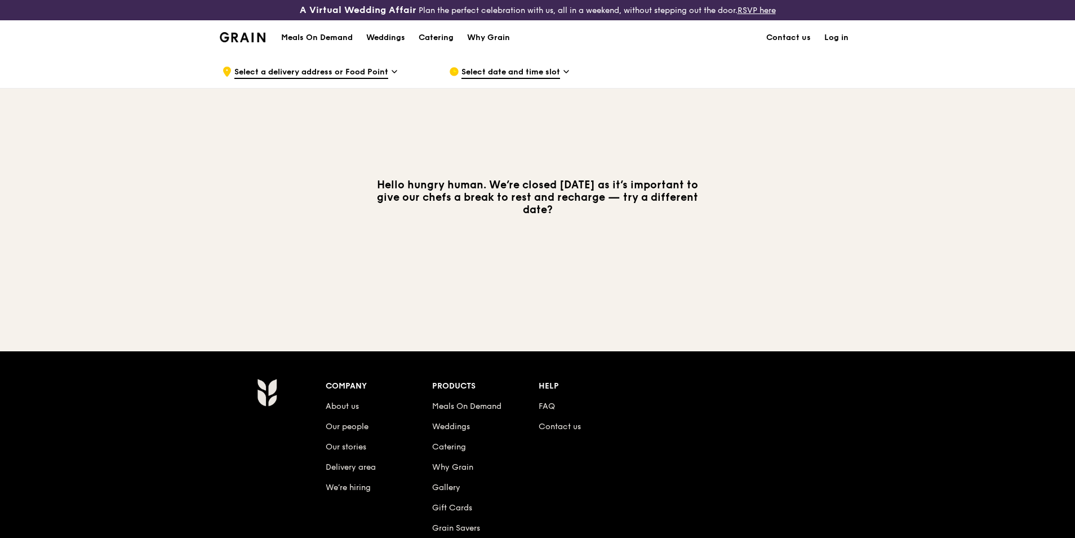
click at [347, 70] on span "Select a delivery address or Food Point" at bounding box center [311, 73] width 154 height 12
click at [320, 36] on h1 "Meals On Demand" at bounding box center [317, 37] width 72 height 11
drag, startPoint x: 309, startPoint y: 37, endPoint x: 341, endPoint y: 47, distance: 33.2
click at [309, 37] on h1 "Meals On Demand" at bounding box center [317, 37] width 72 height 11
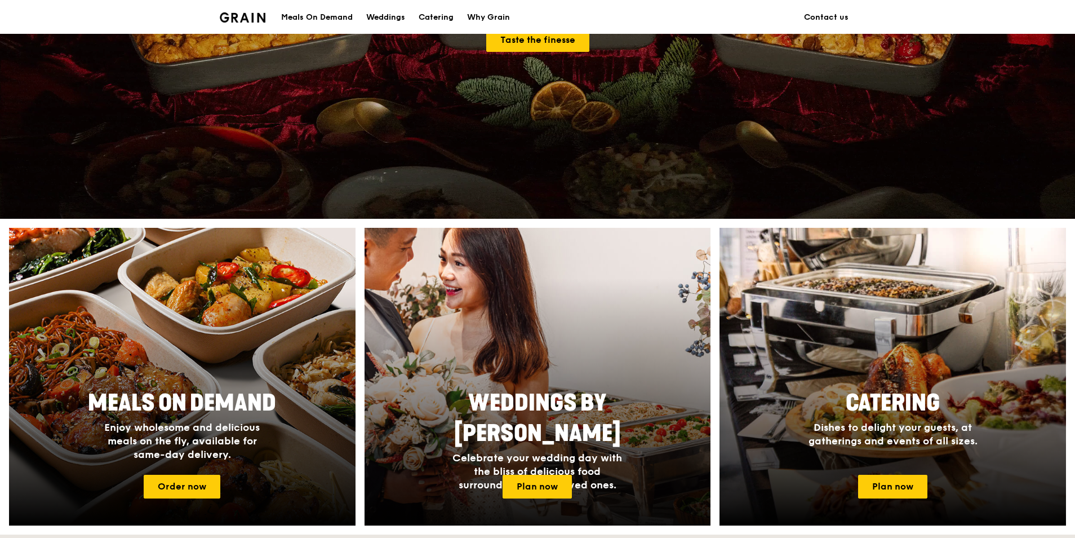
scroll to position [395, 0]
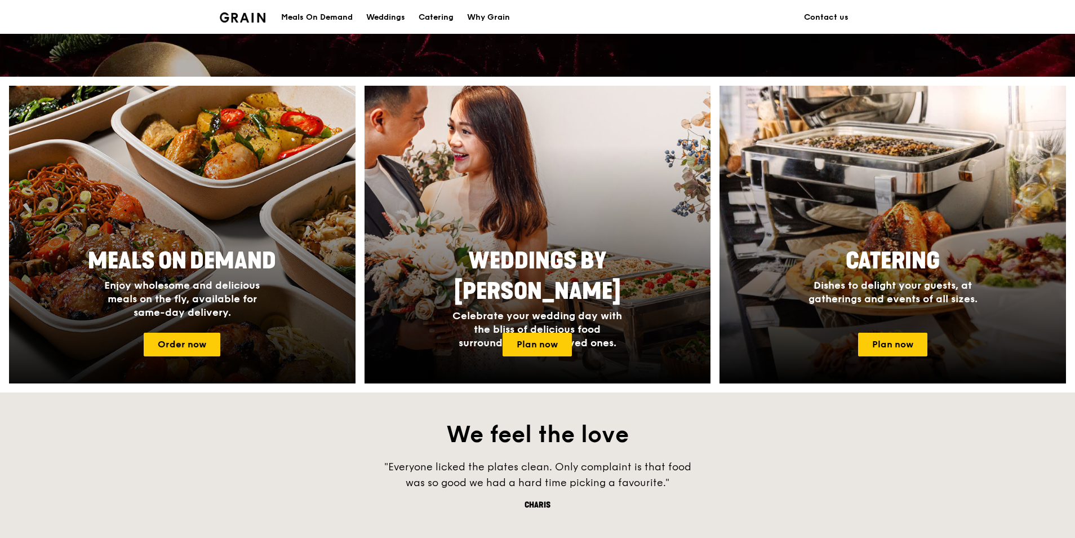
click at [211, 248] on span "Meals On Demand" at bounding box center [182, 260] width 188 height 27
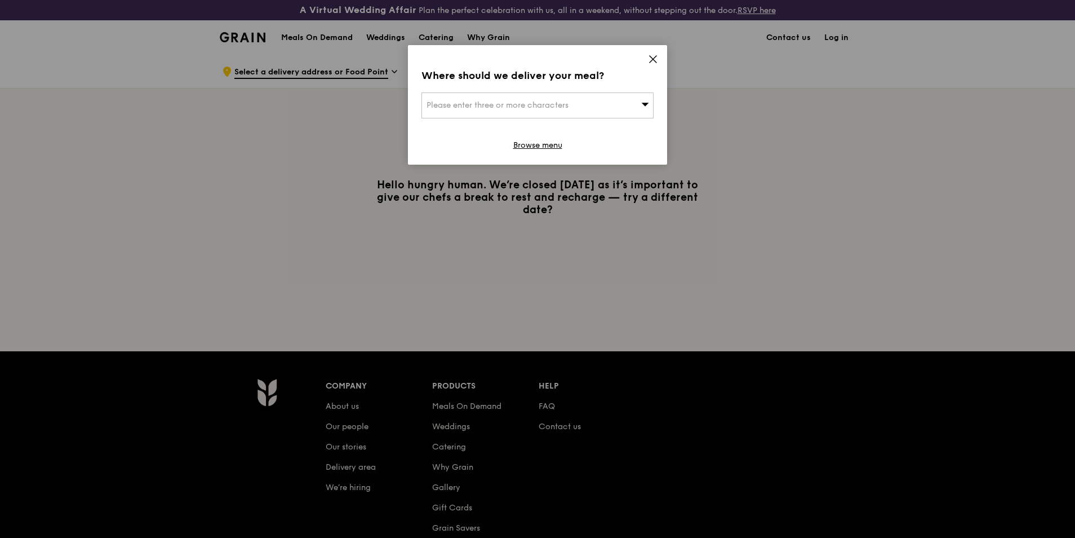
click at [614, 108] on div "Please enter three or more characters" at bounding box center [538, 105] width 232 height 26
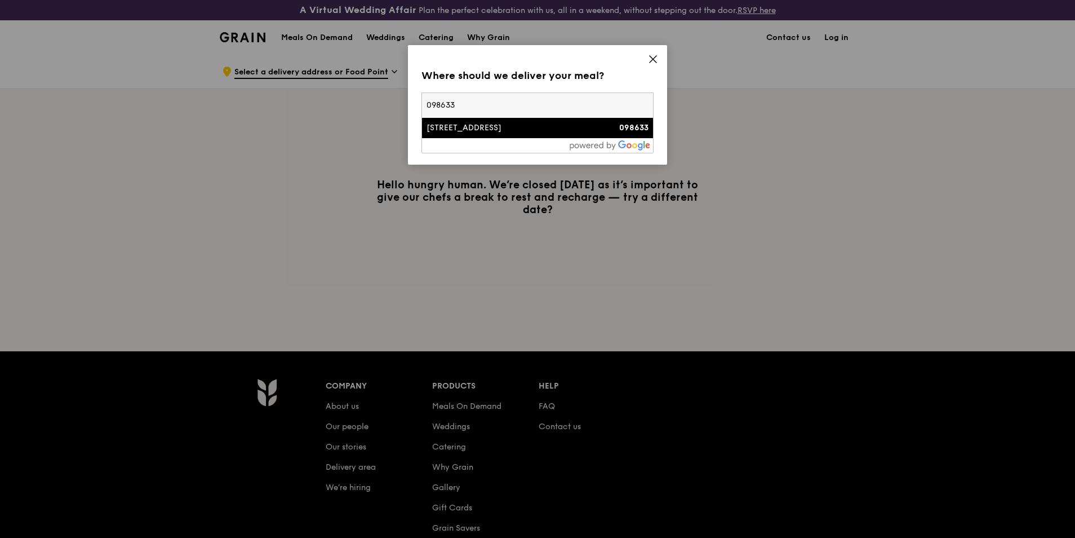
type input "098633"
drag, startPoint x: 474, startPoint y: 126, endPoint x: 590, endPoint y: 161, distance: 120.6
click at [476, 126] on div "[STREET_ADDRESS]" at bounding box center [510, 127] width 167 height 11
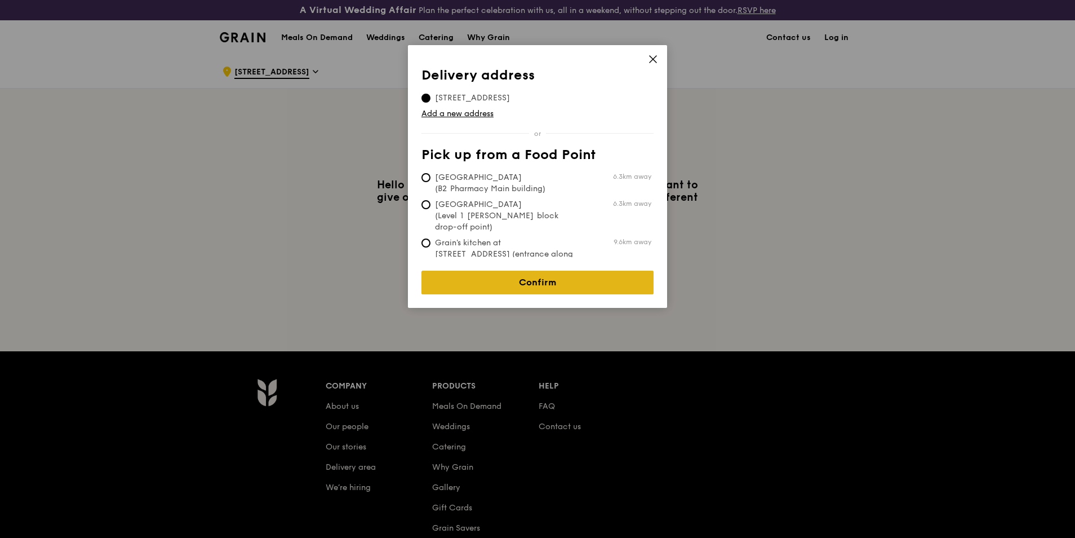
click at [557, 271] on link "Confirm" at bounding box center [538, 283] width 232 height 24
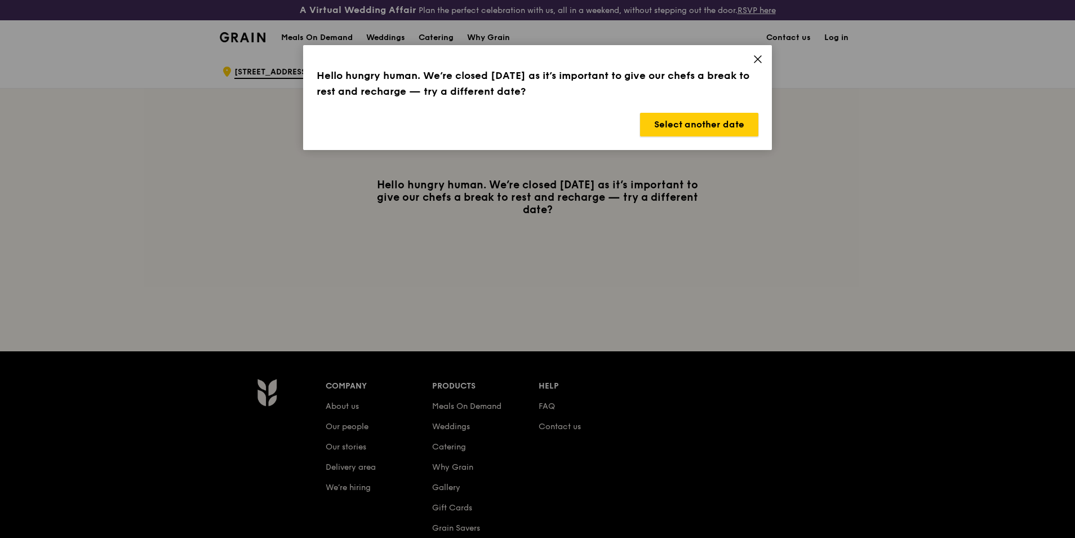
drag, startPoint x: 734, startPoint y: 126, endPoint x: 728, endPoint y: 125, distance: 5.7
click at [734, 125] on button "Select another date" at bounding box center [699, 125] width 118 height 24
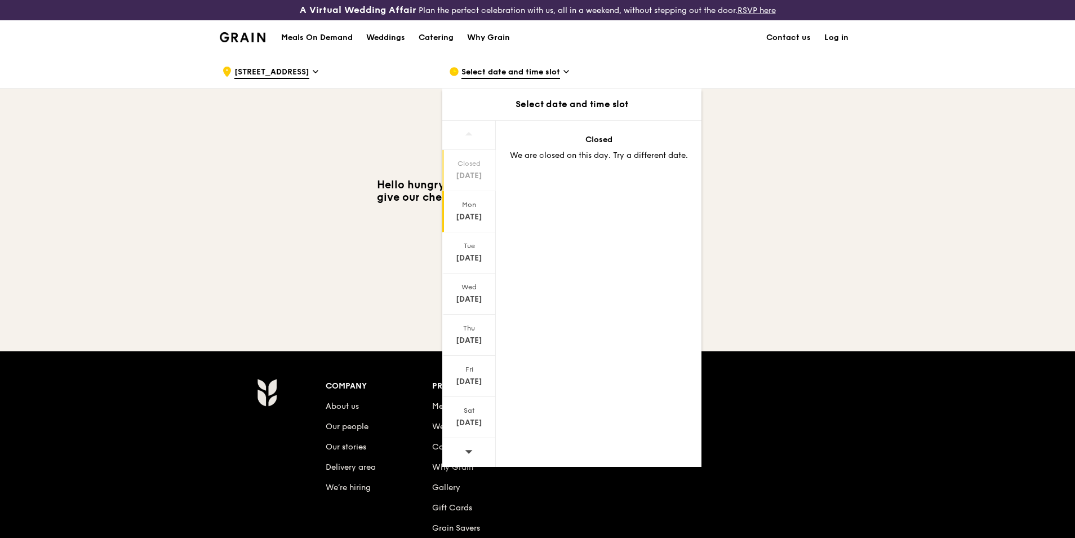
click at [490, 215] on div "[DATE]" at bounding box center [469, 216] width 50 height 11
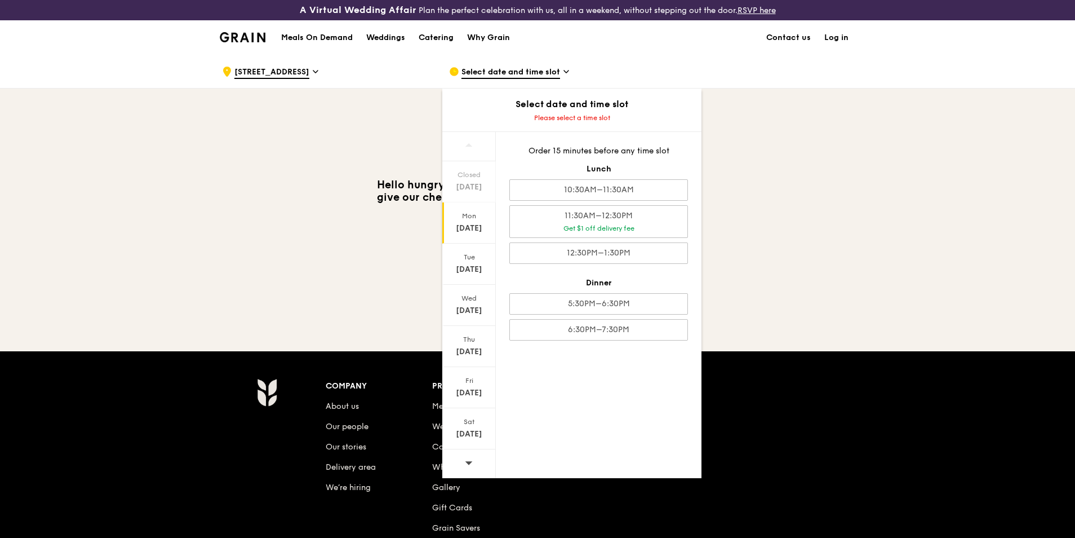
click at [834, 194] on div "Hello hungry human. We’re closed [DATE] as it’s important to give our chefs a b…" at bounding box center [538, 197] width 636 height 37
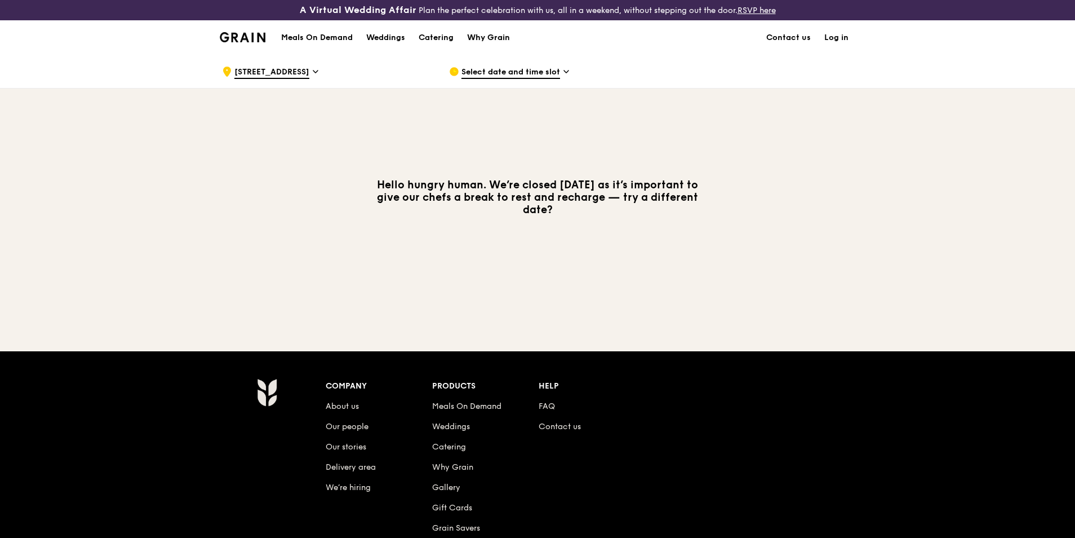
click at [486, 34] on div "Why Grain" at bounding box center [488, 38] width 43 height 34
